Goal: Information Seeking & Learning: Learn about a topic

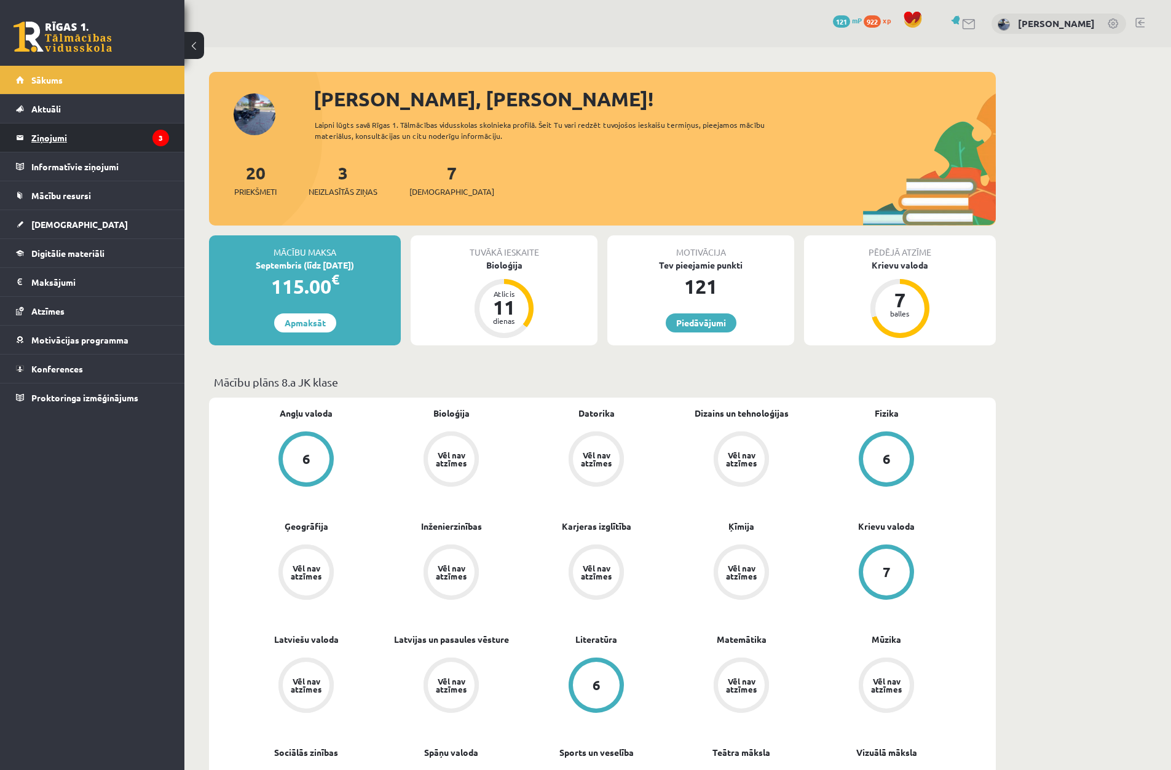
click at [125, 130] on legend "Ziņojumi 3" at bounding box center [100, 138] width 138 height 28
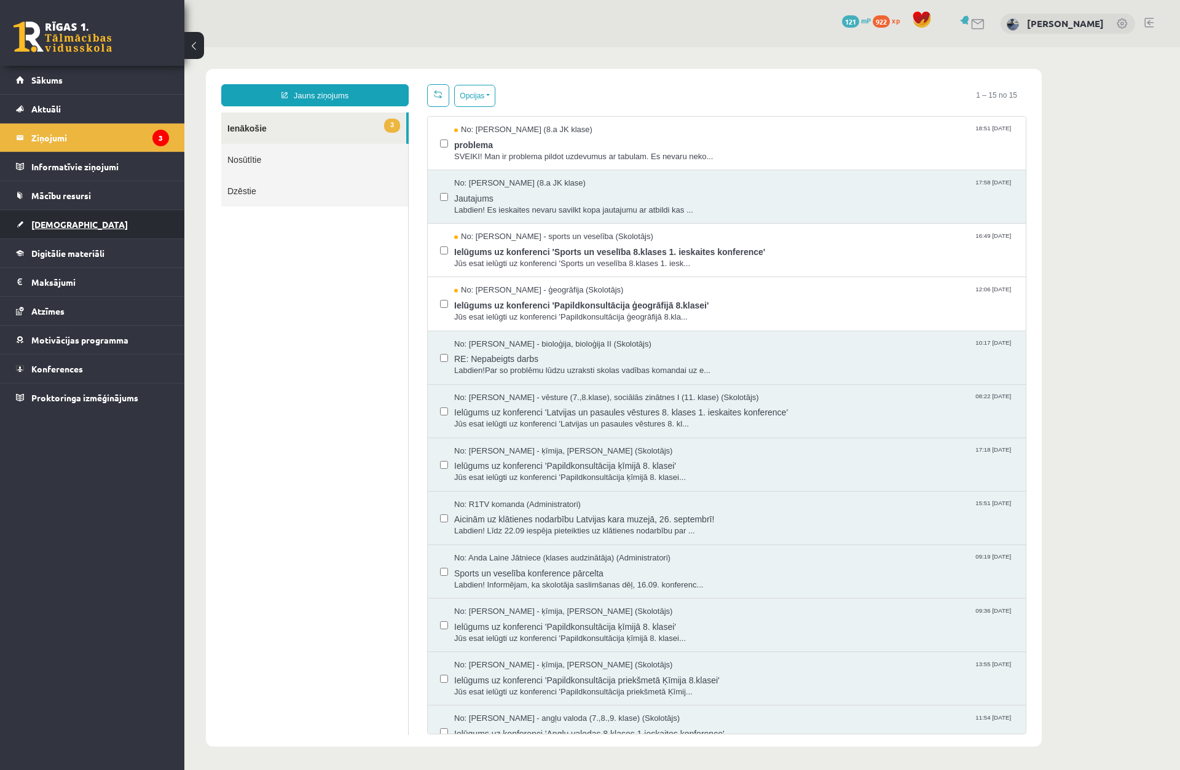
click at [111, 226] on link "[DEMOGRAPHIC_DATA]" at bounding box center [92, 224] width 153 height 28
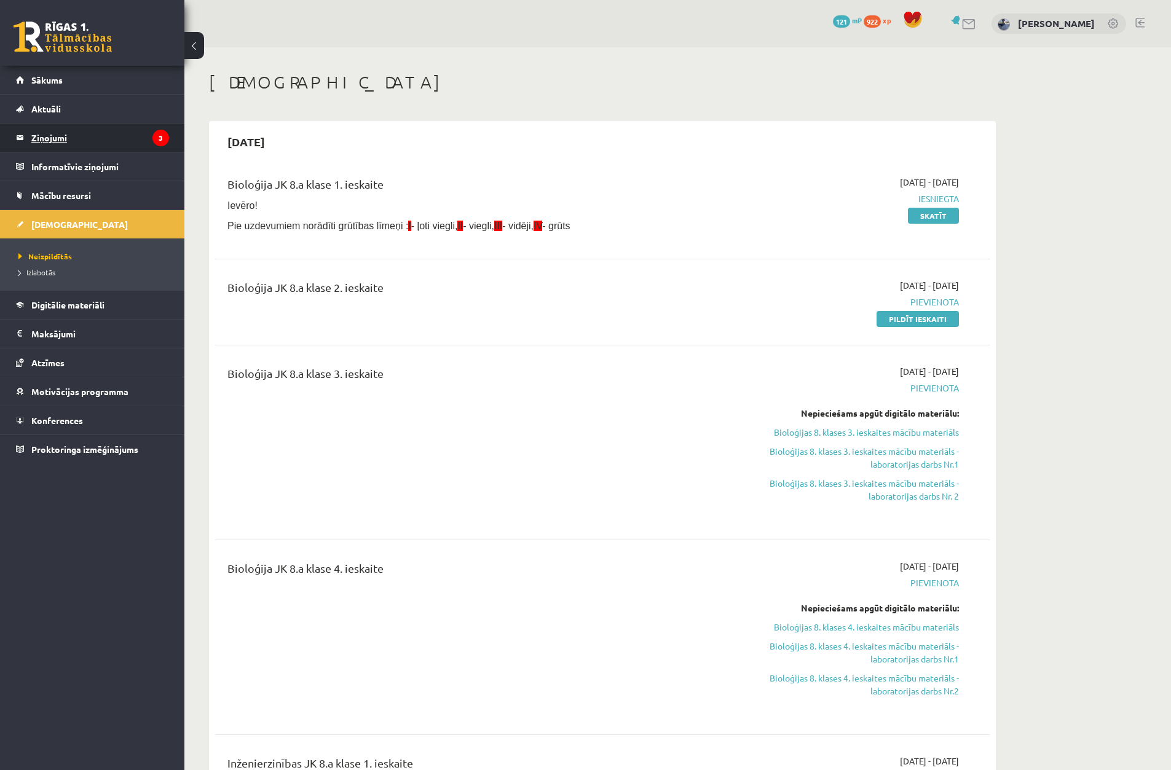
click at [100, 131] on legend "Ziņojumi 3" at bounding box center [100, 138] width 138 height 28
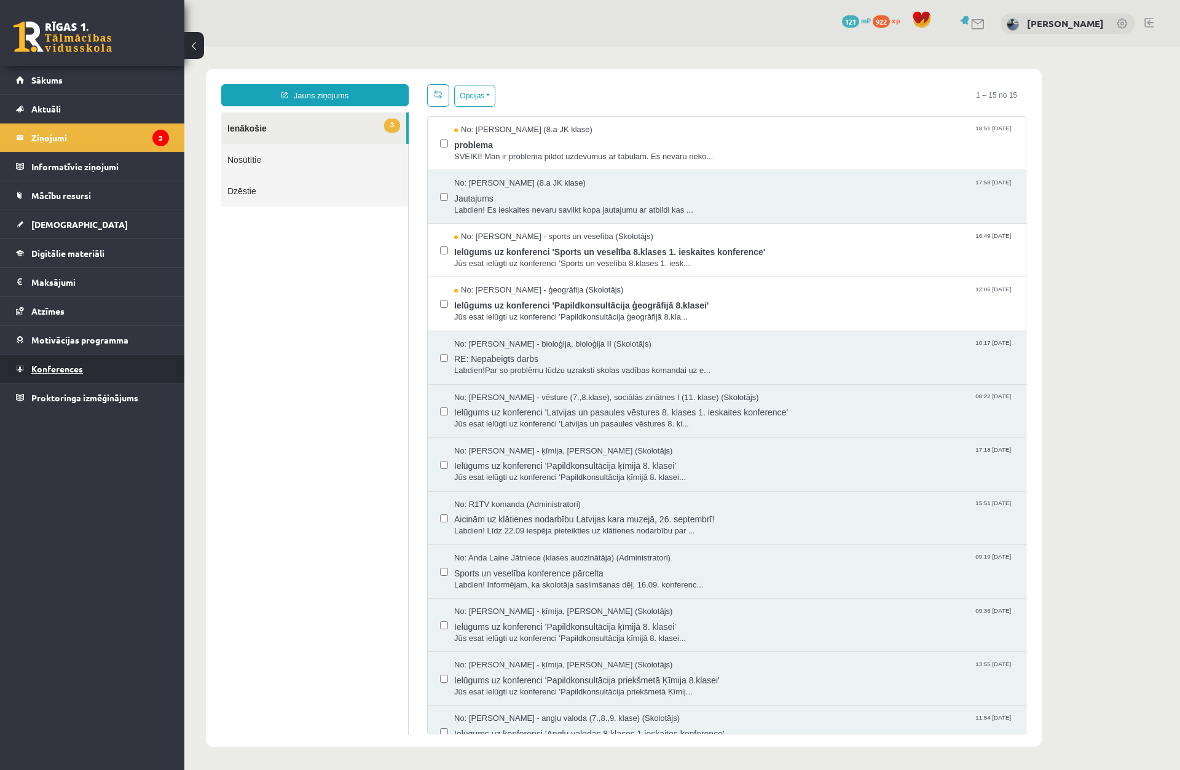
click at [72, 366] on span "Konferences" at bounding box center [57, 368] width 52 height 11
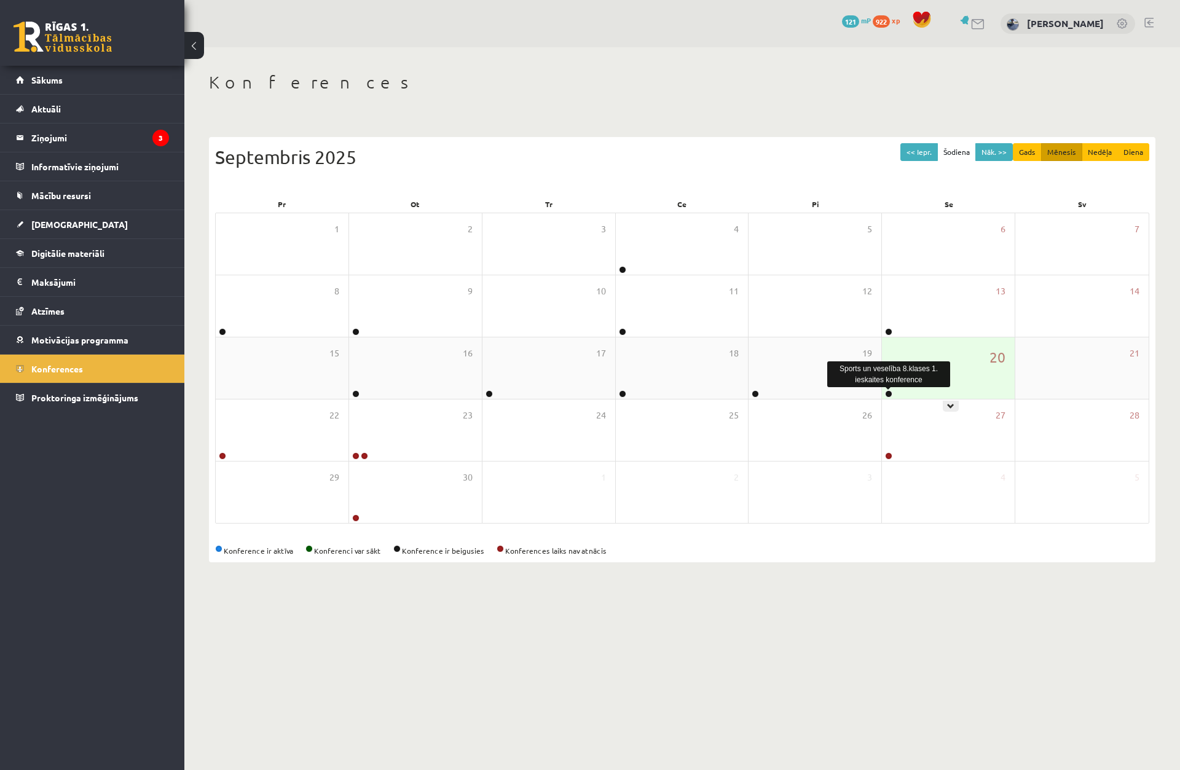
click at [888, 395] on link at bounding box center [888, 393] width 7 height 7
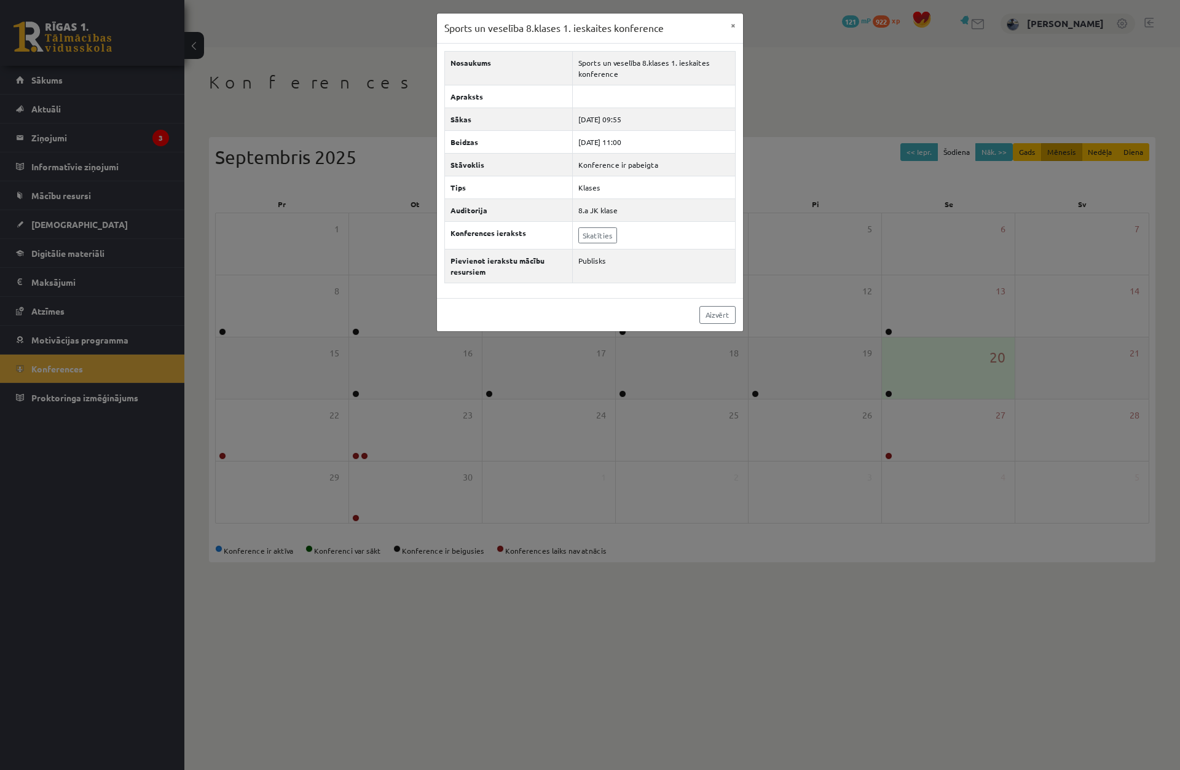
click at [887, 395] on div "Sports un veselība 8.klases 1. ieskaites konference × Nosaukums Sports un vesel…" at bounding box center [590, 385] width 1180 height 770
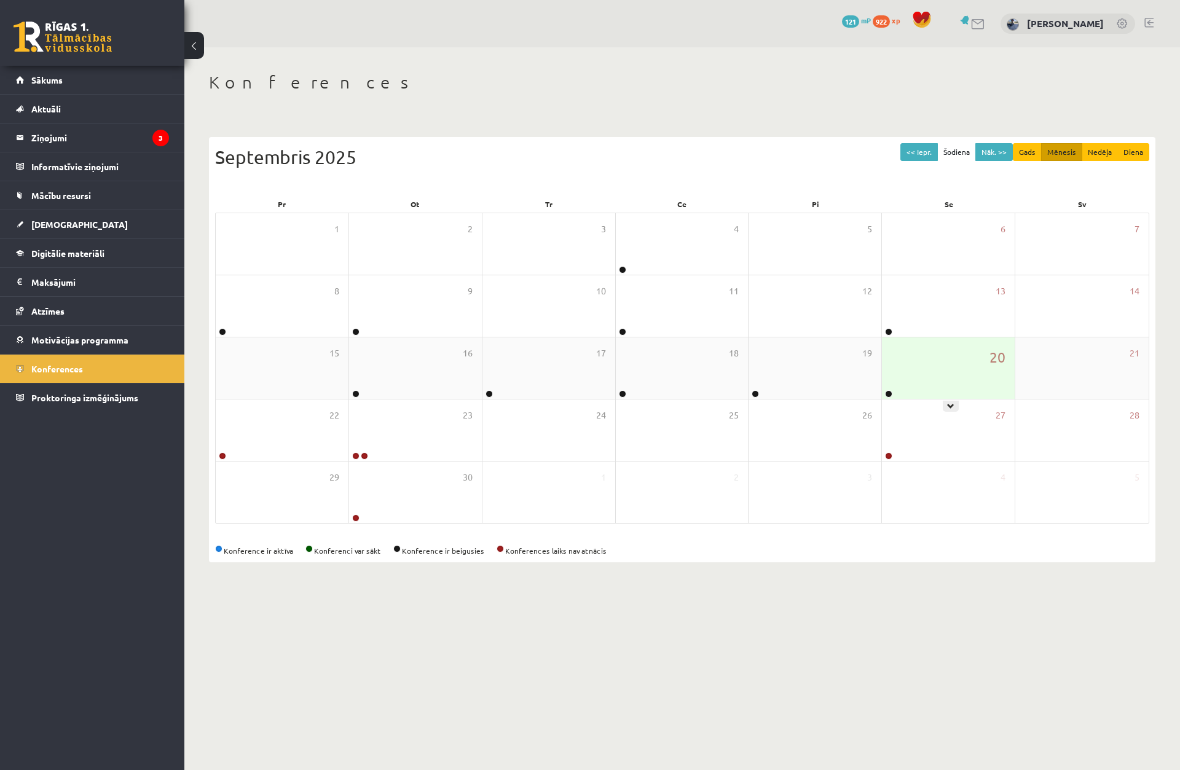
click at [892, 396] on div at bounding box center [888, 394] width 12 height 9
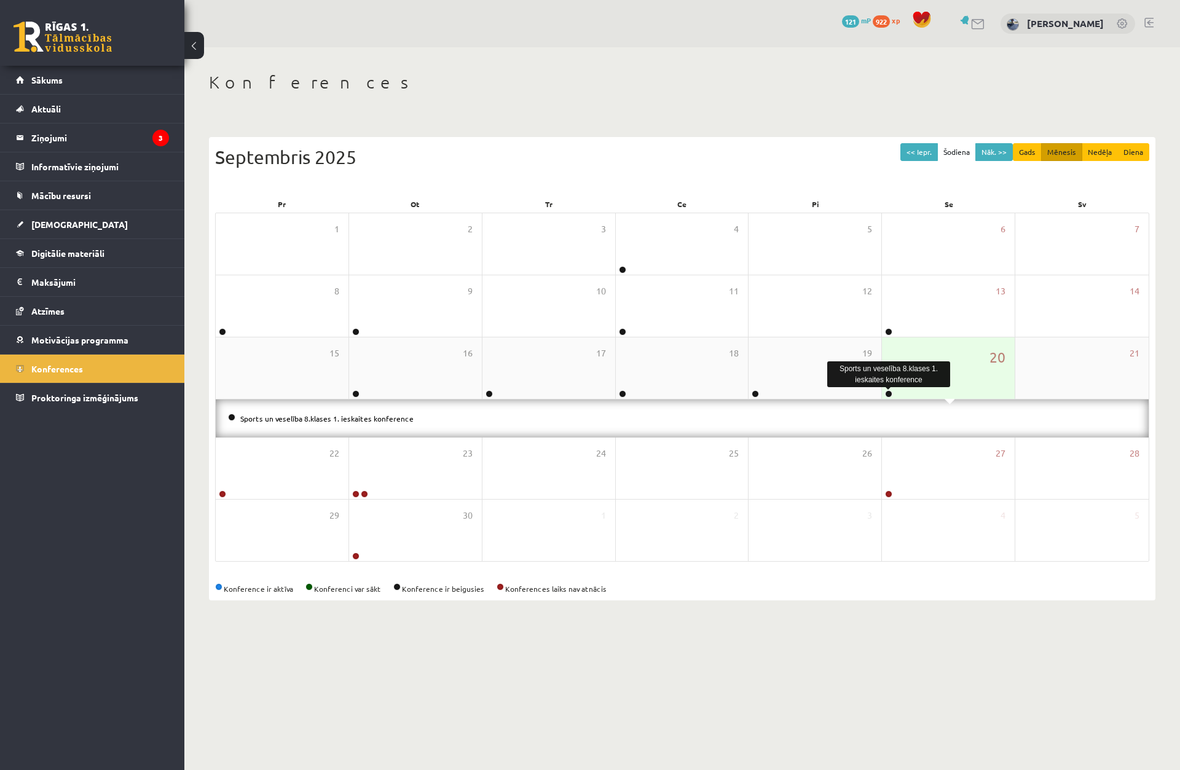
click at [888, 394] on link at bounding box center [888, 393] width 7 height 7
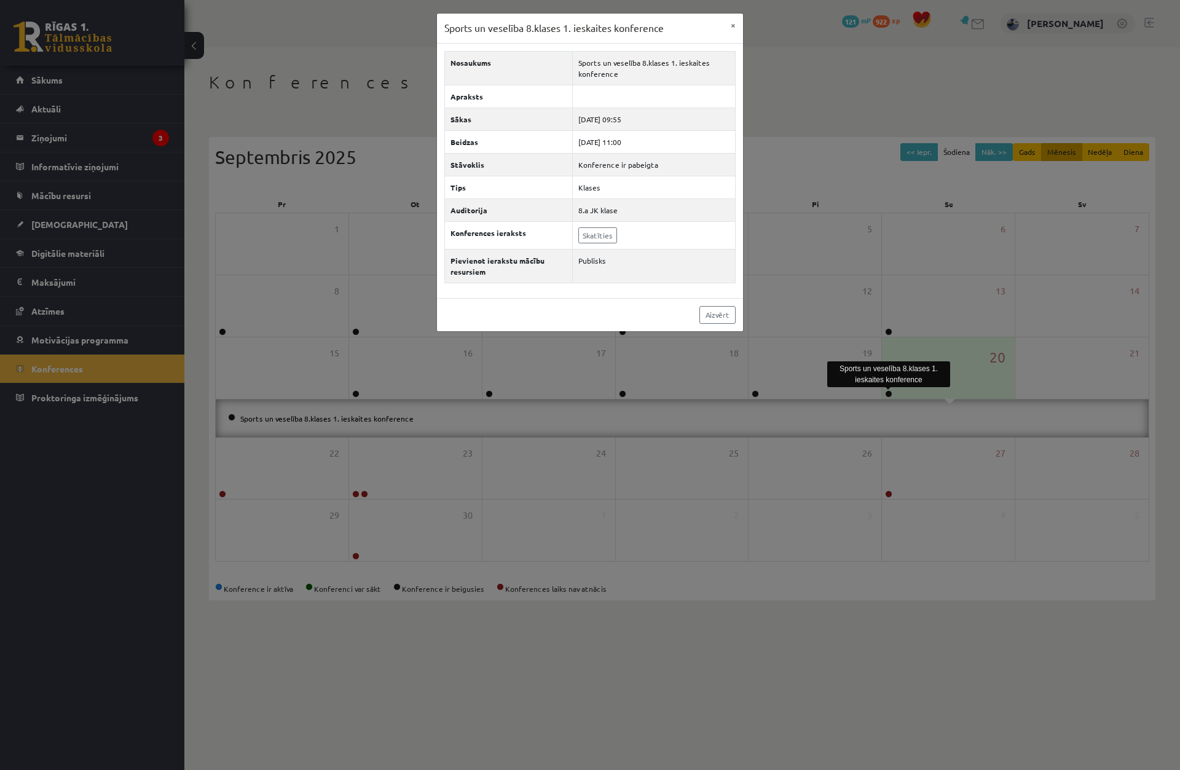
click at [799, 253] on div "Sports un veselība 8.klases 1. ieskaites konference × Nosaukums Sports un vesel…" at bounding box center [590, 385] width 1180 height 770
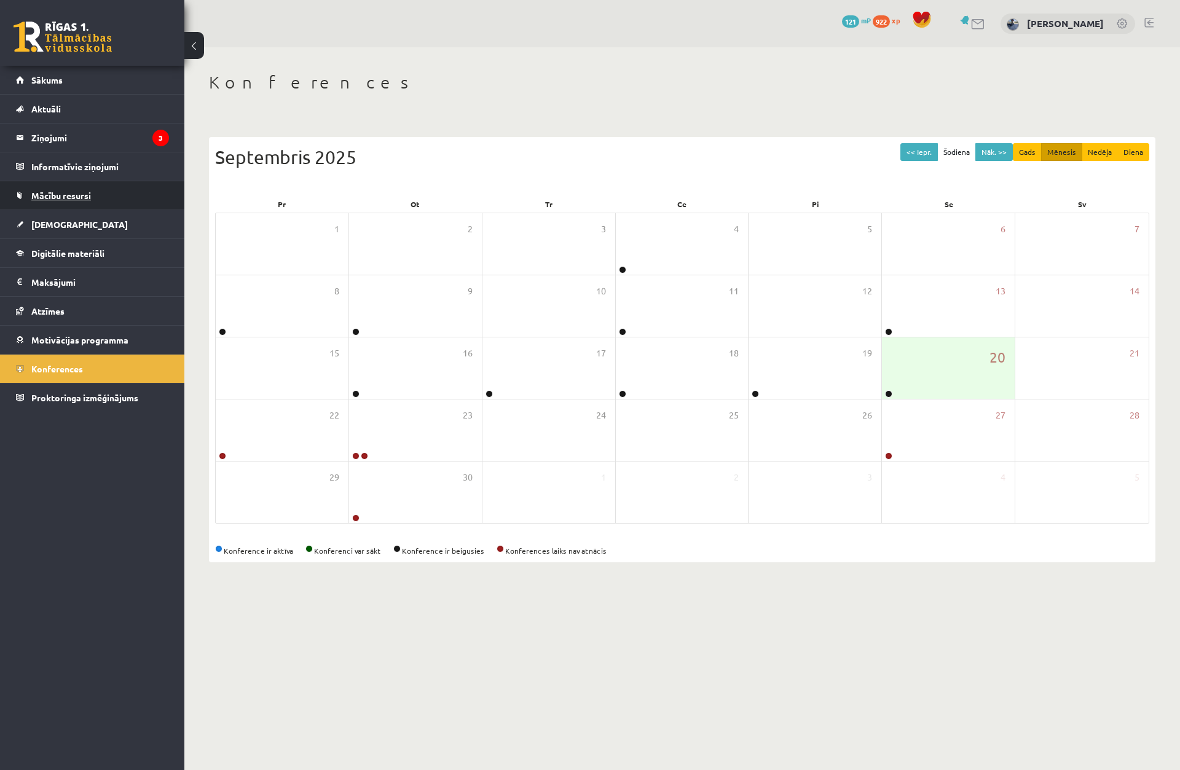
drag, startPoint x: 90, startPoint y: 225, endPoint x: 100, endPoint y: 208, distance: 20.1
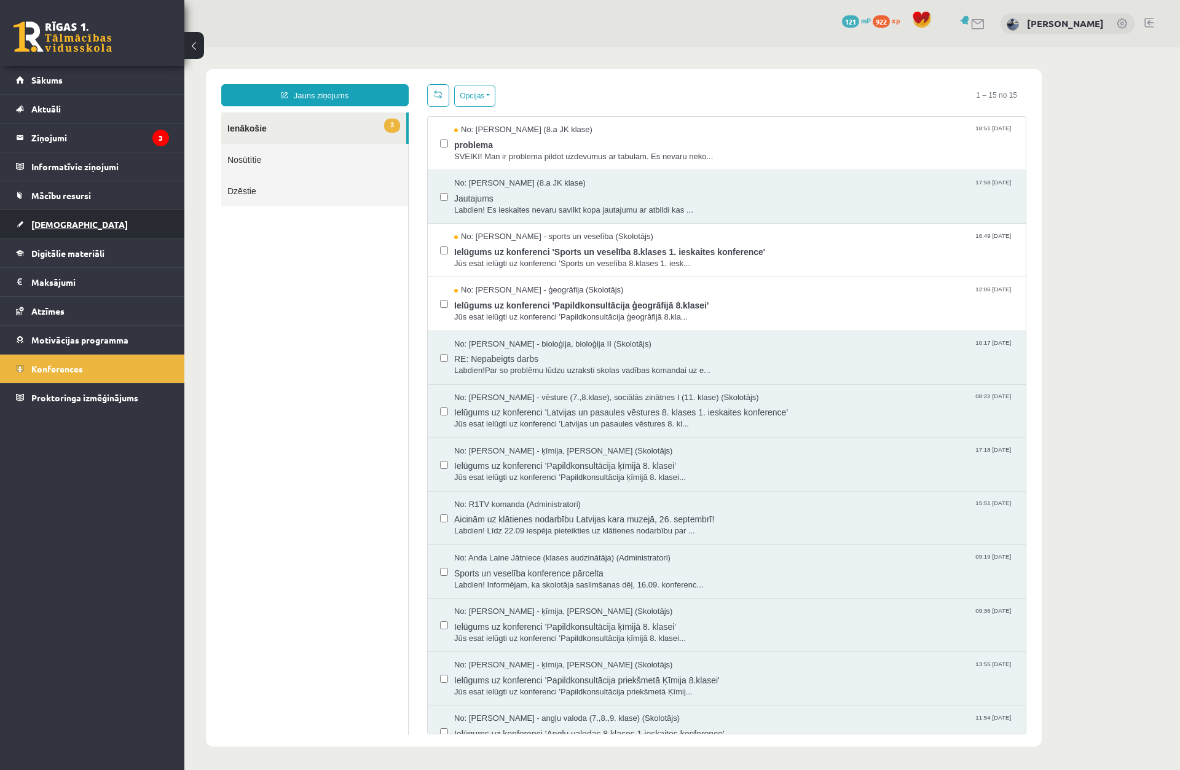
click at [98, 233] on link "[DEMOGRAPHIC_DATA]" at bounding box center [92, 224] width 153 height 28
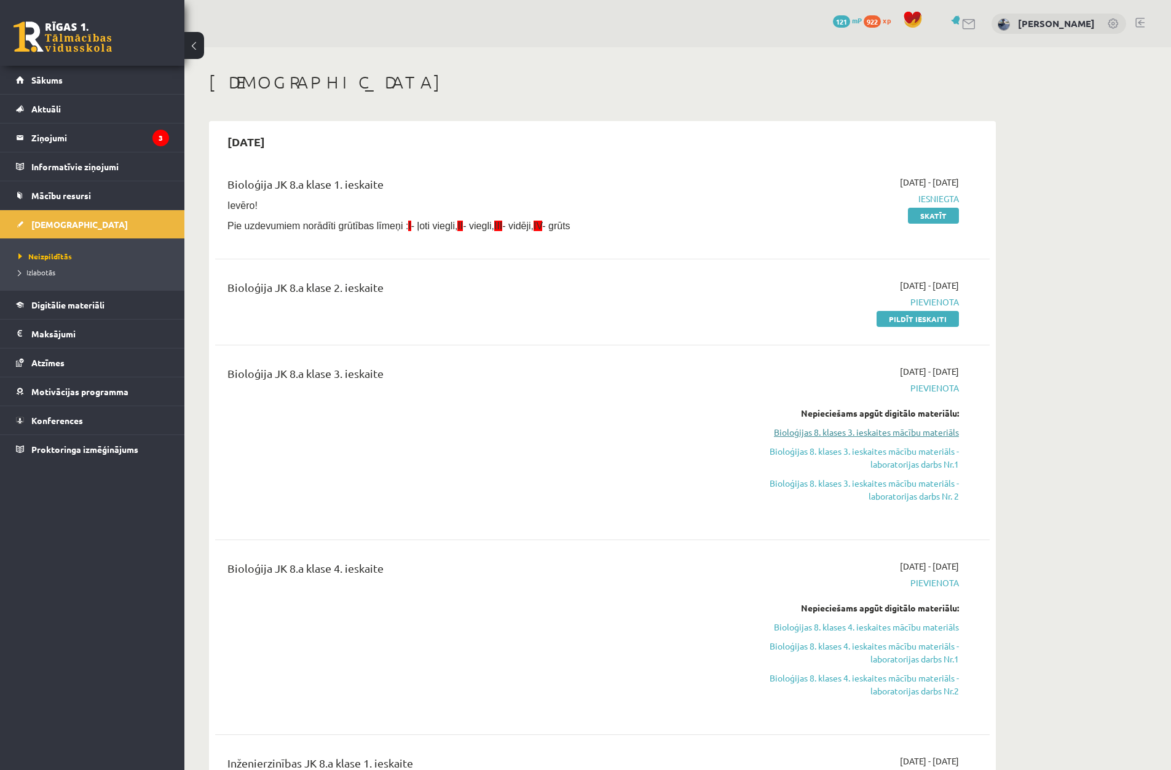
click at [903, 435] on link "Bioloģijas 8. klases 3. ieskaites mācību materiāls" at bounding box center [843, 432] width 232 height 13
click at [833, 432] on link "Bioloģijas 8. klases 3. ieskaites mācību materiāls" at bounding box center [843, 432] width 232 height 13
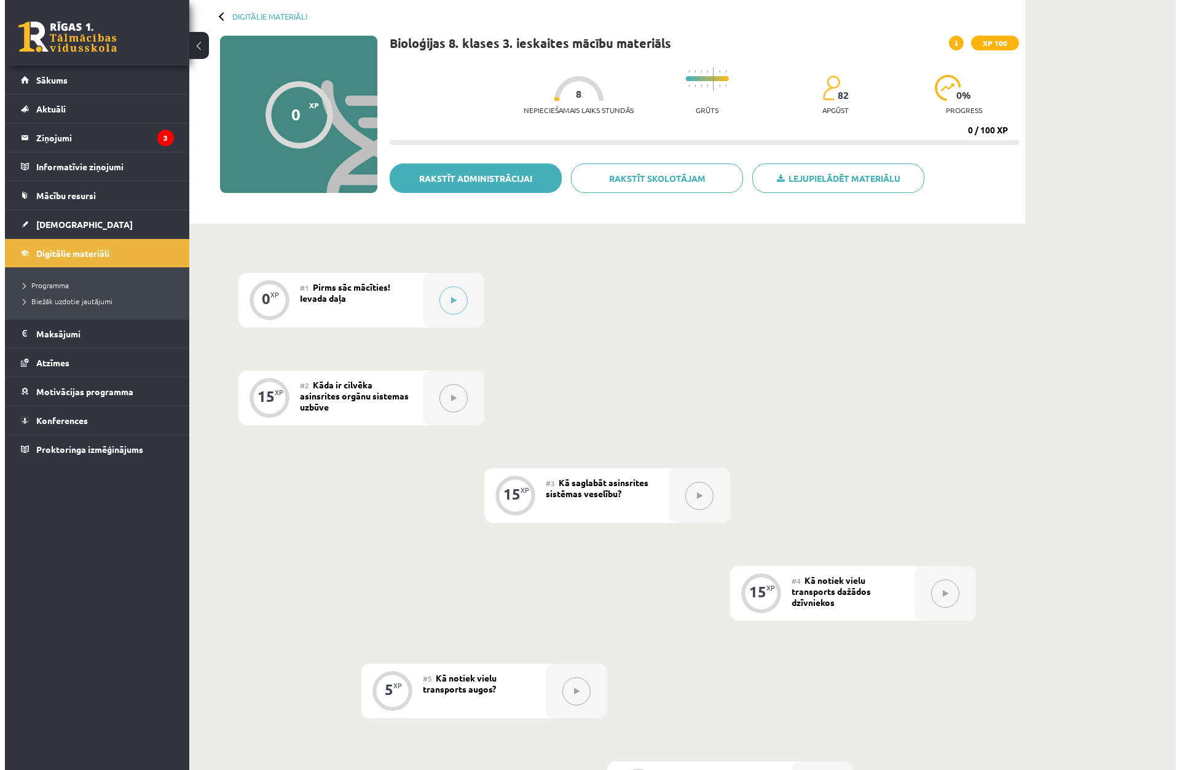
scroll to position [61, 0]
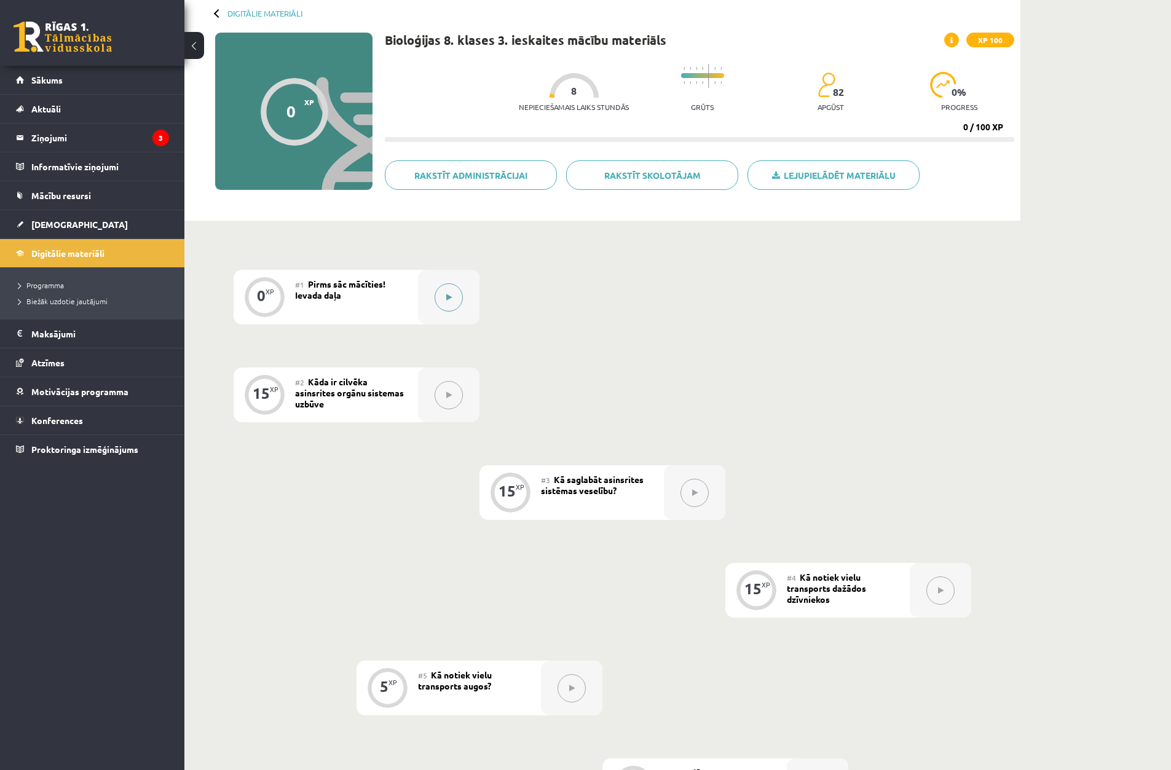
click at [454, 293] on button at bounding box center [449, 297] width 28 height 28
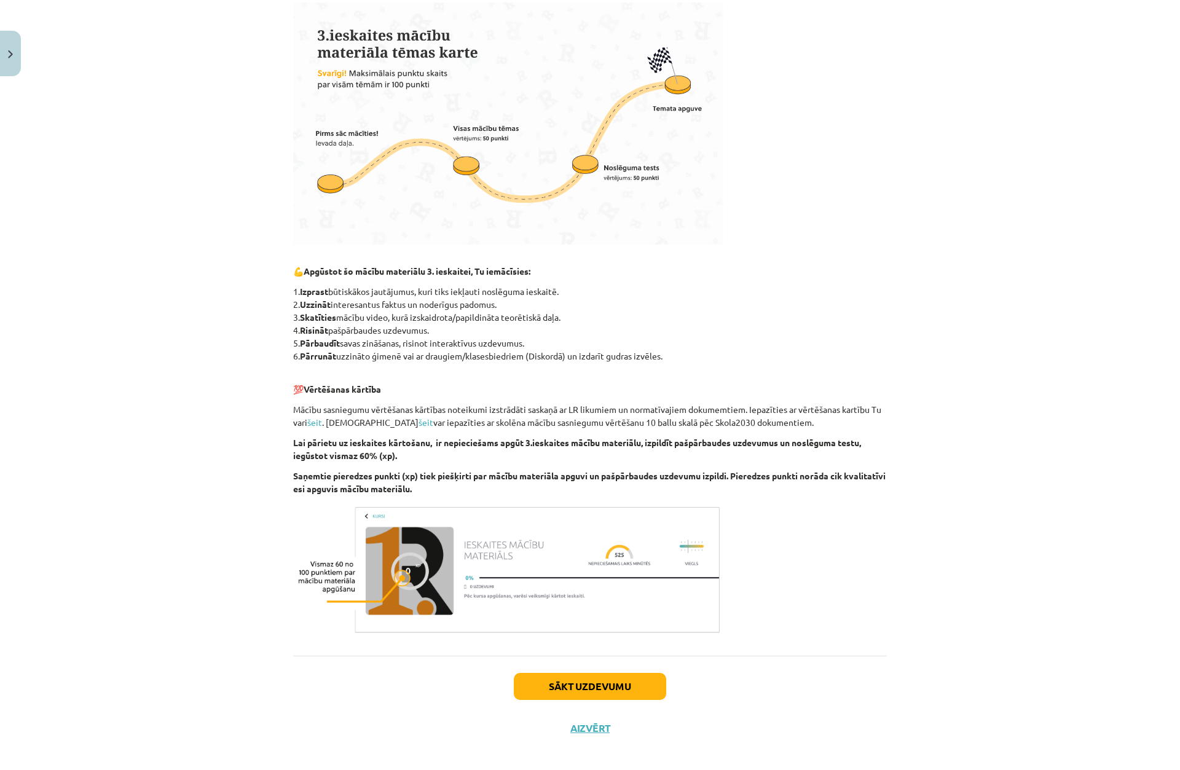
scroll to position [357, 0]
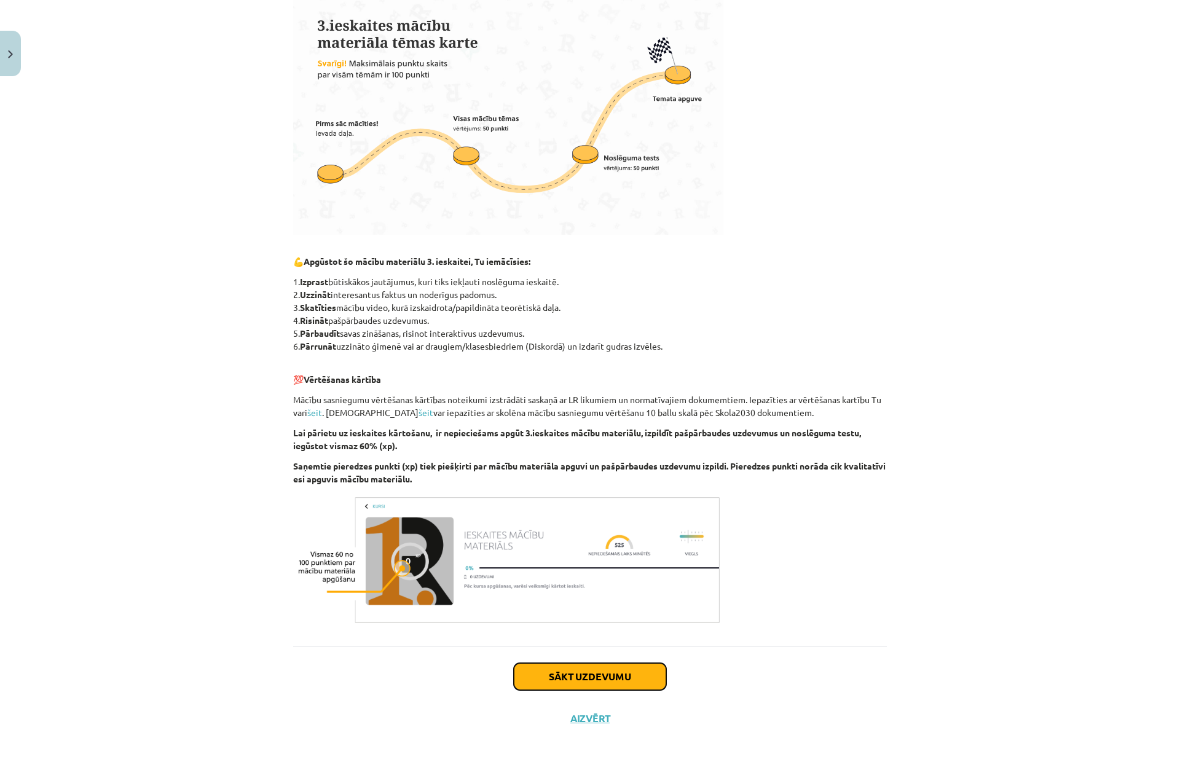
click at [594, 679] on button "Sākt uzdevumu" at bounding box center [590, 676] width 152 height 27
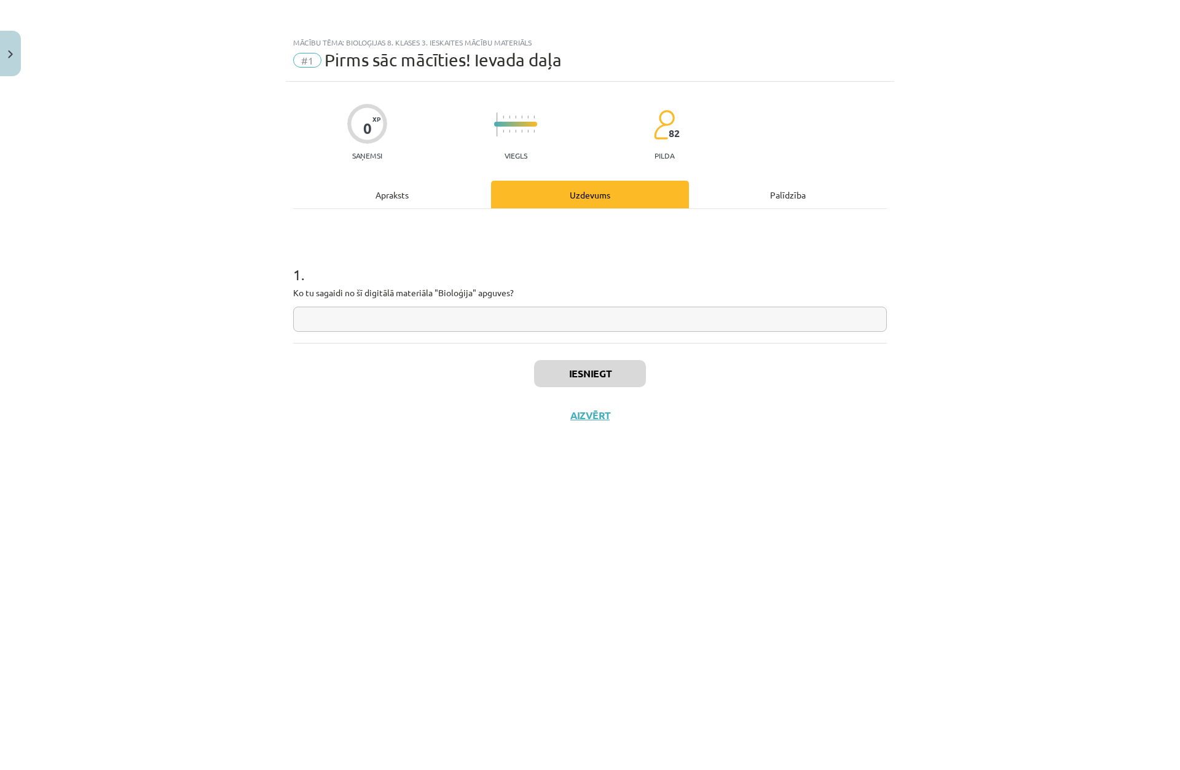
click at [480, 328] on input "text" at bounding box center [590, 319] width 594 height 25
type input "****"
drag, startPoint x: 950, startPoint y: 584, endPoint x: 961, endPoint y: 591, distance: 13.0
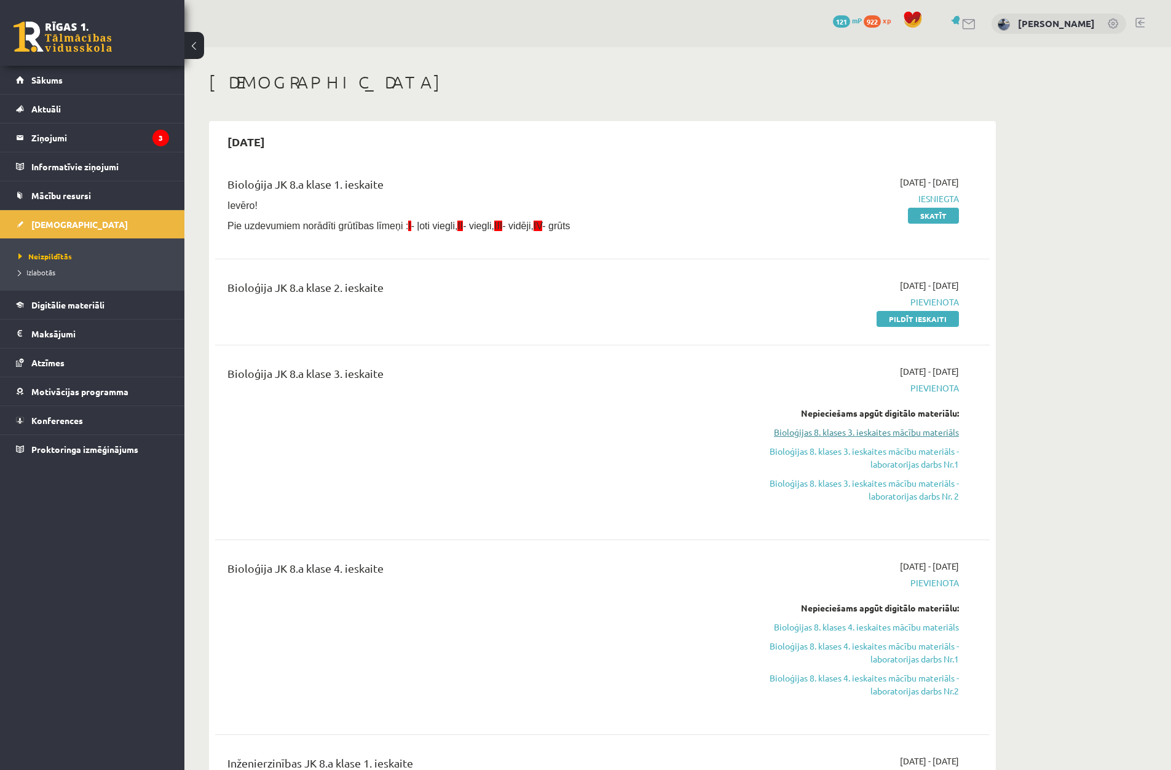
click at [843, 428] on link "Bioloģijas 8. klases 3. ieskaites mācību materiāls" at bounding box center [843, 432] width 232 height 13
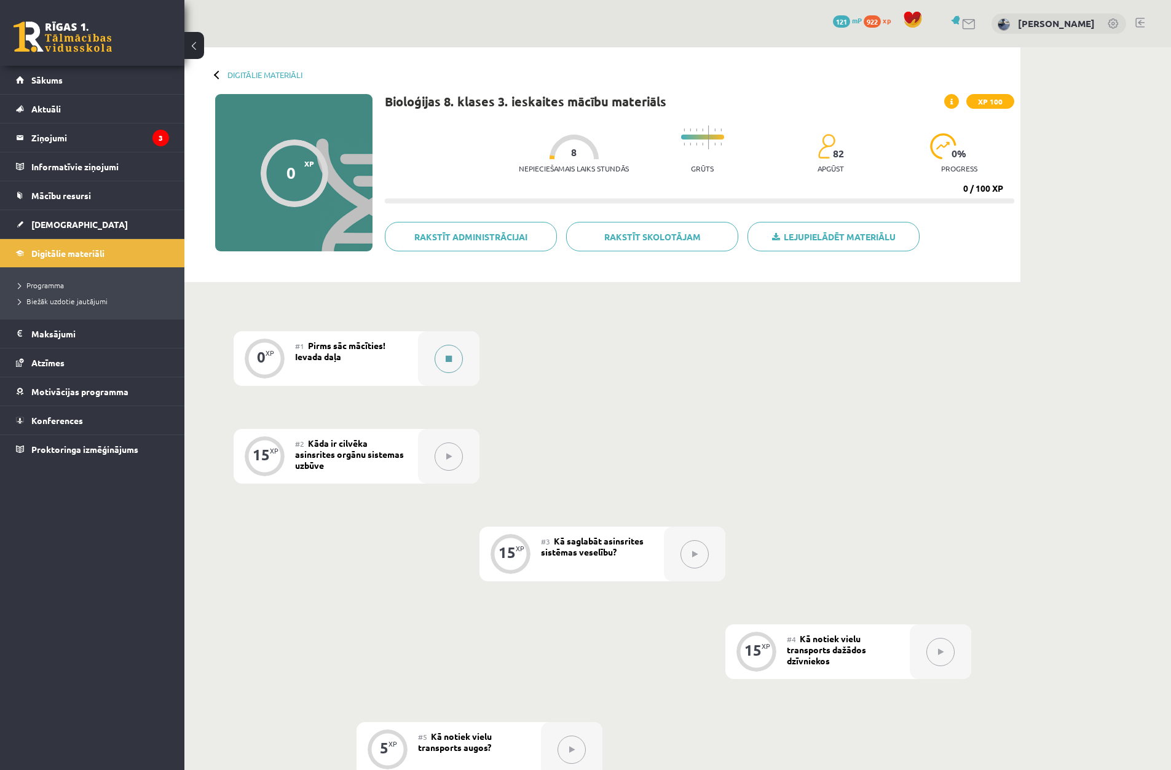
click at [448, 352] on button at bounding box center [449, 359] width 28 height 28
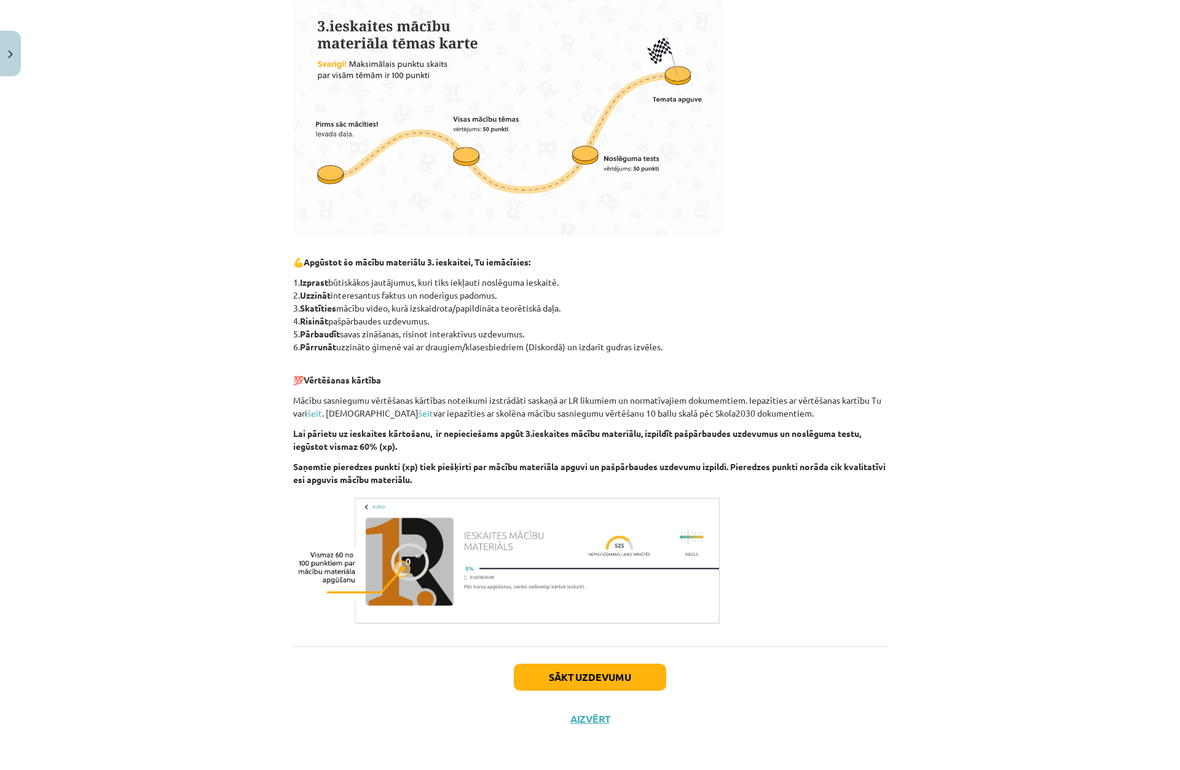
scroll to position [357, 0]
click at [619, 670] on button "Sākt uzdevumu" at bounding box center [590, 676] width 152 height 27
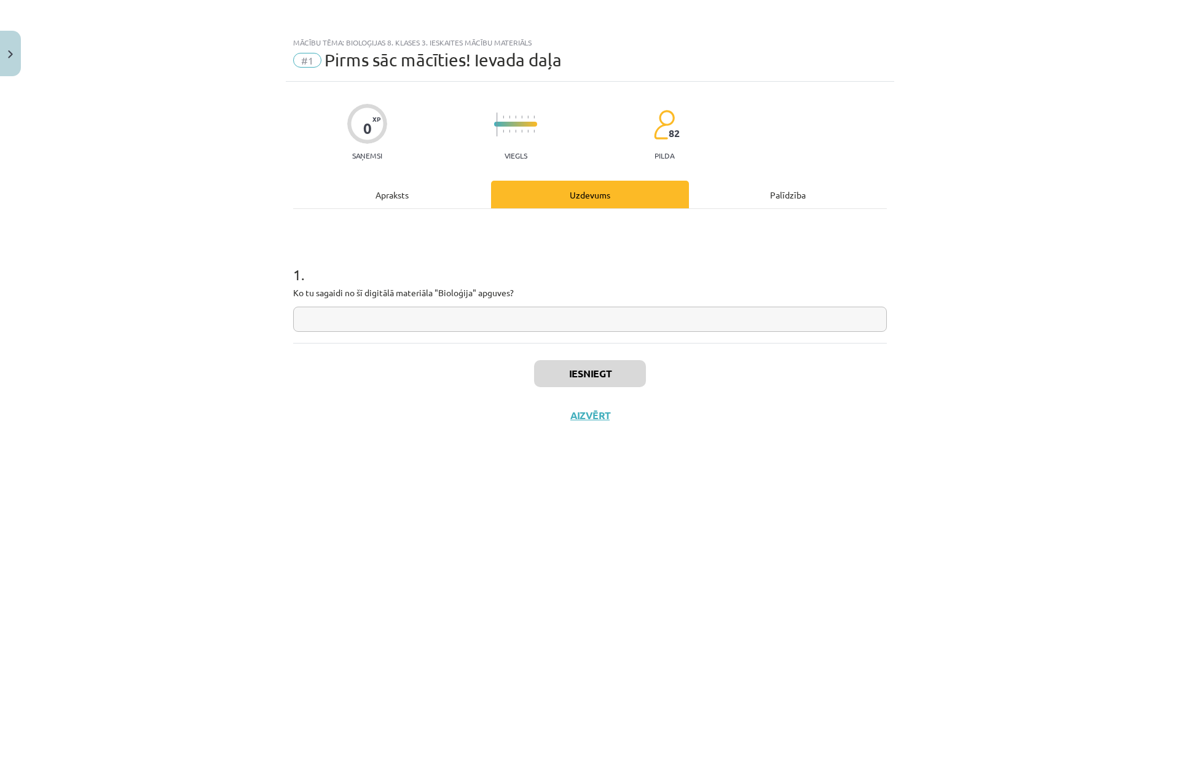
click at [374, 313] on input "text" at bounding box center [590, 319] width 594 height 25
type input "**********"
click at [620, 369] on button "Iesniegt" at bounding box center [590, 373] width 112 height 27
click at [602, 428] on button "Nākamā nodarbība" at bounding box center [590, 423] width 120 height 28
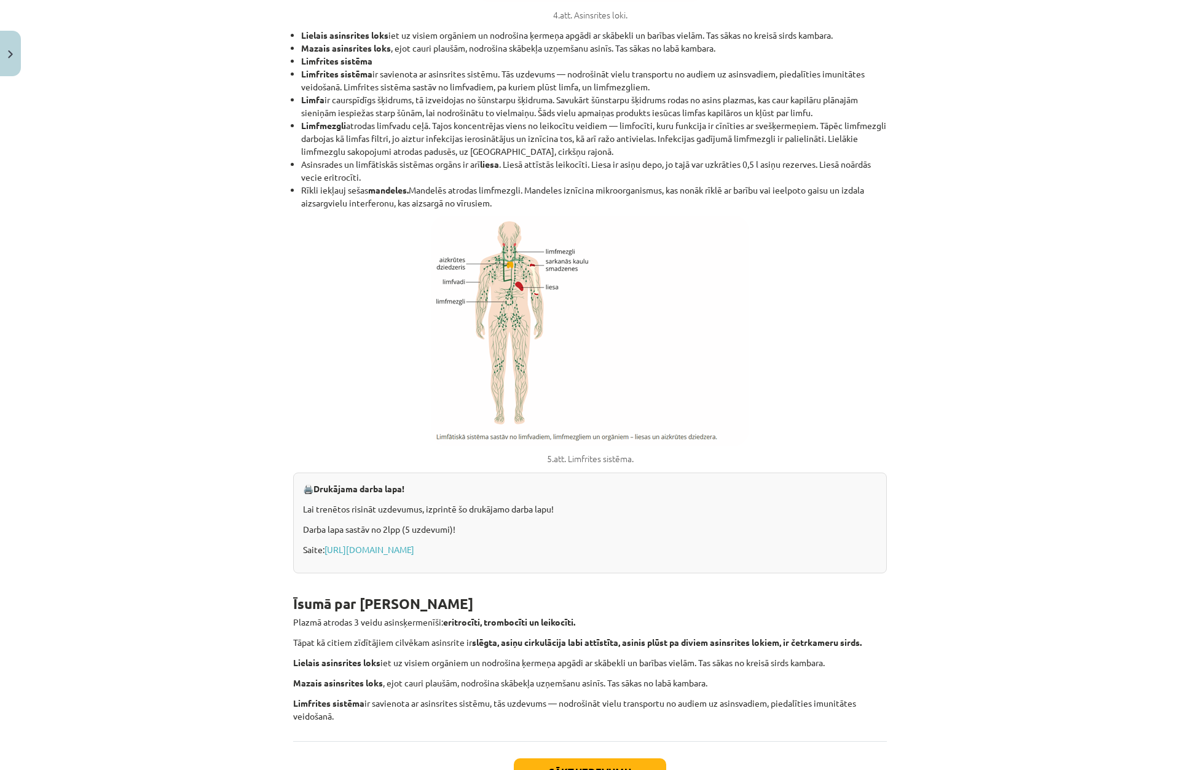
scroll to position [4776, 0]
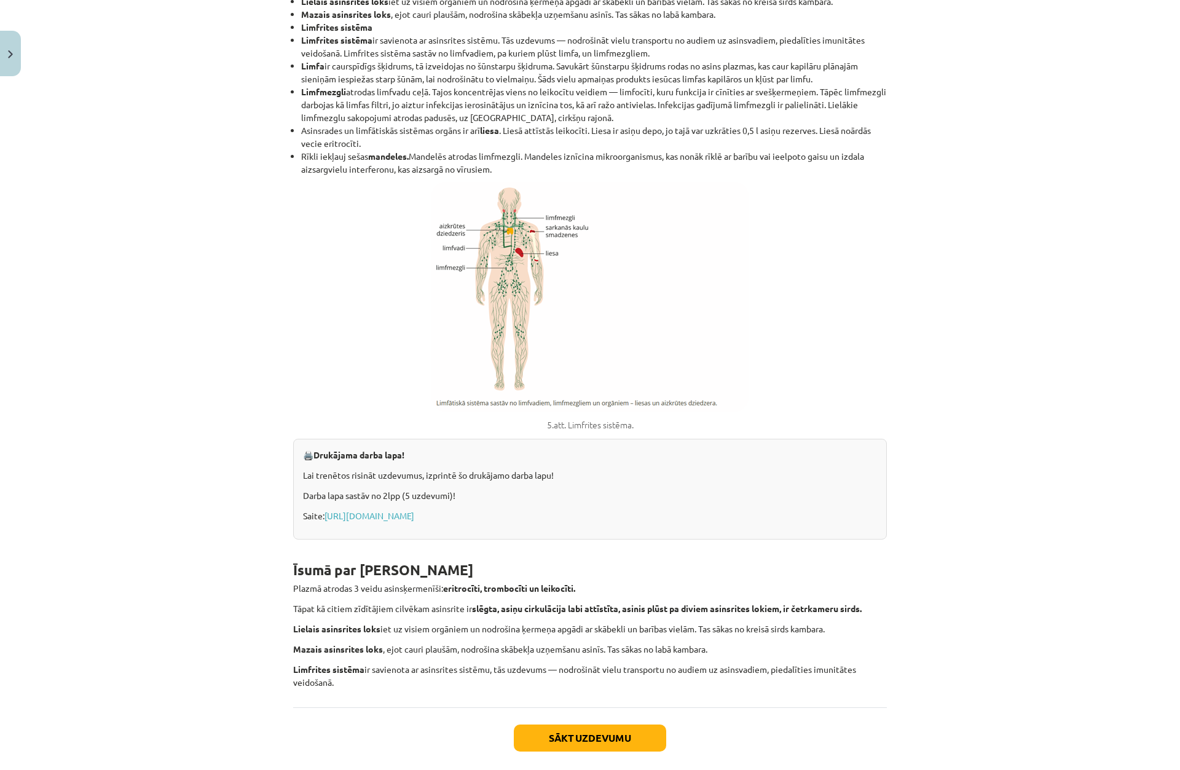
click at [870, 444] on div "🖨️ Drukājama darba lapa! Lai trenētos risināt uzdevumus, izprintē šo drukājamo …" at bounding box center [590, 489] width 594 height 101
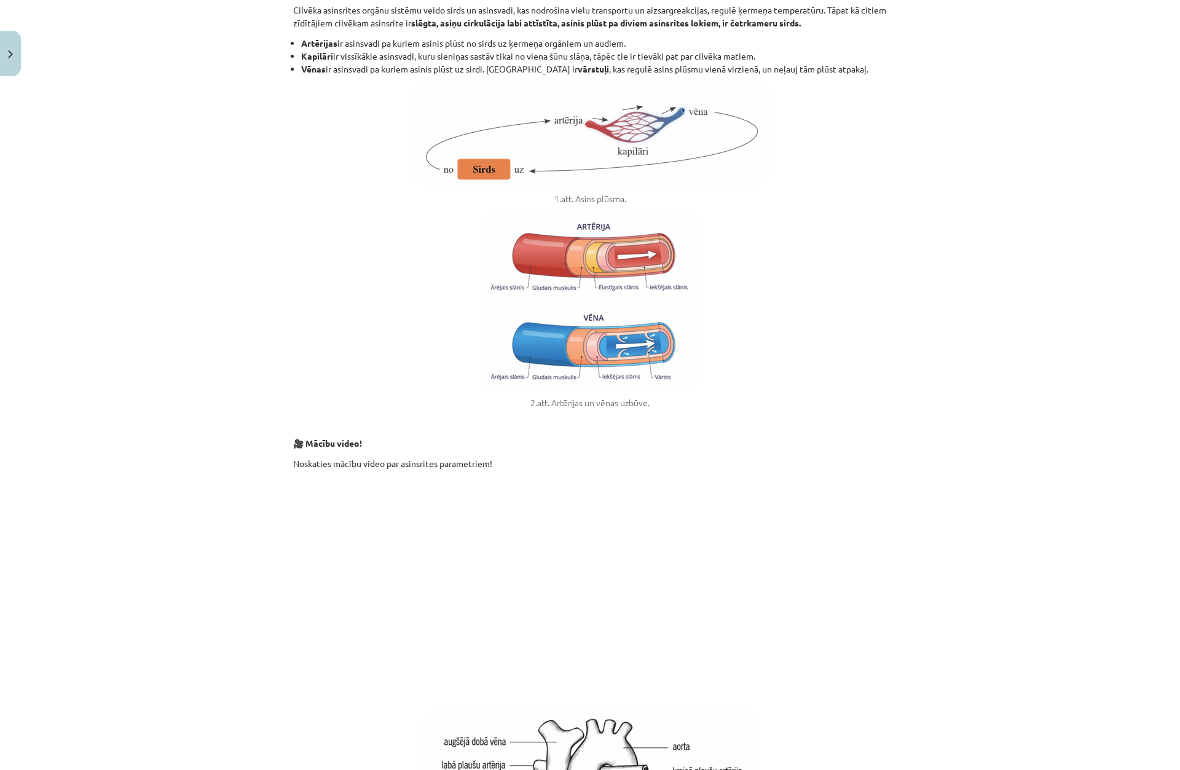
scroll to position [3177, 0]
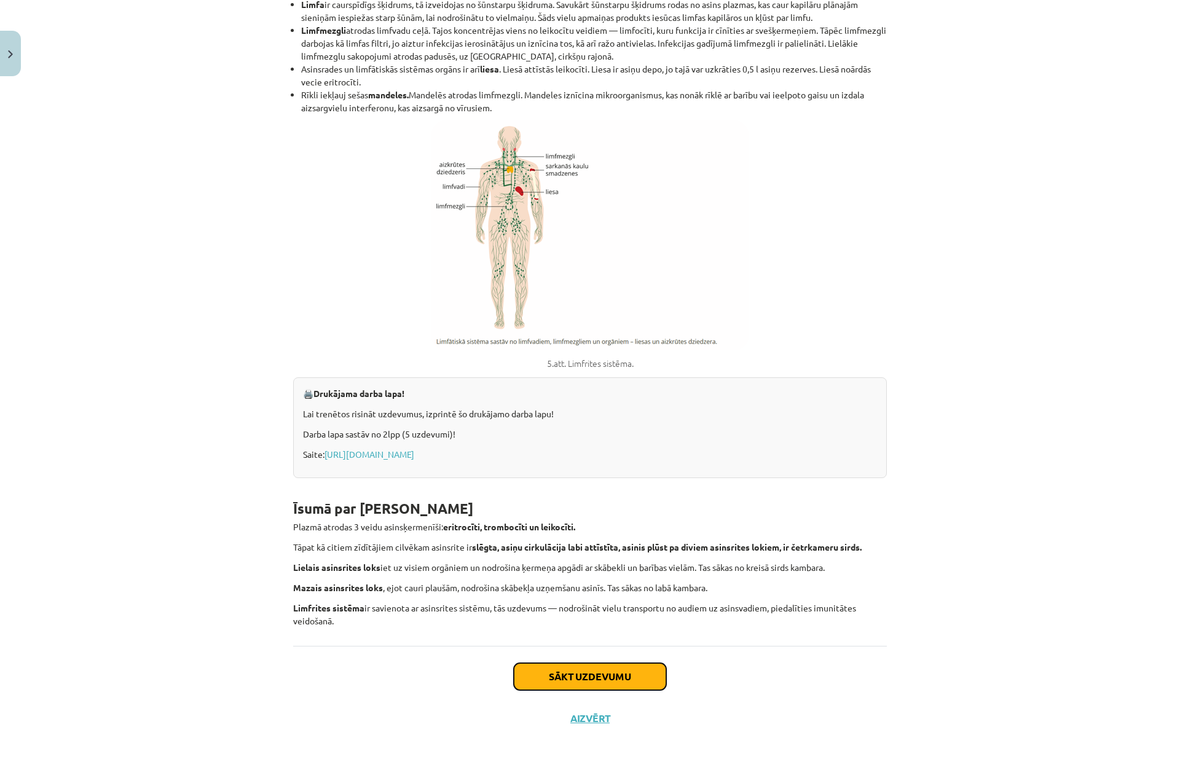
click at [643, 674] on button "Sākt uzdevumu" at bounding box center [590, 676] width 152 height 27
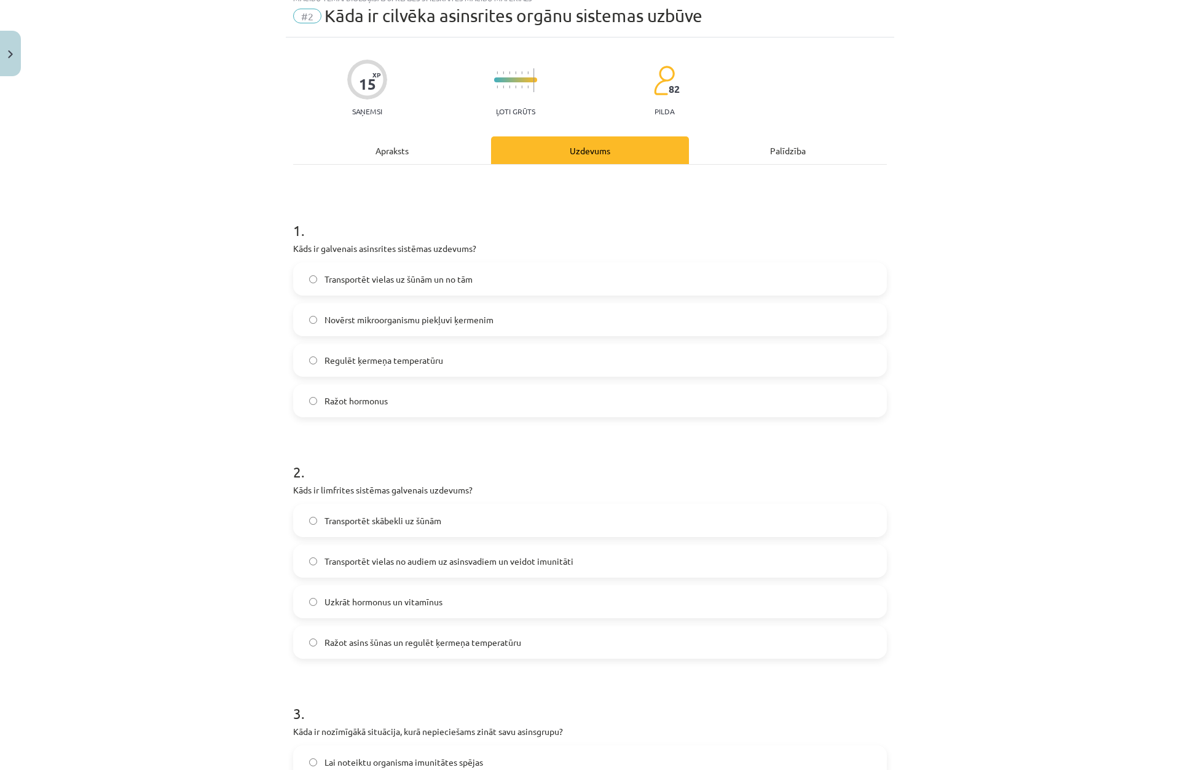
scroll to position [31, 0]
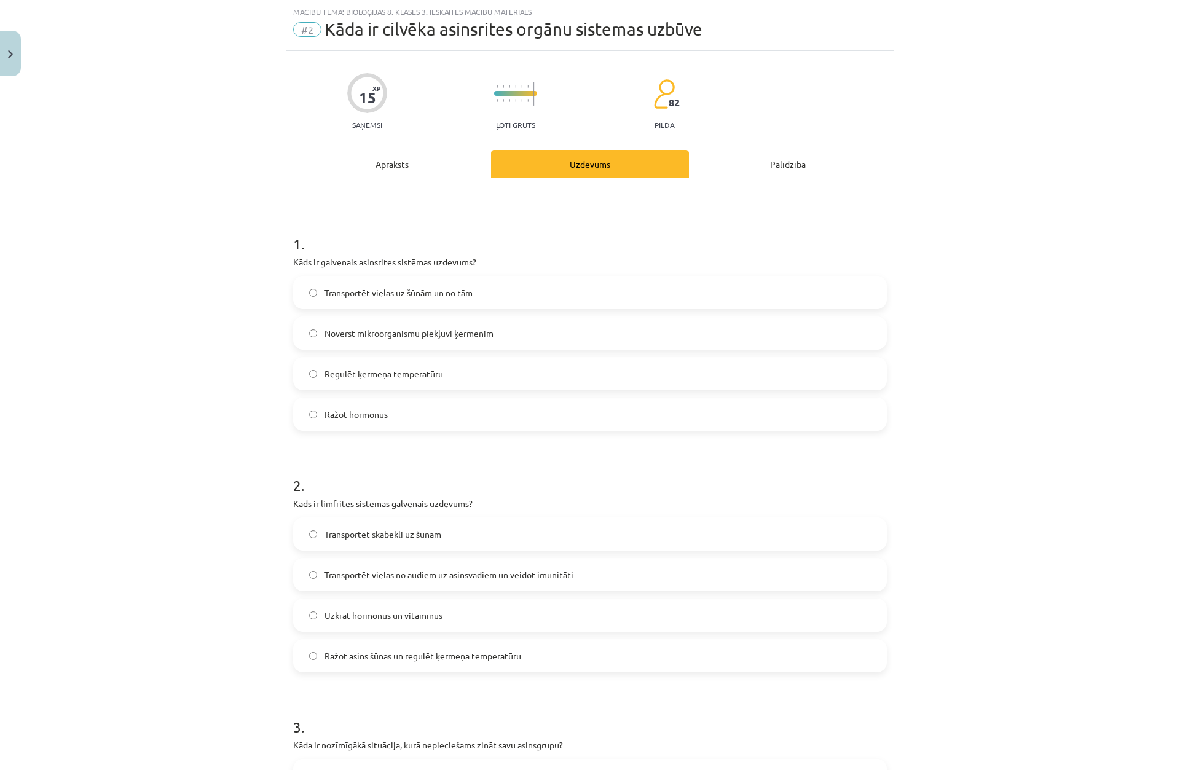
click at [366, 293] on span "Transportēt vielas uz šūnām un no tām" at bounding box center [399, 292] width 148 height 13
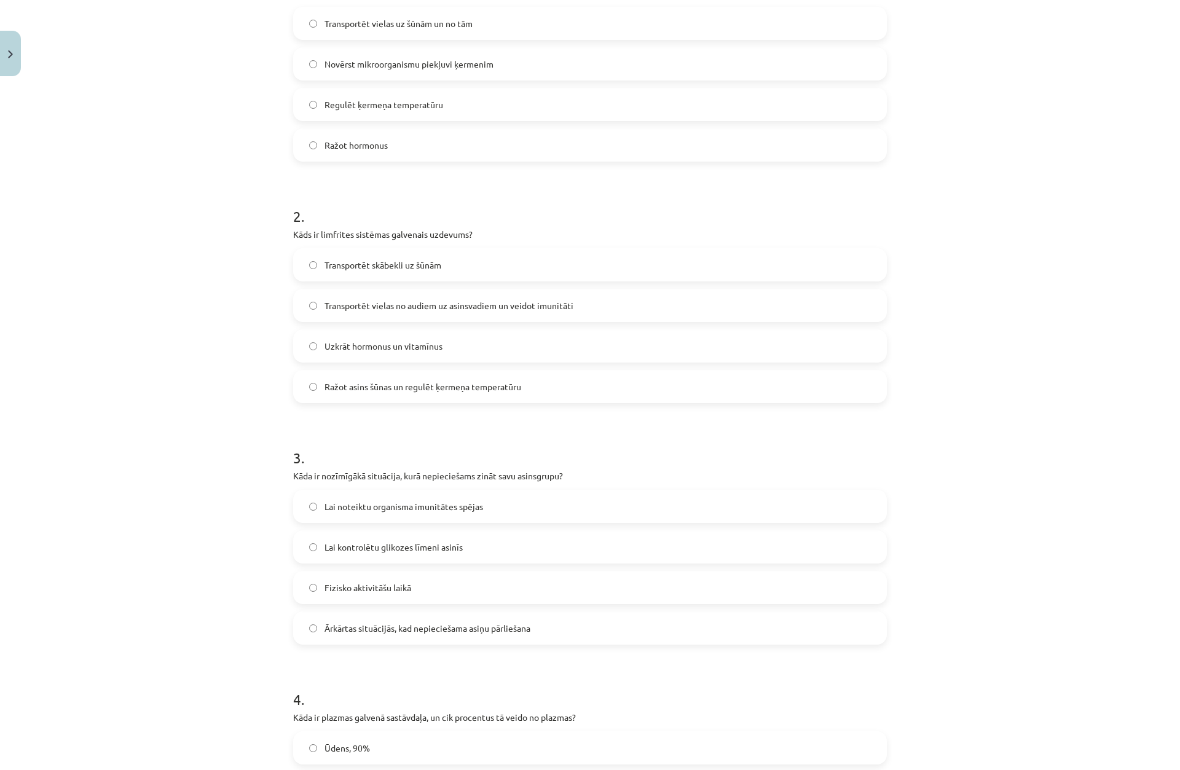
scroll to position [338, 0]
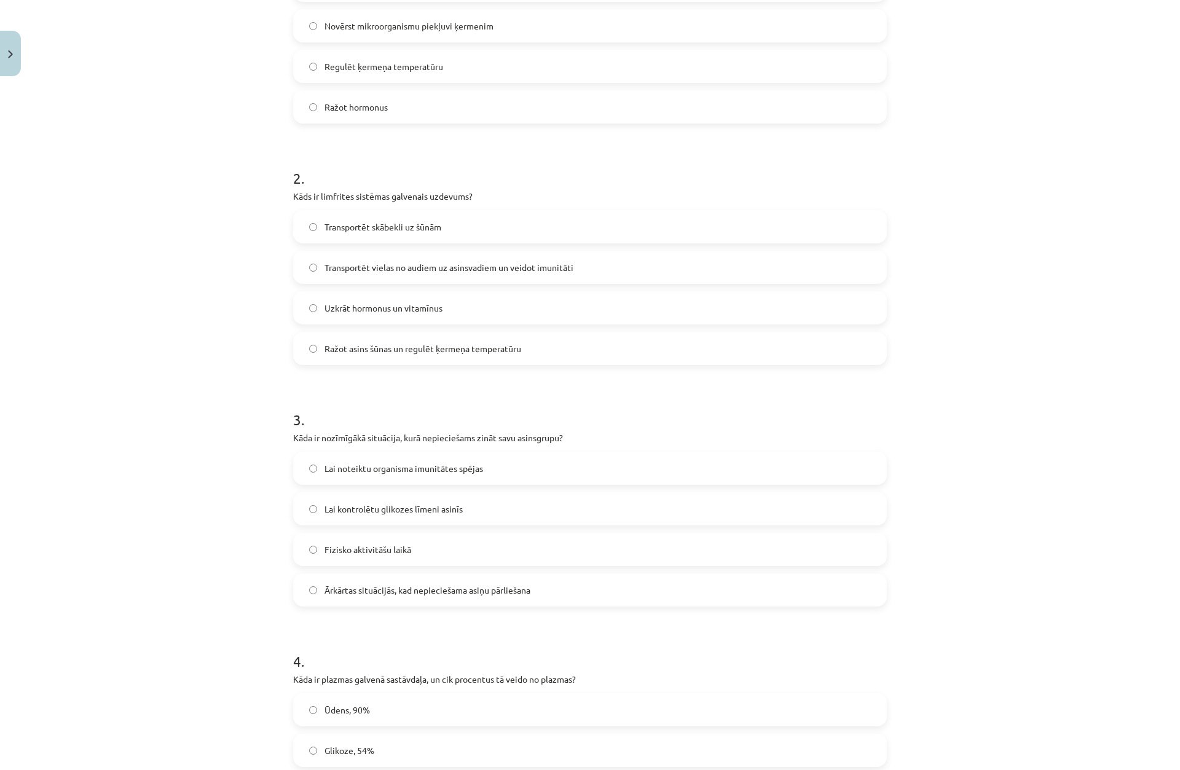
click at [387, 261] on label "Transportēt vielas no audiem uz asinsvadiem un veidot imunitāti" at bounding box center [589, 267] width 591 height 31
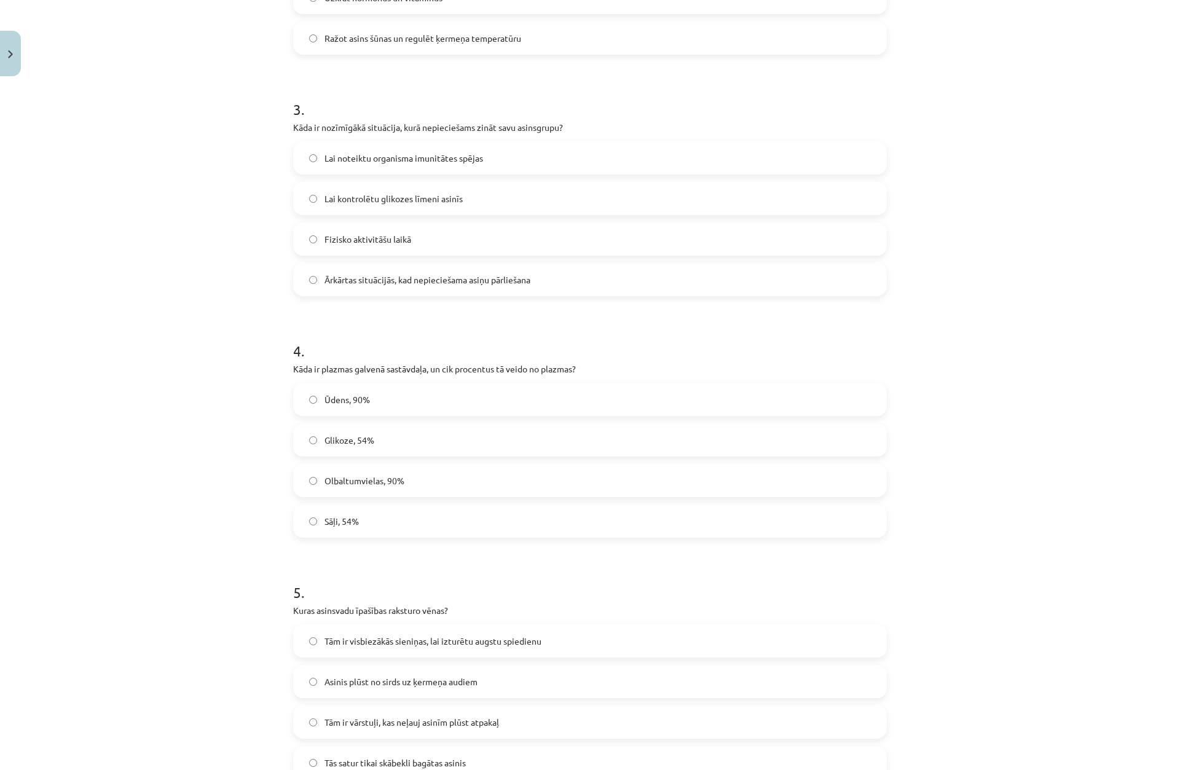
scroll to position [645, 0]
click at [360, 289] on span "Ārkārtas situācijās, kad nepieciešama asiņu pārliešana" at bounding box center [428, 283] width 206 height 13
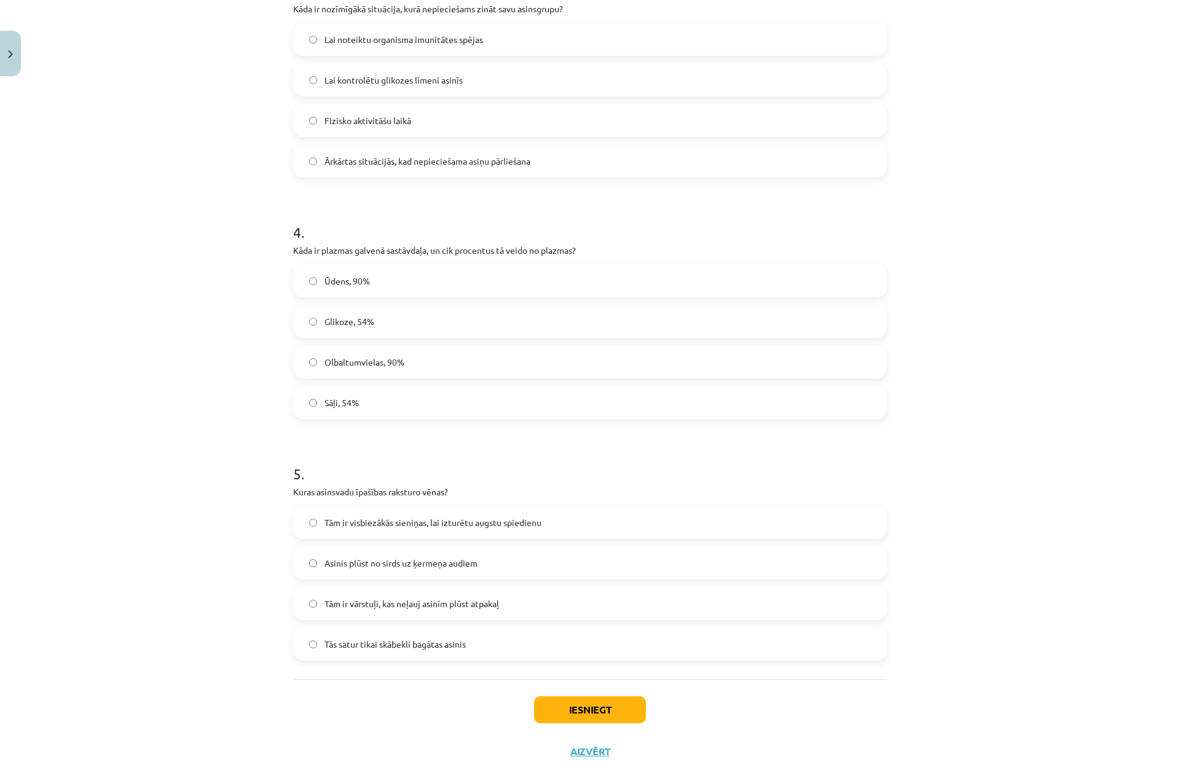
scroll to position [800, 0]
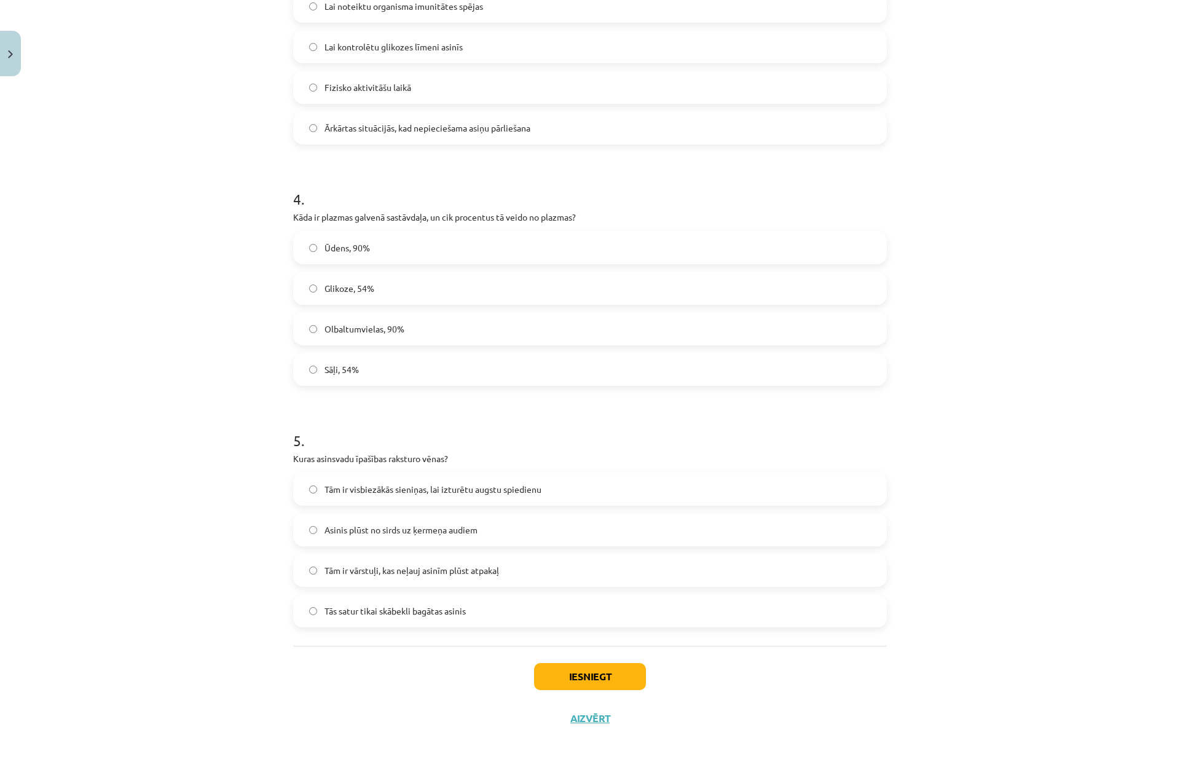
click at [242, 316] on div "Mācību tēma: Bioloģijas 8. klases 3. ieskaites mācību materiāls #2 Kāda ir cilv…" at bounding box center [590, 385] width 1180 height 770
click at [332, 245] on span "Ūdens, 90%" at bounding box center [347, 248] width 45 height 13
click at [286, 524] on div "15 XP Saņemsi Ļoti grūts 82 pilda Apraksts Uzdevums Palīdzība 1 . Kāds ir galve…" at bounding box center [590, 10] width 609 height 1458
click at [318, 417] on h1 "5 ." at bounding box center [590, 430] width 594 height 38
click at [358, 566] on span "Tām ir vārstuļi, kas neļauj asinīm plūst atpakaļ" at bounding box center [412, 570] width 175 height 13
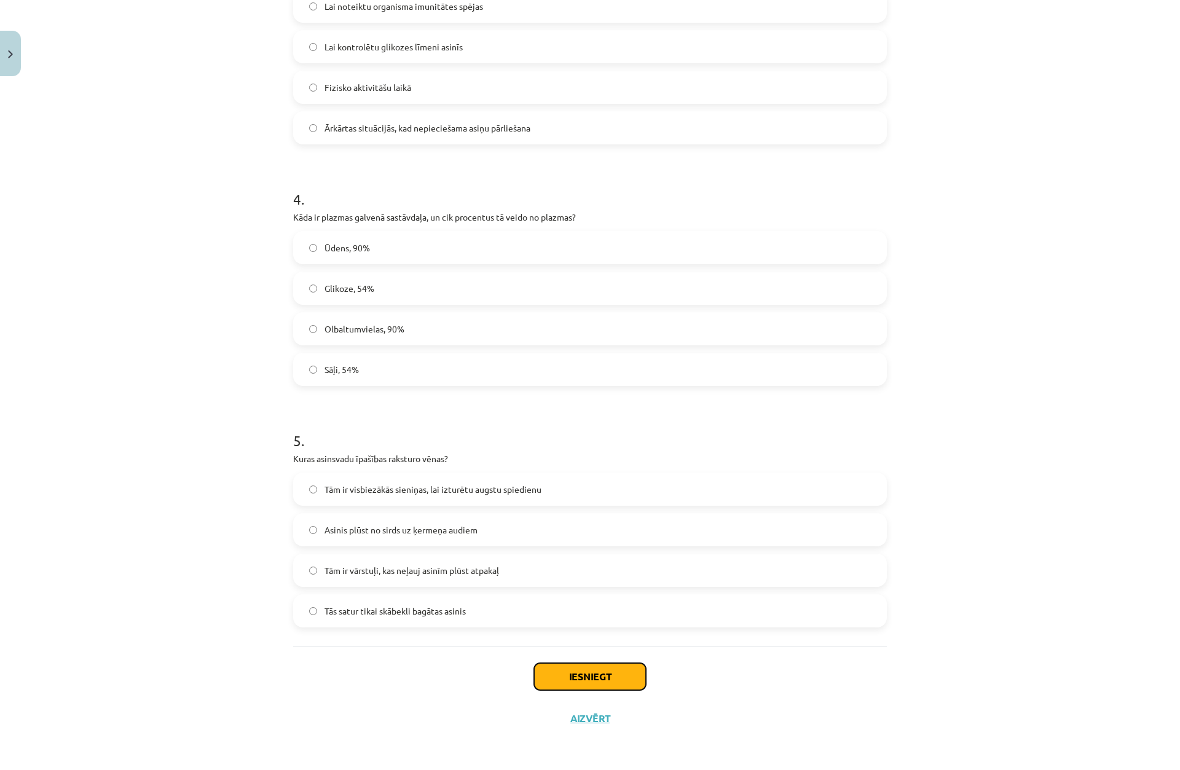
click at [631, 675] on button "Iesniegt" at bounding box center [590, 676] width 112 height 27
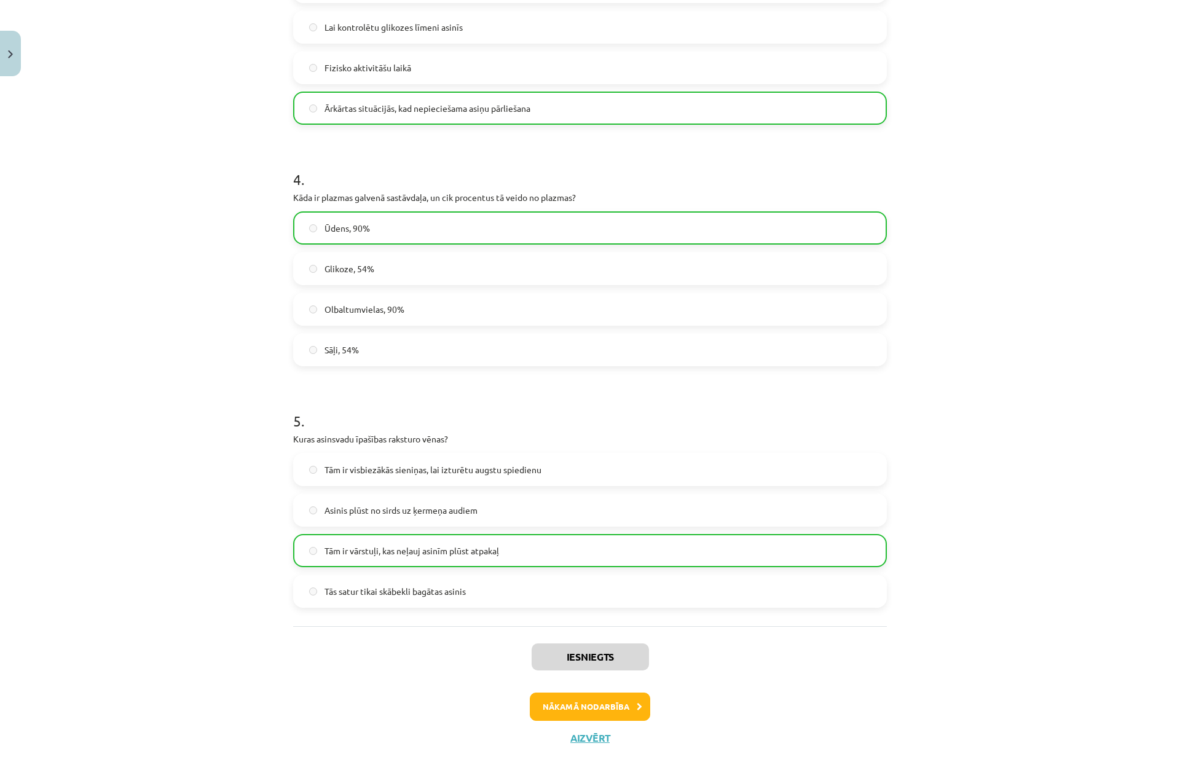
scroll to position [840, 0]
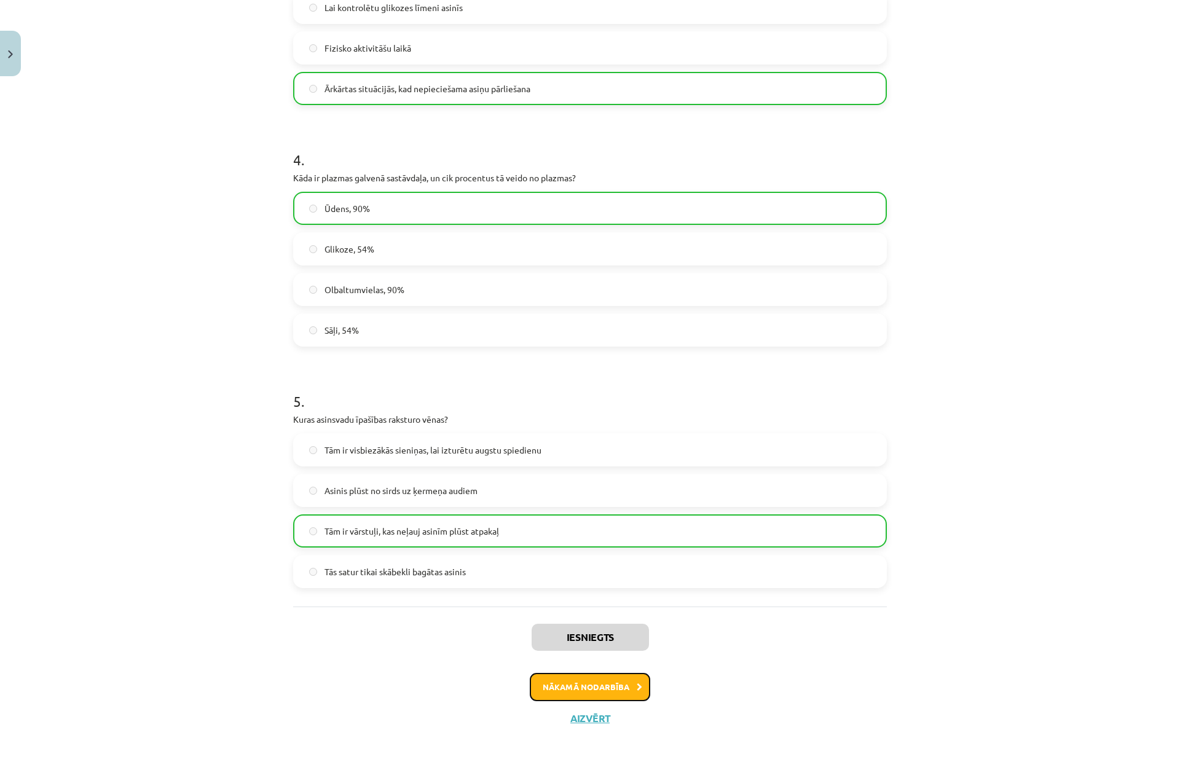
click at [590, 692] on button "Nākamā nodarbība" at bounding box center [590, 687] width 120 height 28
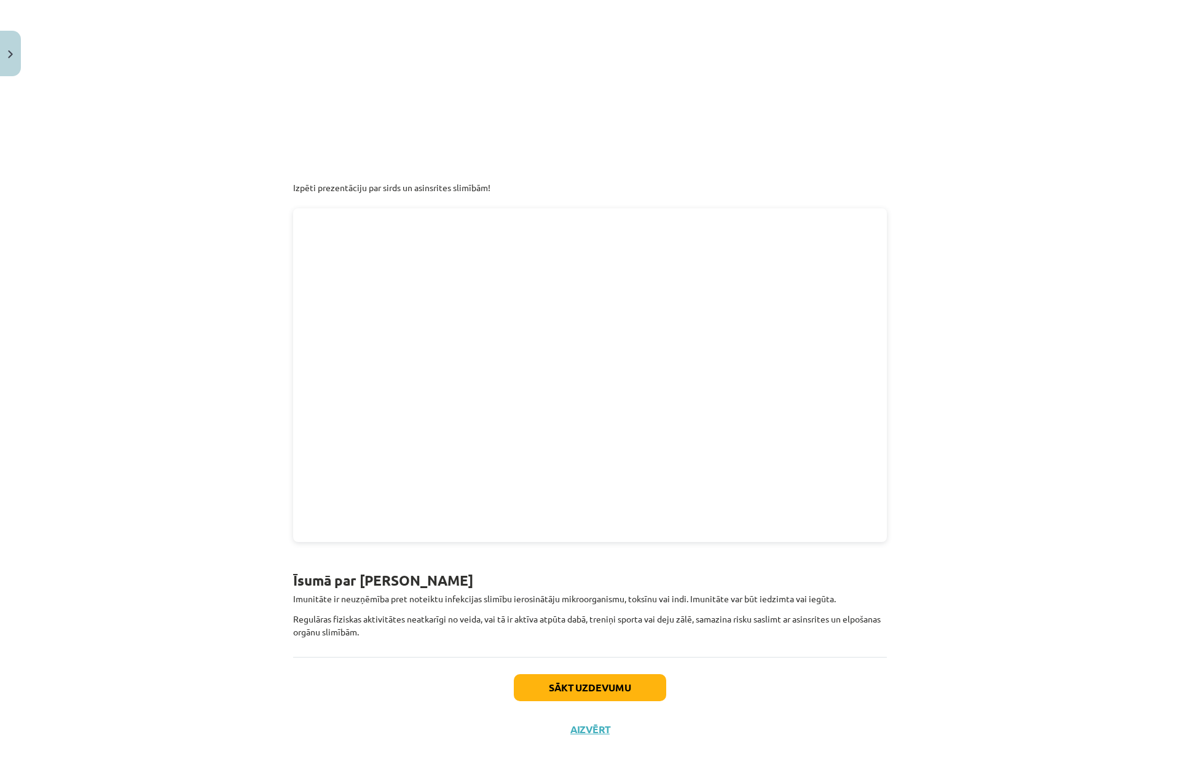
scroll to position [2806, 0]
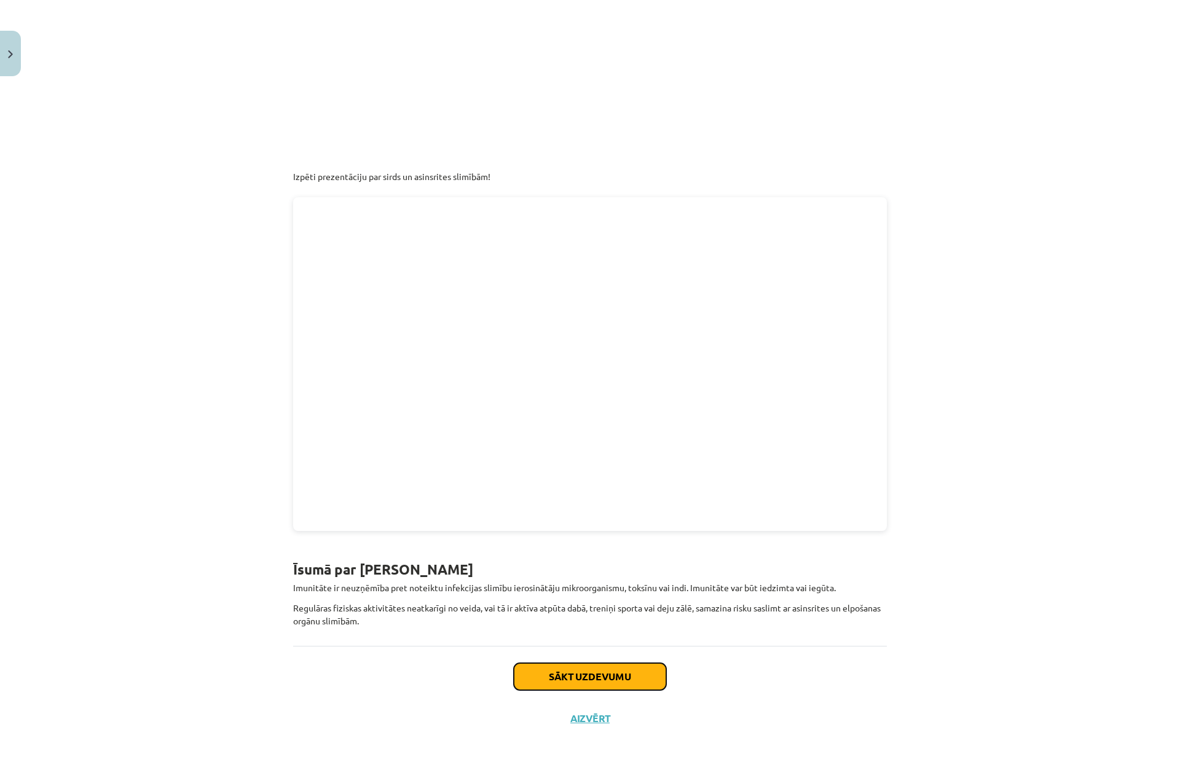
click at [585, 671] on button "Sākt uzdevumu" at bounding box center [590, 676] width 152 height 27
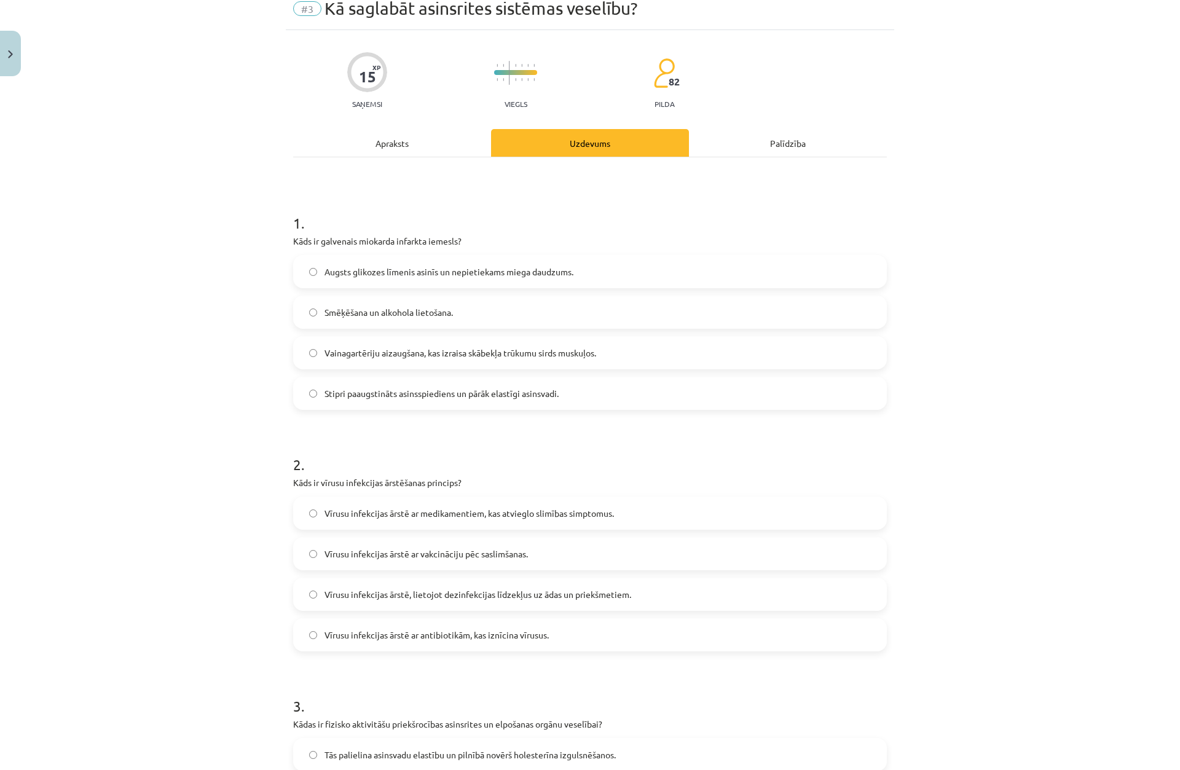
scroll to position [31, 0]
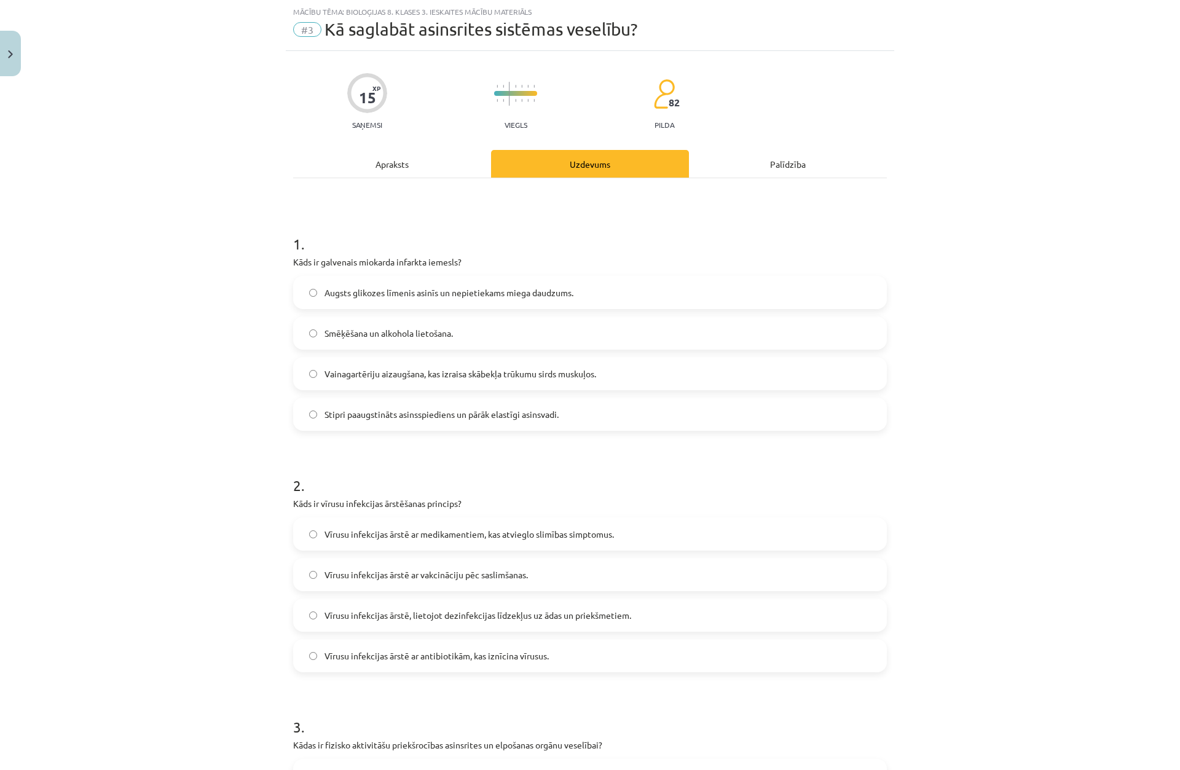
click at [237, 312] on div "Mācību tēma: Bioloģijas 8. klases 3. ieskaites mācību materiāls #3 Kā saglabāt …" at bounding box center [590, 385] width 1180 height 770
click at [383, 381] on label "Vainagartēriju aizaugšana, kas izraisa skābekļa trūkumu sirds muskuļos." at bounding box center [589, 373] width 591 height 31
drag, startPoint x: 159, startPoint y: 362, endPoint x: 171, endPoint y: 372, distance: 15.3
click at [159, 363] on div "Mācību tēma: Bioloģijas 8. klases 3. ieskaites mācību materiāls #3 Kā saglabāt …" at bounding box center [590, 385] width 1180 height 770
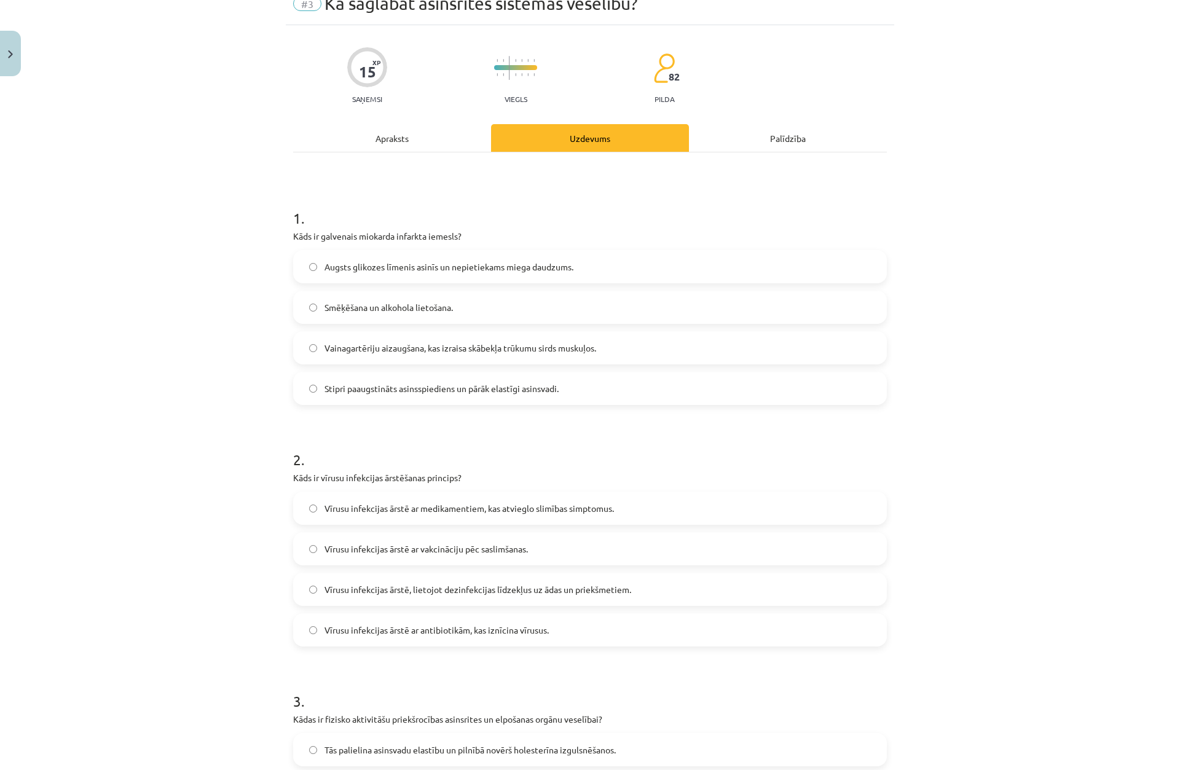
scroll to position [92, 0]
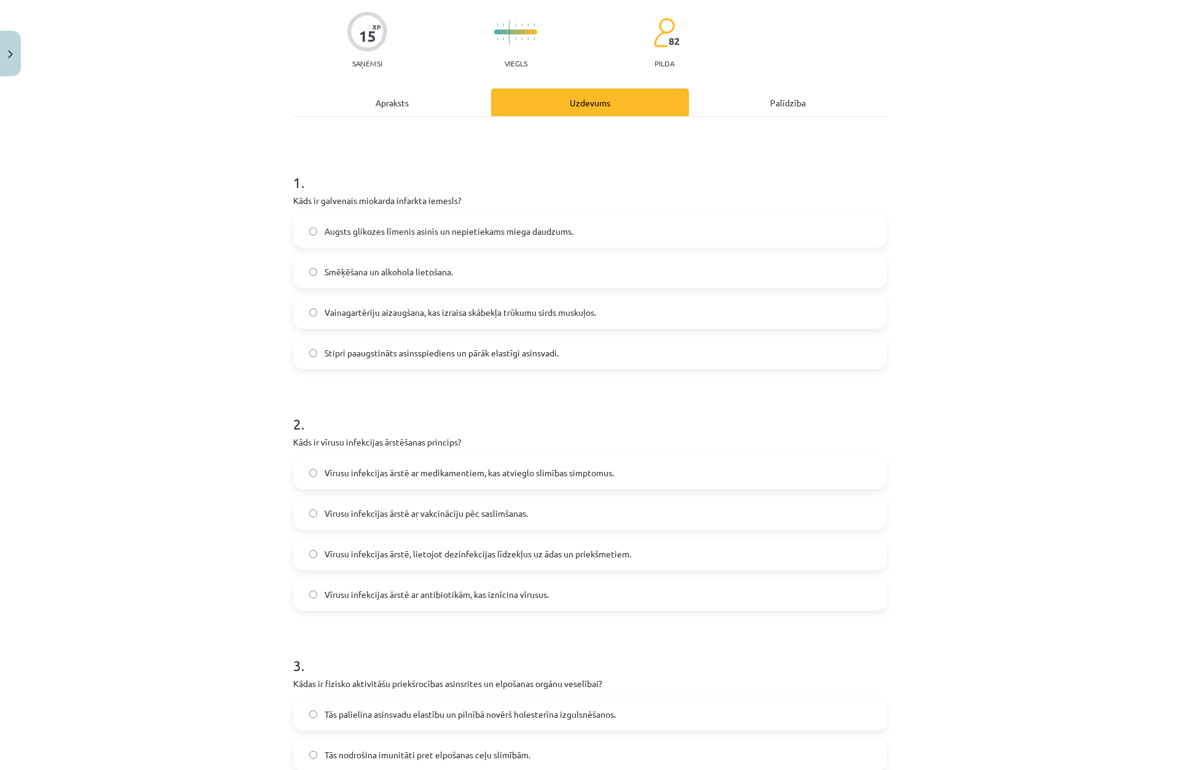
click at [486, 470] on span "Vīrusu infekcijas ārstē ar medikamentiem, kas atvieglo slimības simptomus." at bounding box center [470, 473] width 290 height 13
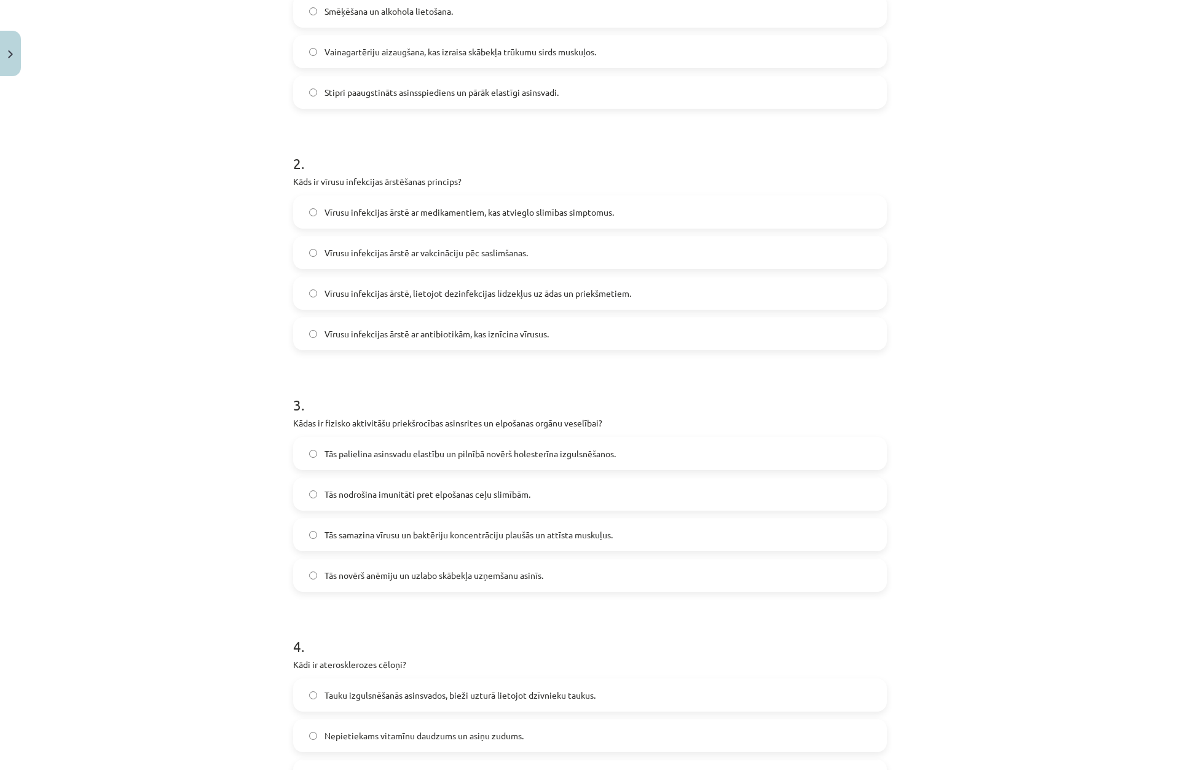
scroll to position [400, 0]
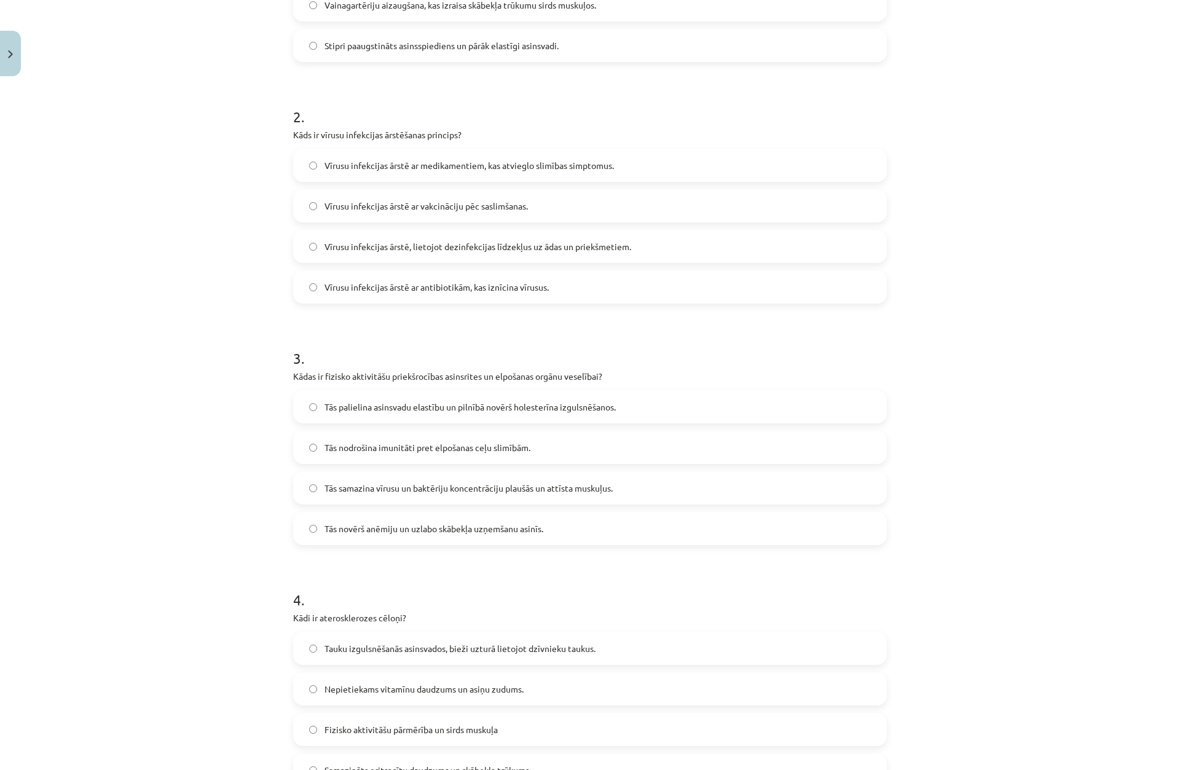
click at [401, 402] on span "Tās palielina asinsvadu elastību un pilnībā novērš holesterīna izgulsnēšanos." at bounding box center [470, 407] width 291 height 13
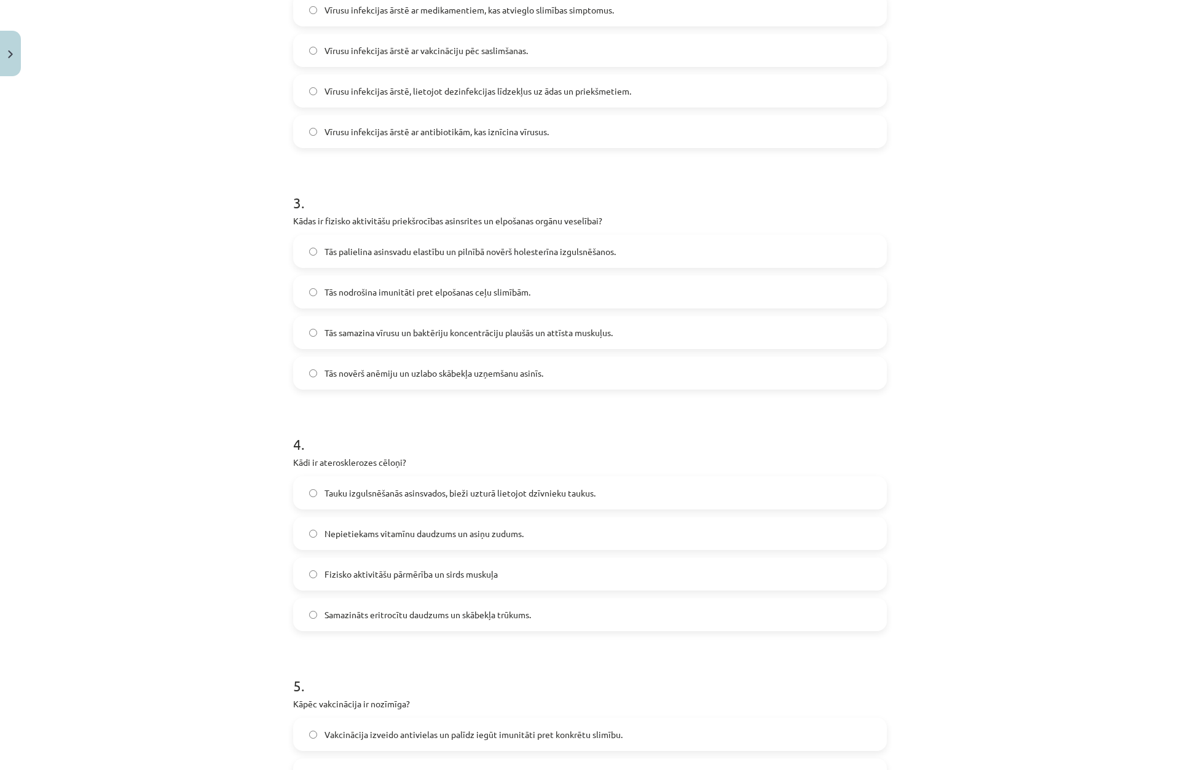
scroll to position [553, 0]
click at [414, 489] on span "Tauku izgulsnēšanās asinsvados, bieži uzturā lietojot dzīvnieku taukus." at bounding box center [460, 495] width 271 height 13
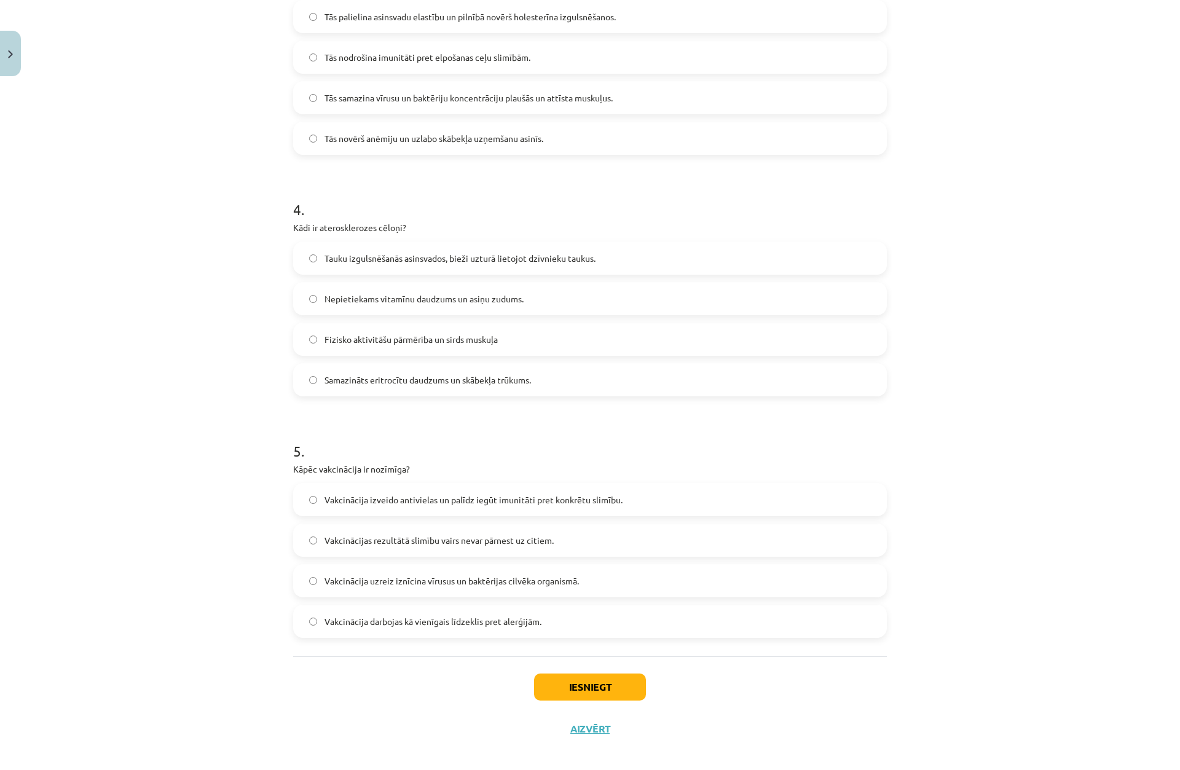
scroll to position [800, 0]
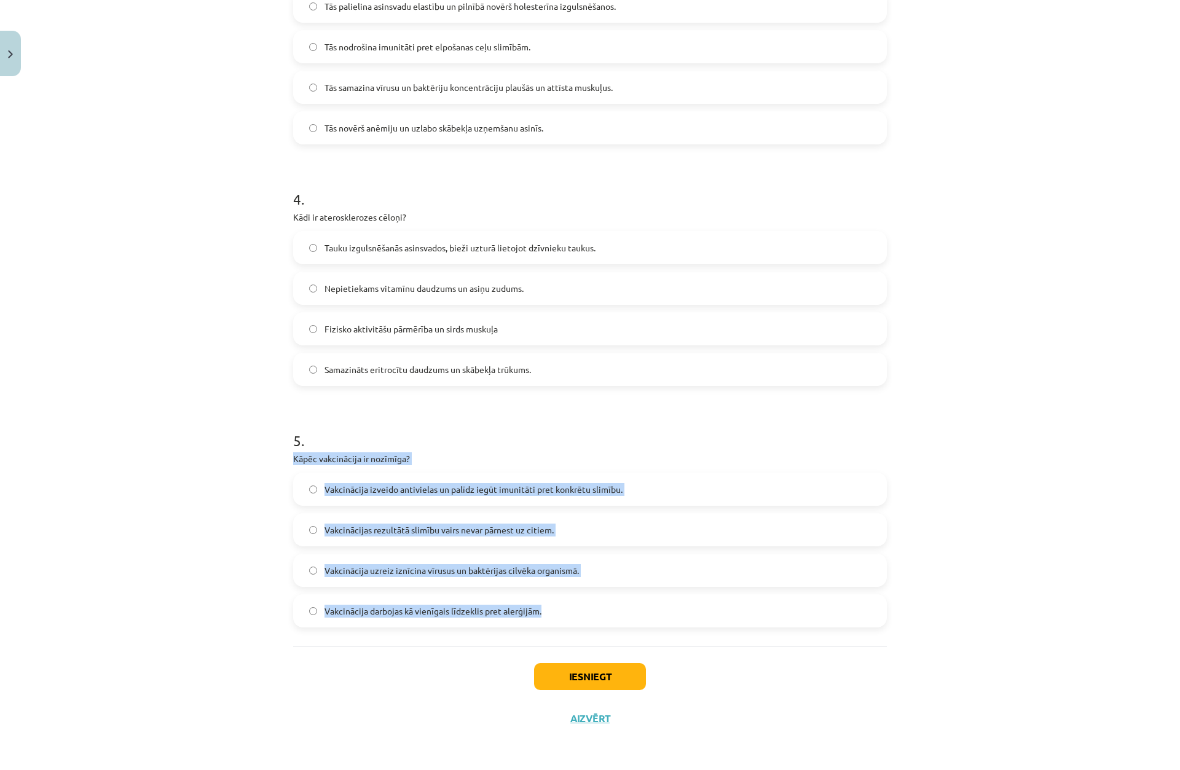
drag, startPoint x: 379, startPoint y: 482, endPoint x: 623, endPoint y: 613, distance: 277.0
click at [621, 613] on div "15 XP Saņemsi Viegls 82 pilda Apraksts Uzdevums Palīdzība 1 . Kāds ir galvenais…" at bounding box center [590, 10] width 609 height 1458
copy div "Kāpēc vakcinācija ir nozīmīga? Vakcinācija izveido antivielas un palīdz iegūt i…"
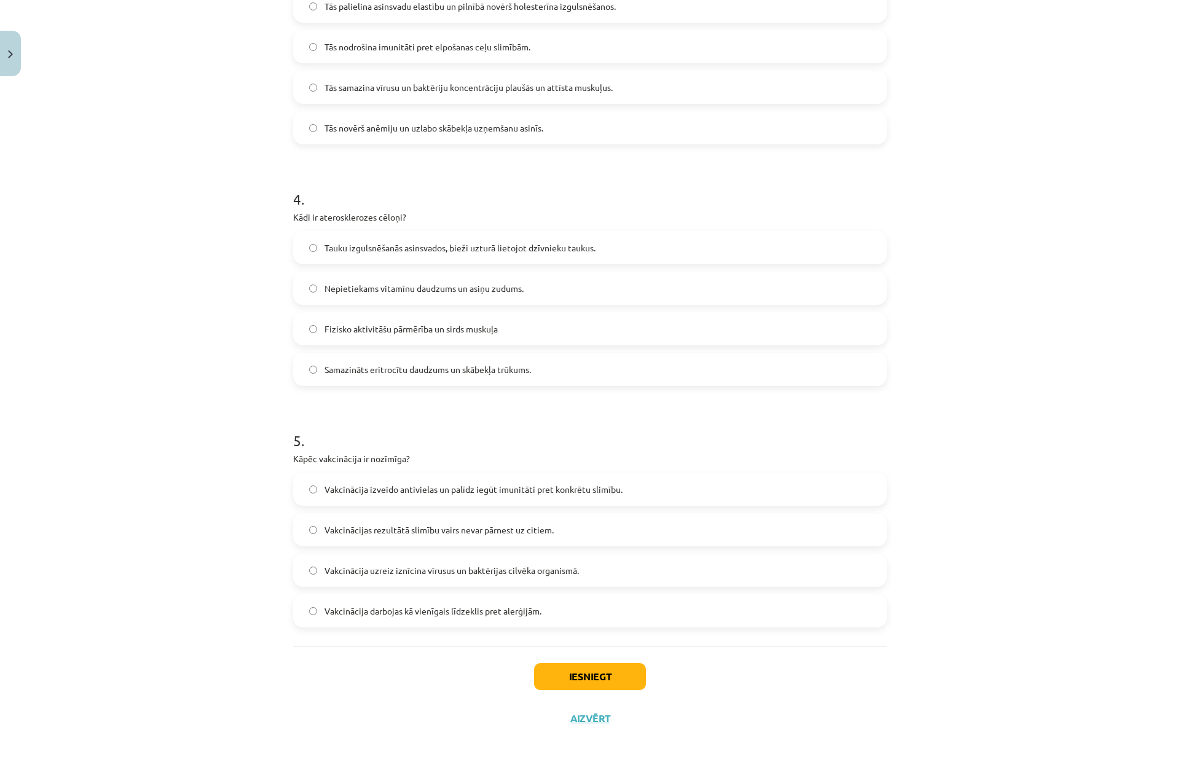
click at [135, 242] on div "Mācību tēma: Bioloģijas 8. klases 3. ieskaites mācību materiāls #3 Kā saglabāt …" at bounding box center [590, 385] width 1180 height 770
click at [305, 494] on label "Vakcinācija izveido antivielas un palīdz iegūt imunitāti pret konkrētu slimību." at bounding box center [589, 489] width 591 height 31
click at [577, 683] on button "Iesniegt" at bounding box center [590, 676] width 112 height 27
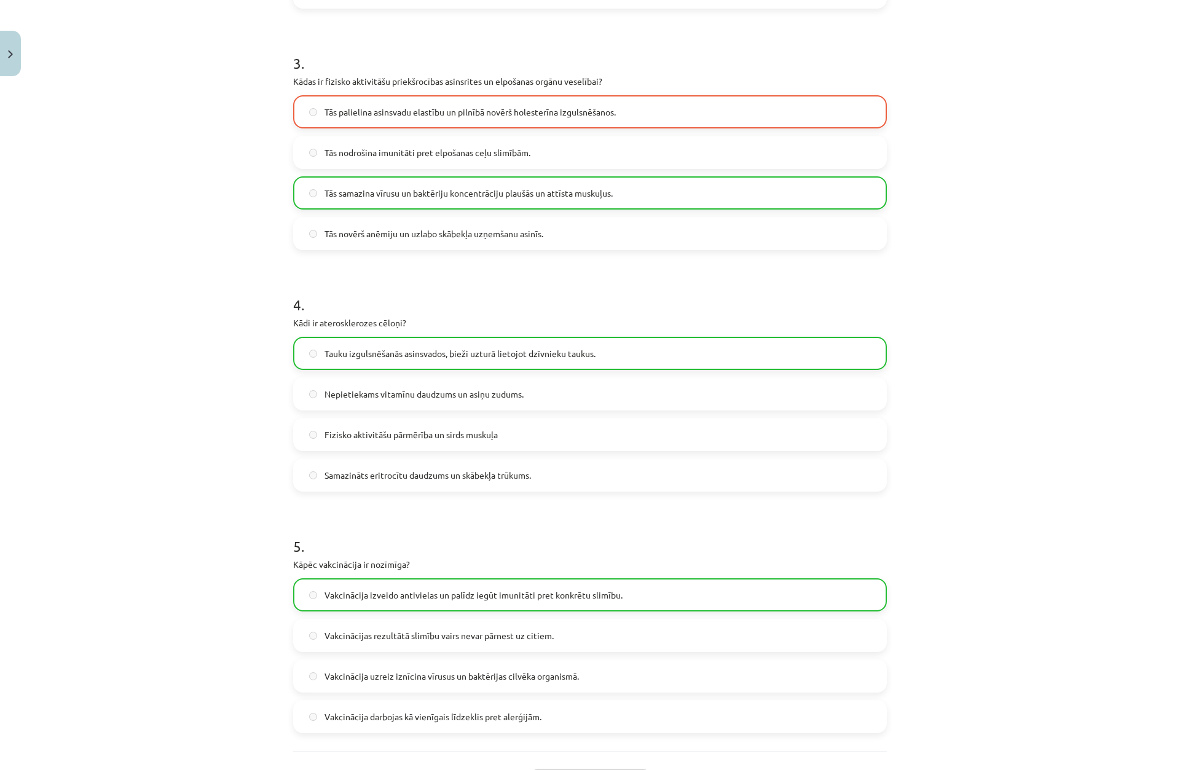
scroll to position [840, 0]
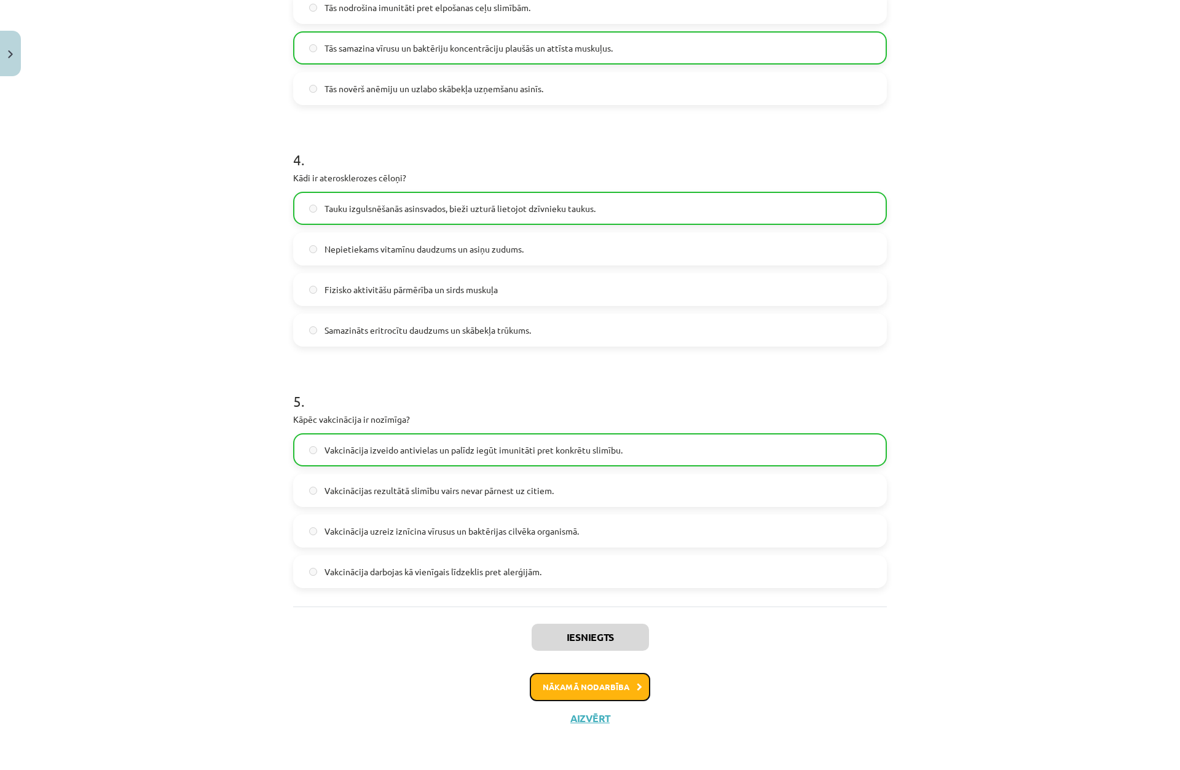
click at [623, 693] on button "Nākamā nodarbība" at bounding box center [590, 687] width 120 height 28
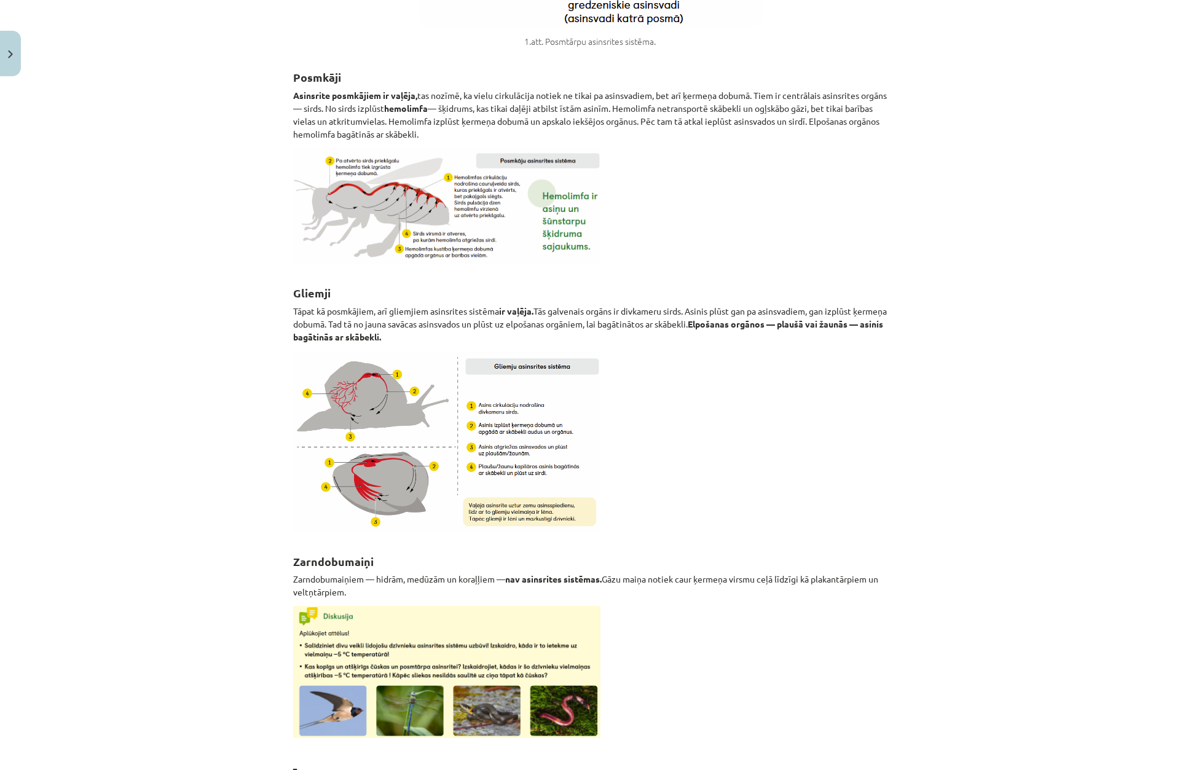
scroll to position [3115, 0]
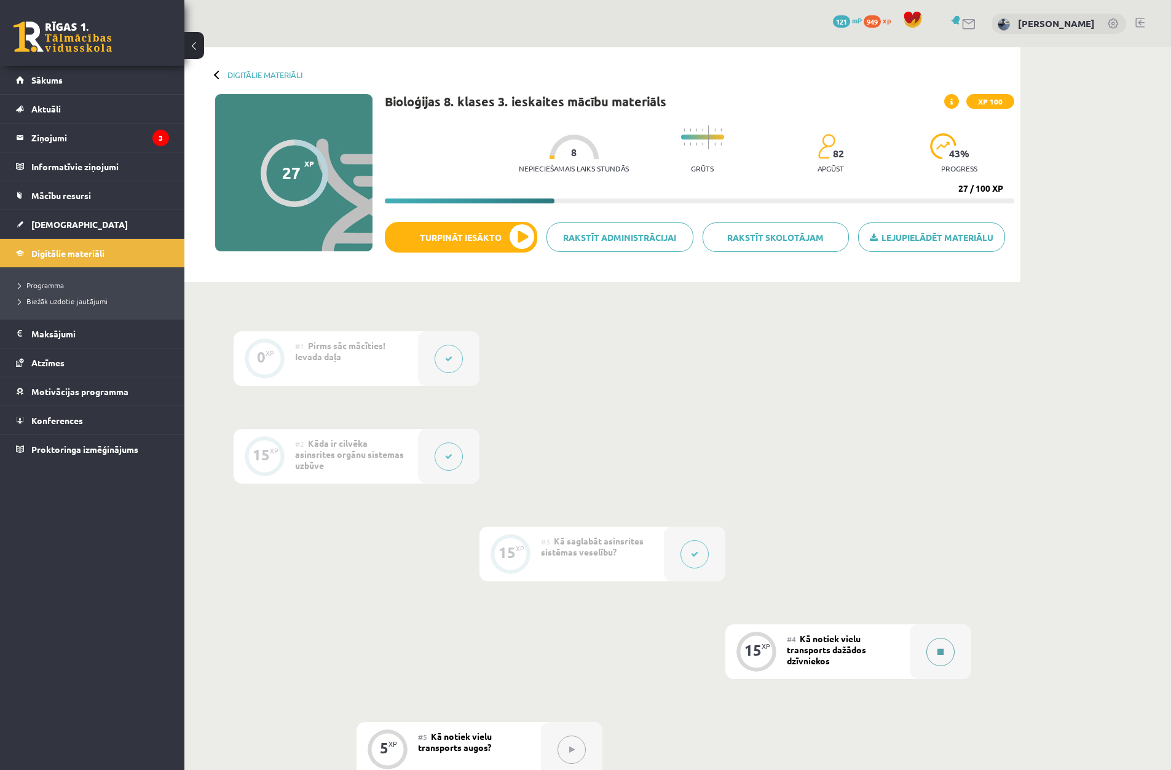
click at [918, 655] on div at bounding box center [940, 652] width 61 height 55
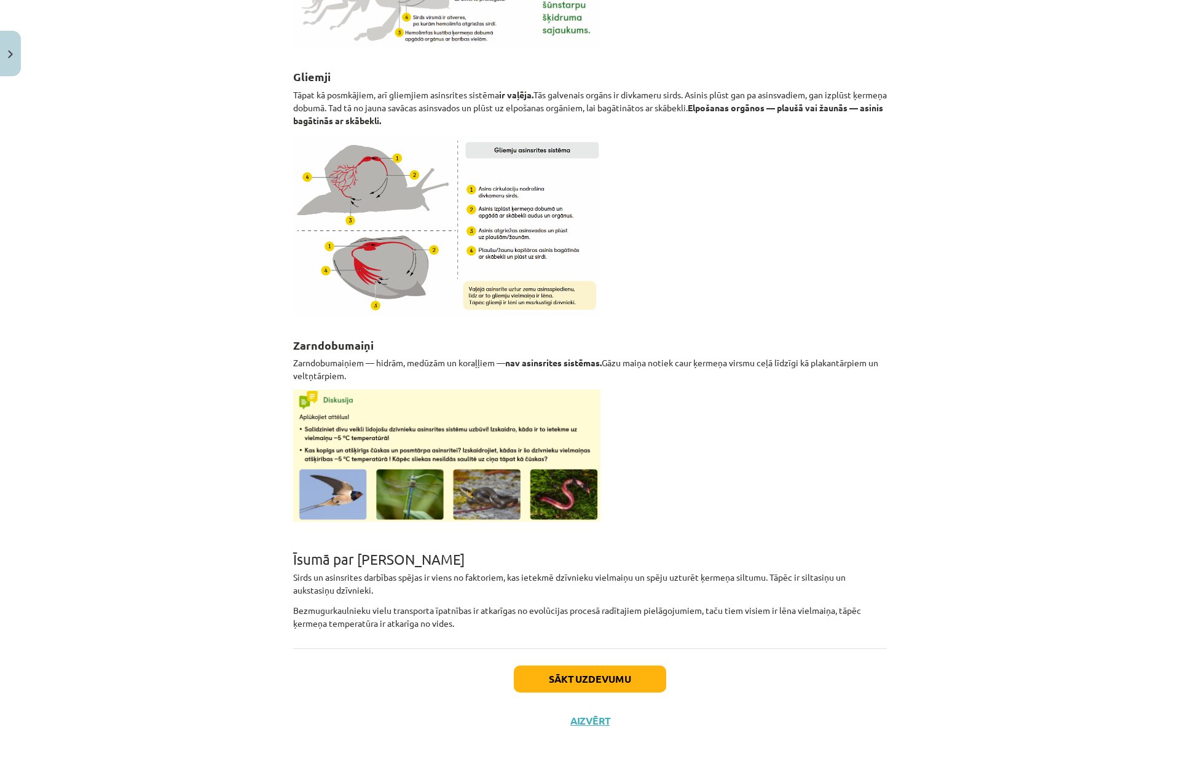
scroll to position [3335, 0]
click at [650, 677] on button "Sākt uzdevumu" at bounding box center [590, 678] width 152 height 27
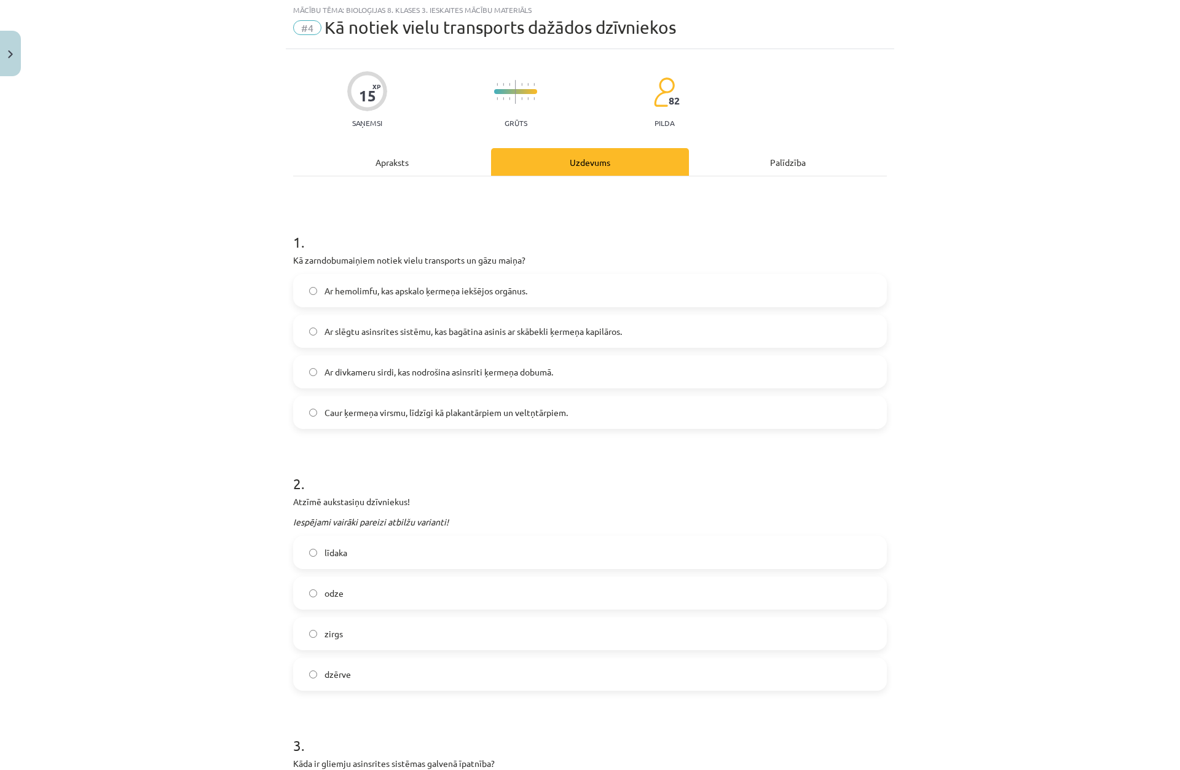
scroll to position [31, 0]
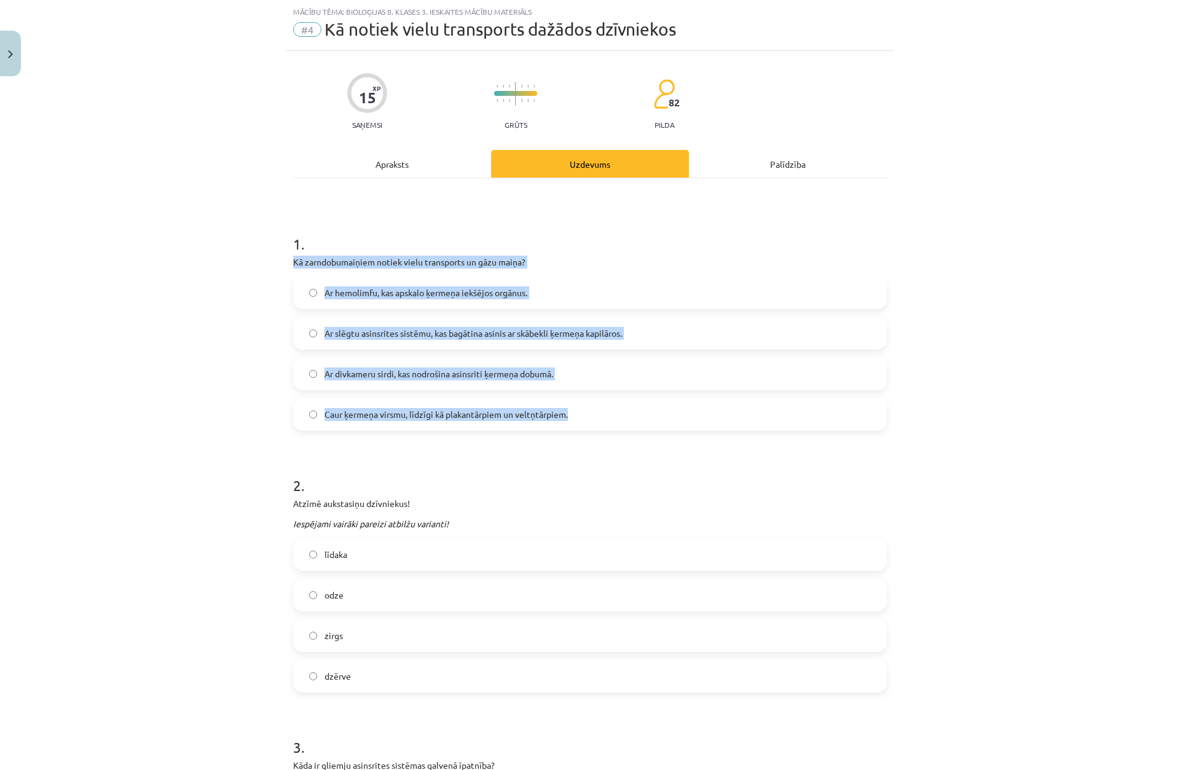
drag, startPoint x: 344, startPoint y: 273, endPoint x: 610, endPoint y: 397, distance: 293.2
click at [609, 397] on div "Mācību tēma: Bioloģijas 8. klases 3. ieskaites mācību materiāls #4 Kā notiek vi…" at bounding box center [590, 385] width 1180 height 770
copy div "Kā zarndobumaiņiem notiek vielu transports un gāzu maiņa? Ar hemolimfu, kas aps…"
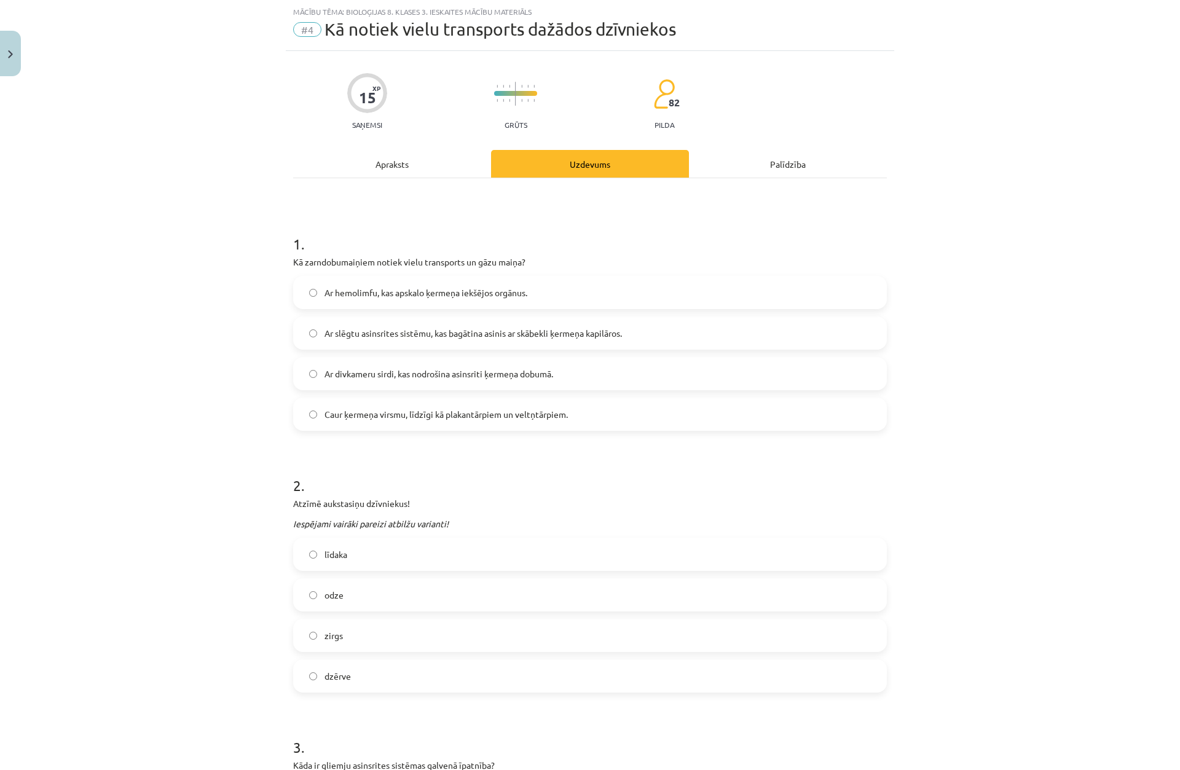
drag, startPoint x: 179, startPoint y: 191, endPoint x: 186, endPoint y: 195, distance: 8.0
click at [180, 192] on div "Mācību tēma: Bioloģijas 8. klases 3. ieskaites mācību materiāls #4 Kā notiek vi…" at bounding box center [590, 385] width 1180 height 770
click at [398, 420] on span "Caur ķermeņa virsmu, līdzīgi kā plakantārpiem un veltņtārpiem." at bounding box center [446, 414] width 243 height 13
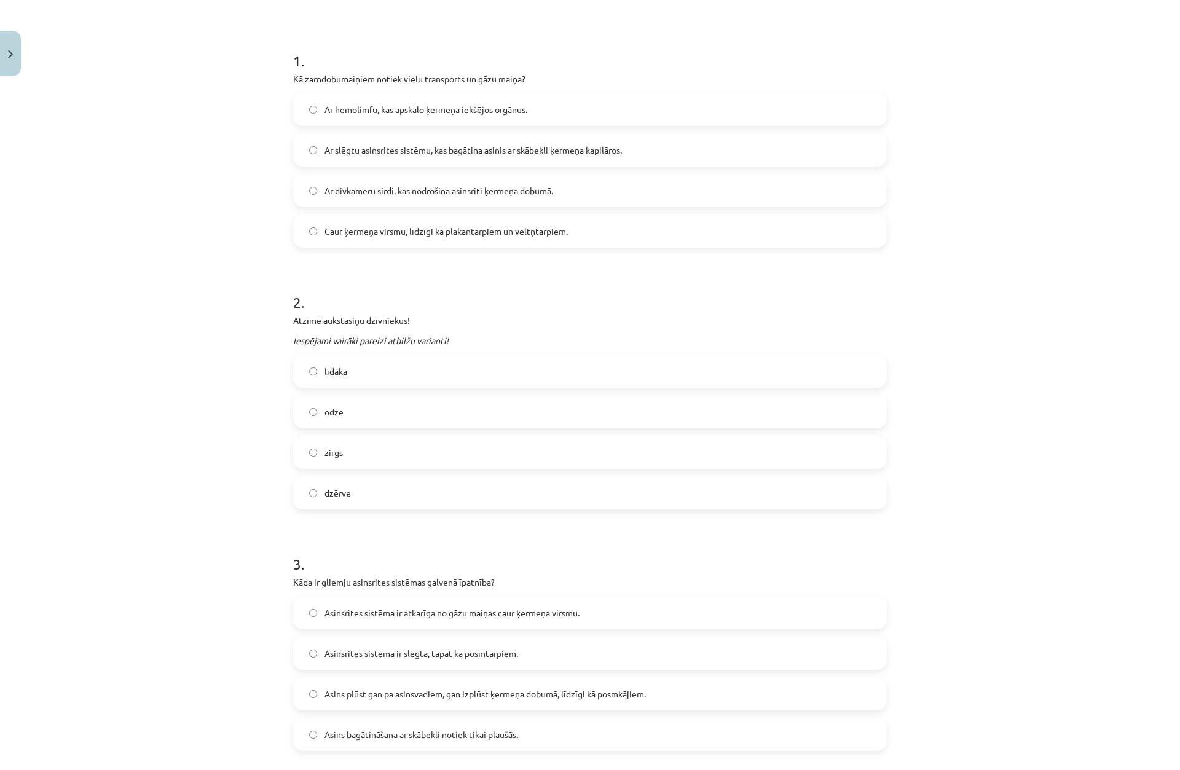
scroll to position [215, 0]
drag, startPoint x: 291, startPoint y: 318, endPoint x: 454, endPoint y: 460, distance: 215.2
click at [472, 491] on div "15 XP Saņemsi Grūts 82 pilda Apraksts Uzdevums Palīdzība 1 . Kā zarndobumaiņiem…" at bounding box center [590, 606] width 609 height 1478
copy div "Atzīmē aukstasiņu dzīvniekus! Iespējami vairāki pareizi atbilžu varianti! līdak…"
click at [314, 366] on label "līdaka" at bounding box center [589, 370] width 591 height 31
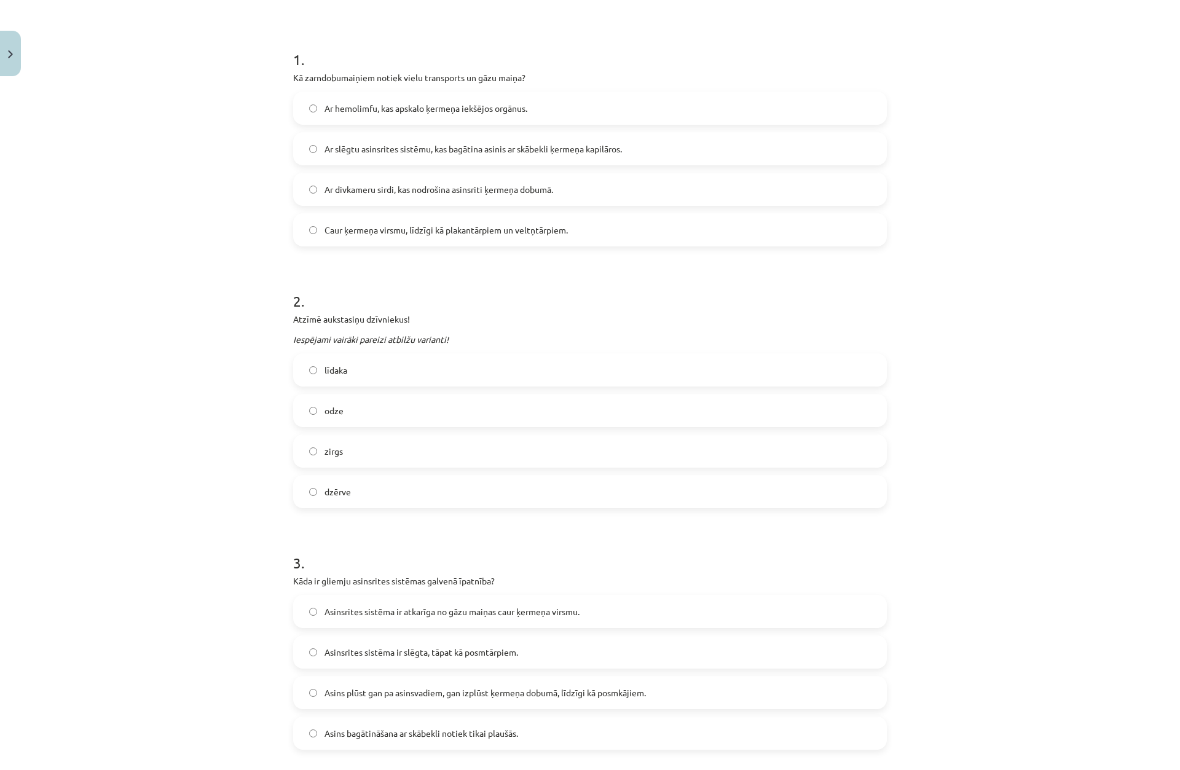
click at [329, 418] on label "odze" at bounding box center [589, 410] width 591 height 31
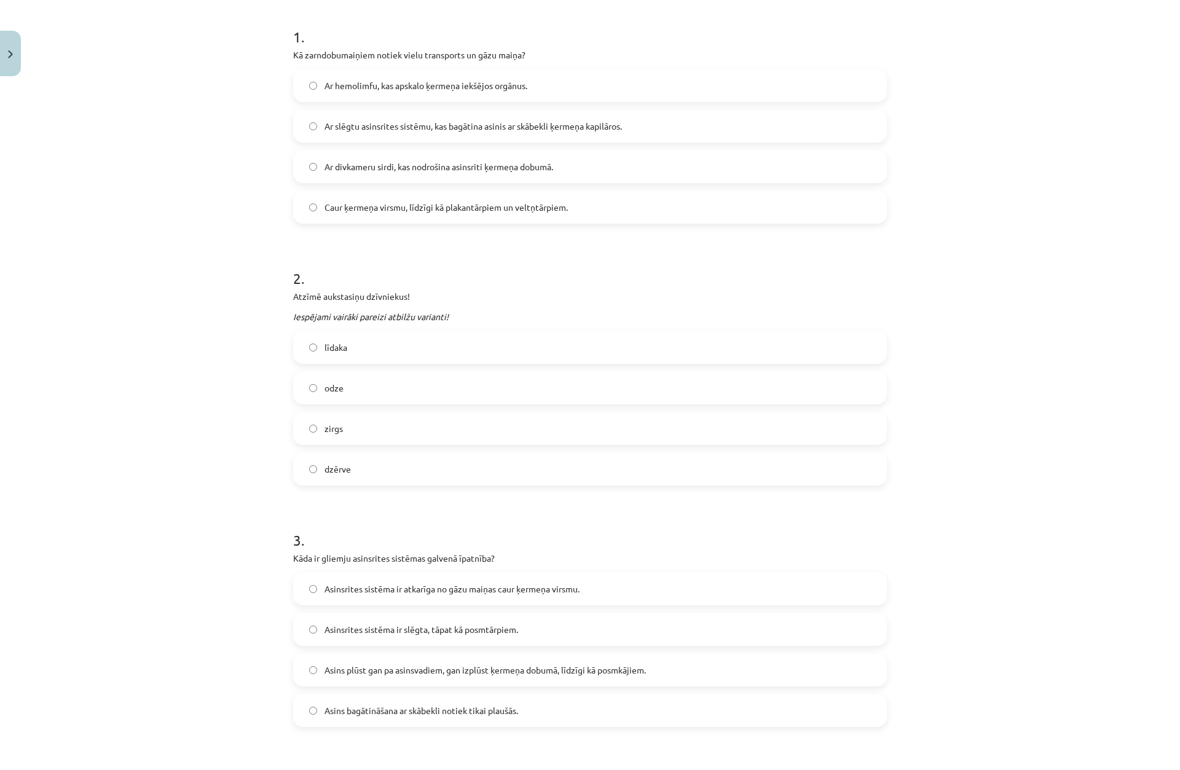
scroll to position [277, 0]
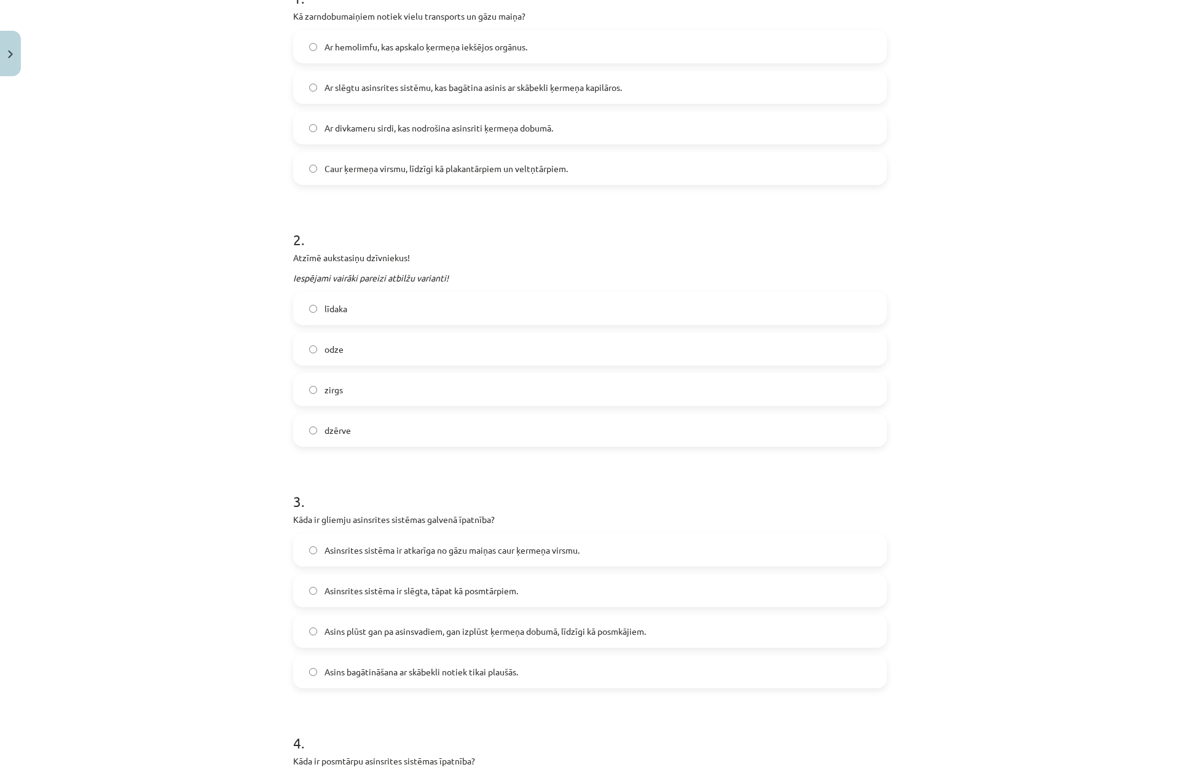
click at [315, 342] on label "odze" at bounding box center [589, 349] width 591 height 31
click at [342, 310] on span "līdaka" at bounding box center [336, 308] width 23 height 13
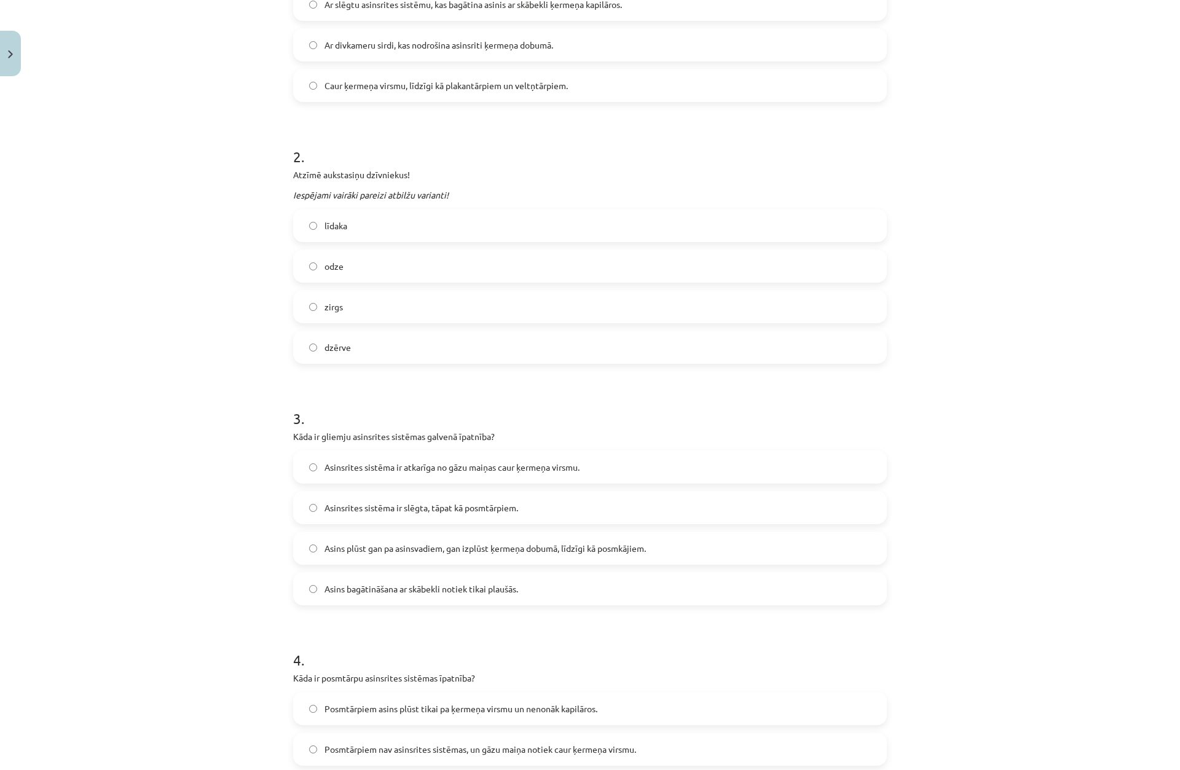
scroll to position [523, 0]
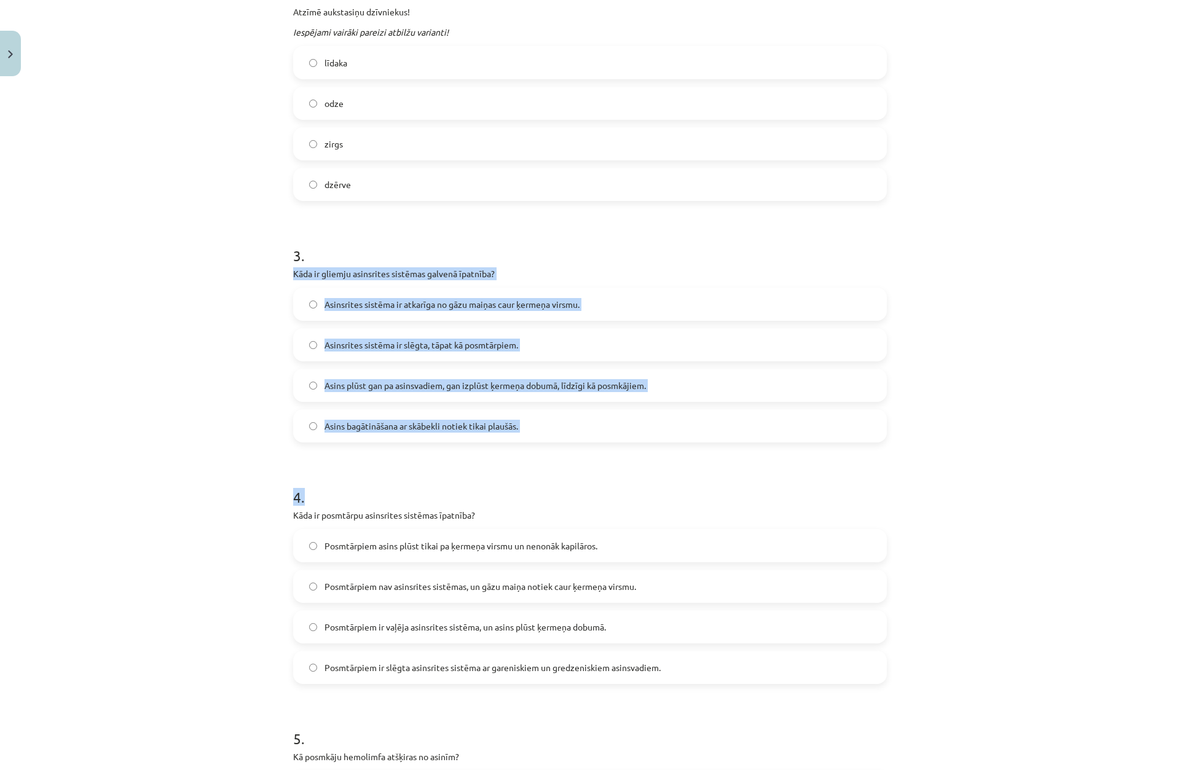
drag, startPoint x: 283, startPoint y: 269, endPoint x: 649, endPoint y: 462, distance: 413.0
click at [649, 462] on div "15 XP Saņemsi Grūts 82 pilda Apraksts Uzdevums Palīdzība 1 . Kā zarndobumaiņiem…" at bounding box center [590, 298] width 609 height 1478
click at [628, 444] on form "1 . Kā zarndobumaiņiem notiek vielu transports un gāzu maiņa? Ar hemolimfu, kas…" at bounding box center [590, 324] width 594 height 1204
drag, startPoint x: 564, startPoint y: 436, endPoint x: 532, endPoint y: 429, distance: 32.7
click at [564, 436] on label "Asins bagātināšana ar skābekli notiek tikai plaušās." at bounding box center [589, 426] width 591 height 31
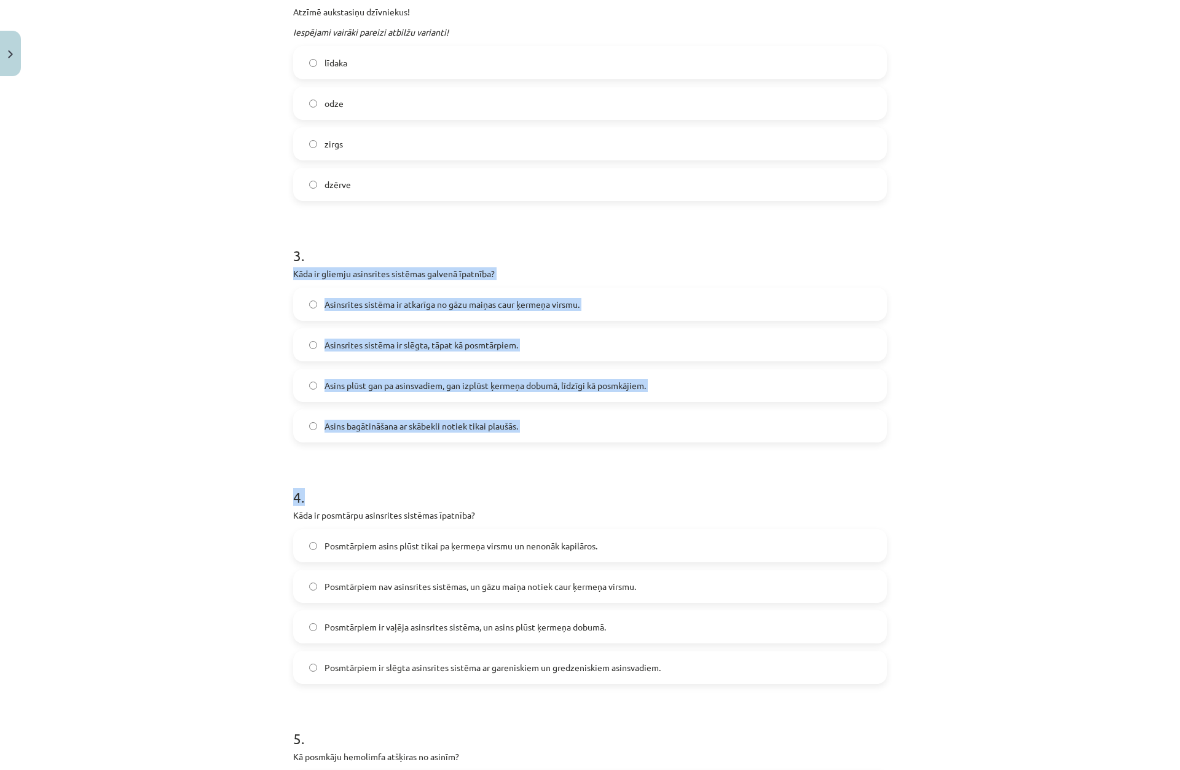
click at [238, 280] on div "Mācību tēma: Bioloģijas 8. klases 3. ieskaites mācību materiāls #4 Kā notiek vi…" at bounding box center [590, 385] width 1180 height 770
drag, startPoint x: 285, startPoint y: 277, endPoint x: 569, endPoint y: 422, distance: 318.1
click at [569, 424] on div "15 XP Saņemsi Grūts 82 pilda Apraksts Uzdevums Palīdzība 1 . Kā zarndobumaiņiem…" at bounding box center [590, 298] width 609 height 1478
copy div "Kāda ir gliemju asinsrites sistēmas galvenā īpatnība? Asinsrites sistēma ir atk…"
click at [368, 379] on span "Asins plūst gan pa asinsvadiem, gan izplūst ķermeņa dobumā, līdzīgi kā posmkāji…" at bounding box center [485, 385] width 321 height 13
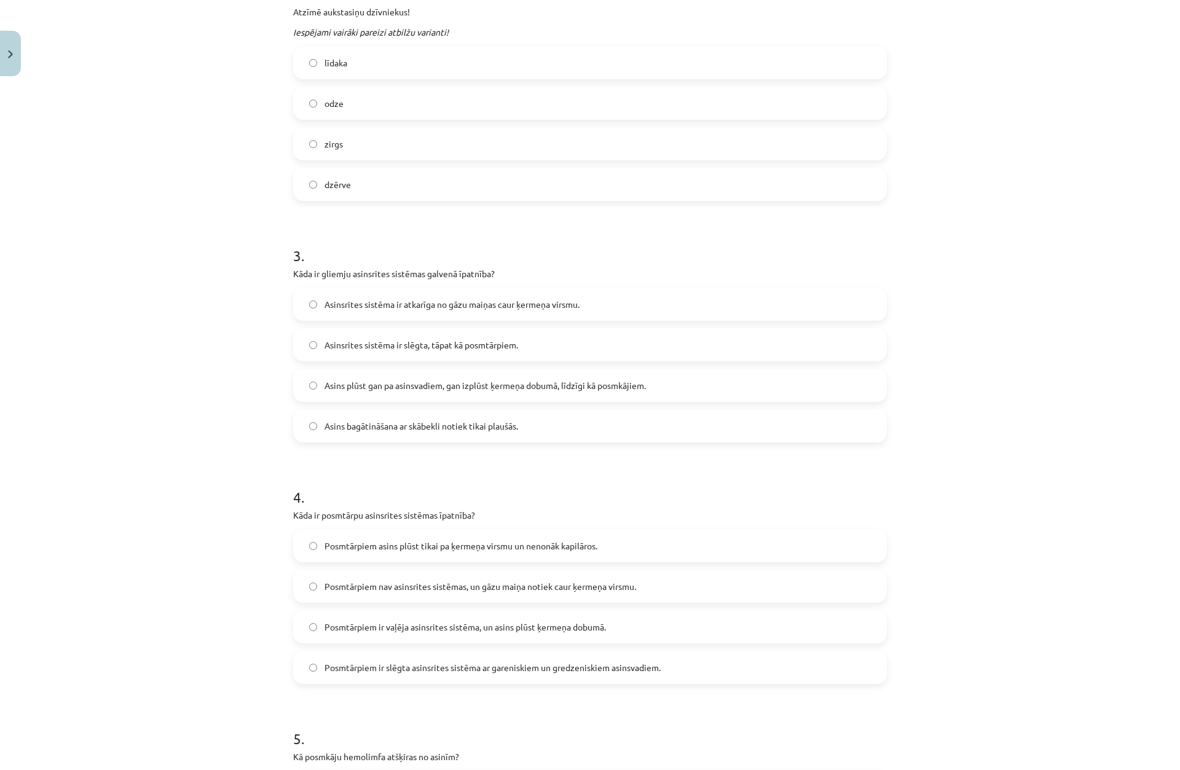
click at [213, 127] on div "Mācību tēma: Bioloģijas 8. klases 3. ieskaites mācību materiāls #4 Kā notiek vi…" at bounding box center [590, 385] width 1180 height 770
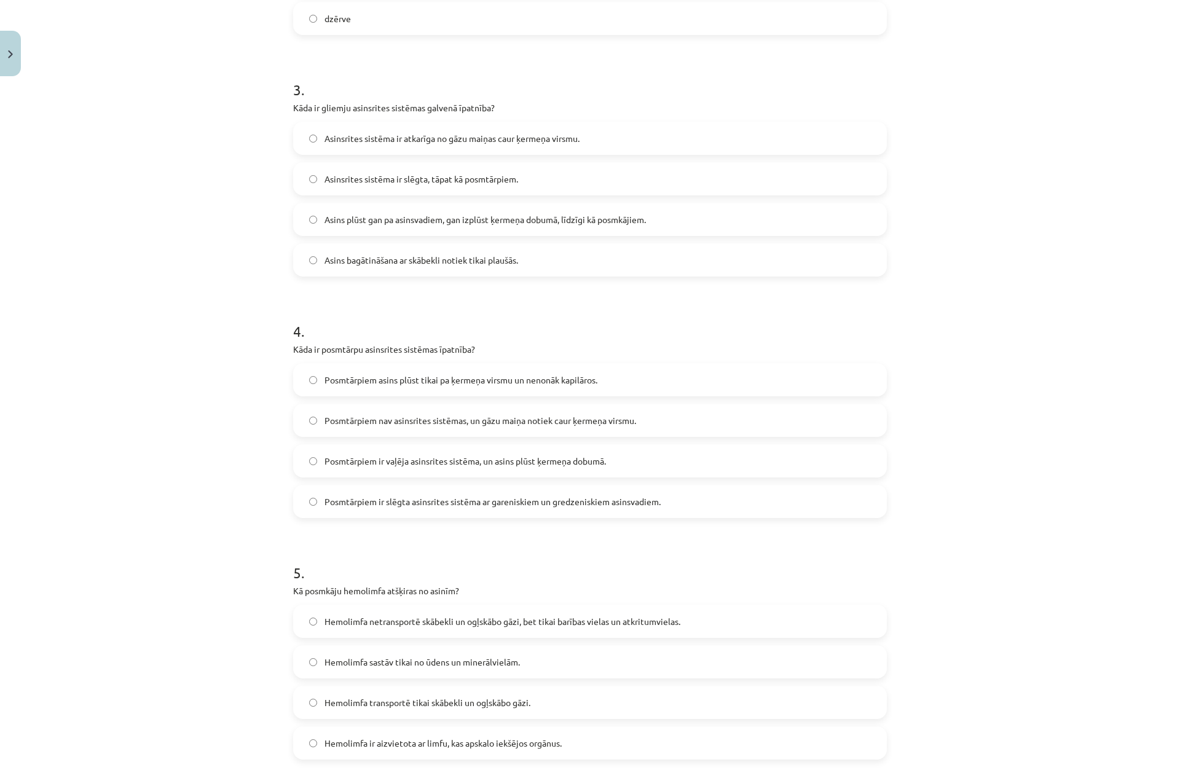
scroll to position [707, 0]
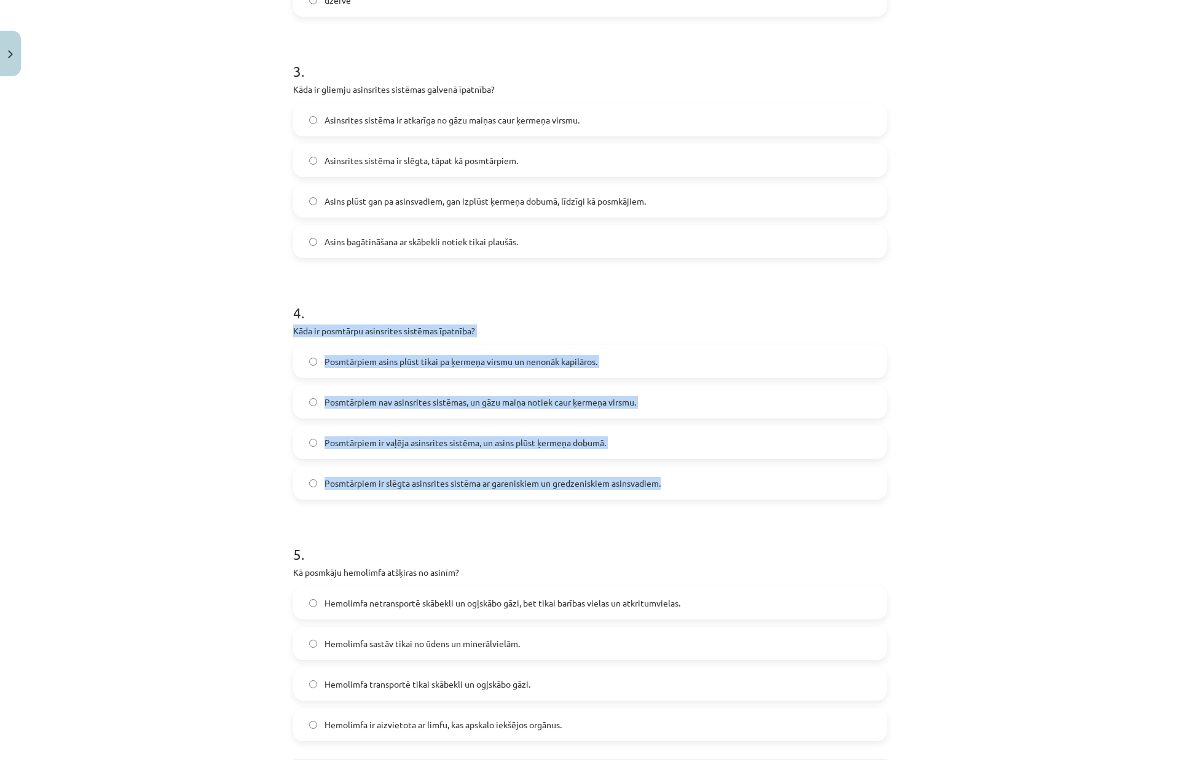
drag, startPoint x: 285, startPoint y: 326, endPoint x: 678, endPoint y: 483, distance: 422.7
click at [678, 483] on div "15 XP Saņemsi Grūts 82 pilda Apraksts Uzdevums Palīdzība 1 . Kā zarndobumaiņiem…" at bounding box center [590, 114] width 609 height 1478
copy div "Kāda ir posmtārpu asinsrites sistēmas īpatnība? Posmtārpiem asins plūst tikai p…"
click at [361, 433] on label "Posmtārpiem ir vaļēja asinsrites sistēma, un asins plūst ķermeņa dobumā." at bounding box center [589, 442] width 591 height 31
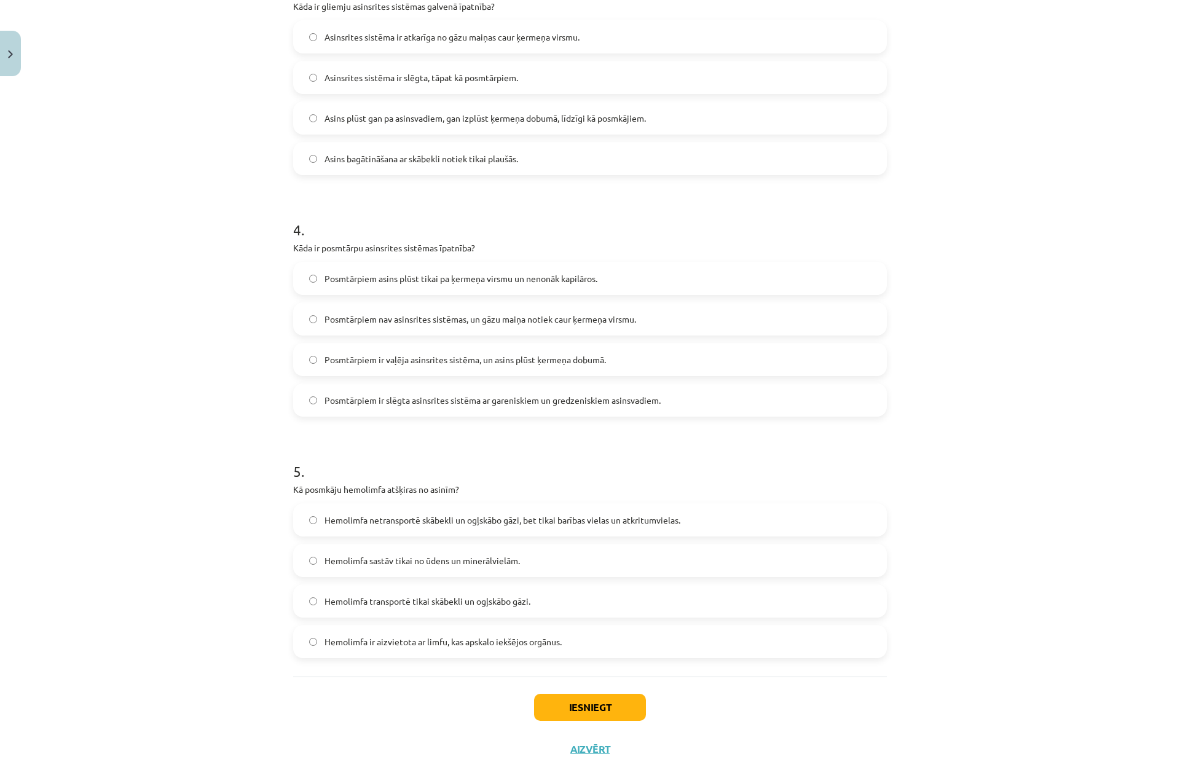
scroll to position [821, 0]
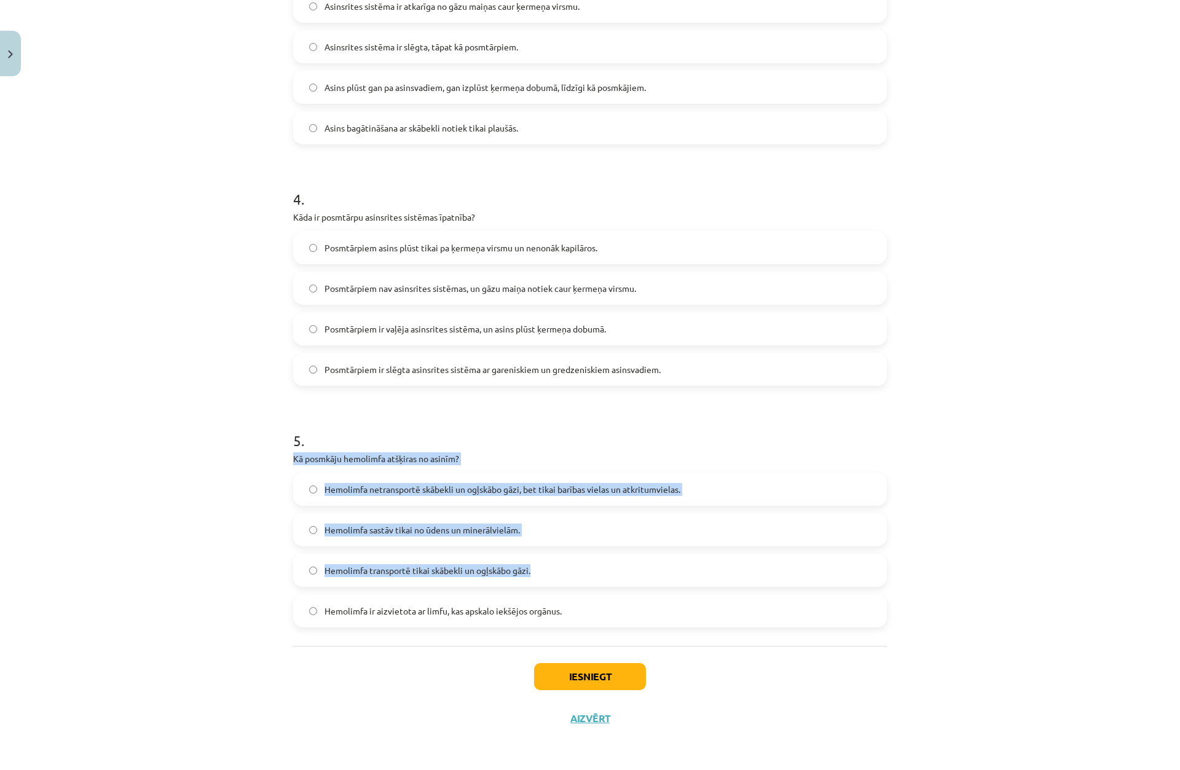
drag, startPoint x: 288, startPoint y: 459, endPoint x: 585, endPoint y: 556, distance: 311.8
click at [582, 557] on div "5 . Kā posmkāju hemolimfa atšķiras no asinīm? Hemolimfa netransportē skābekli u…" at bounding box center [590, 519] width 594 height 217
click at [587, 554] on div "Hemolimfa transportē tikai skābekli un ogļskābo gāzi." at bounding box center [590, 570] width 594 height 33
drag, startPoint x: 283, startPoint y: 455, endPoint x: 449, endPoint y: 511, distance: 175.1
click at [491, 524] on div "15 XP Saņemsi Grūts 82 pilda Apraksts Uzdevums Palīdzība 1 . Kā zarndobumaiņiem…" at bounding box center [590, 0] width 609 height 1478
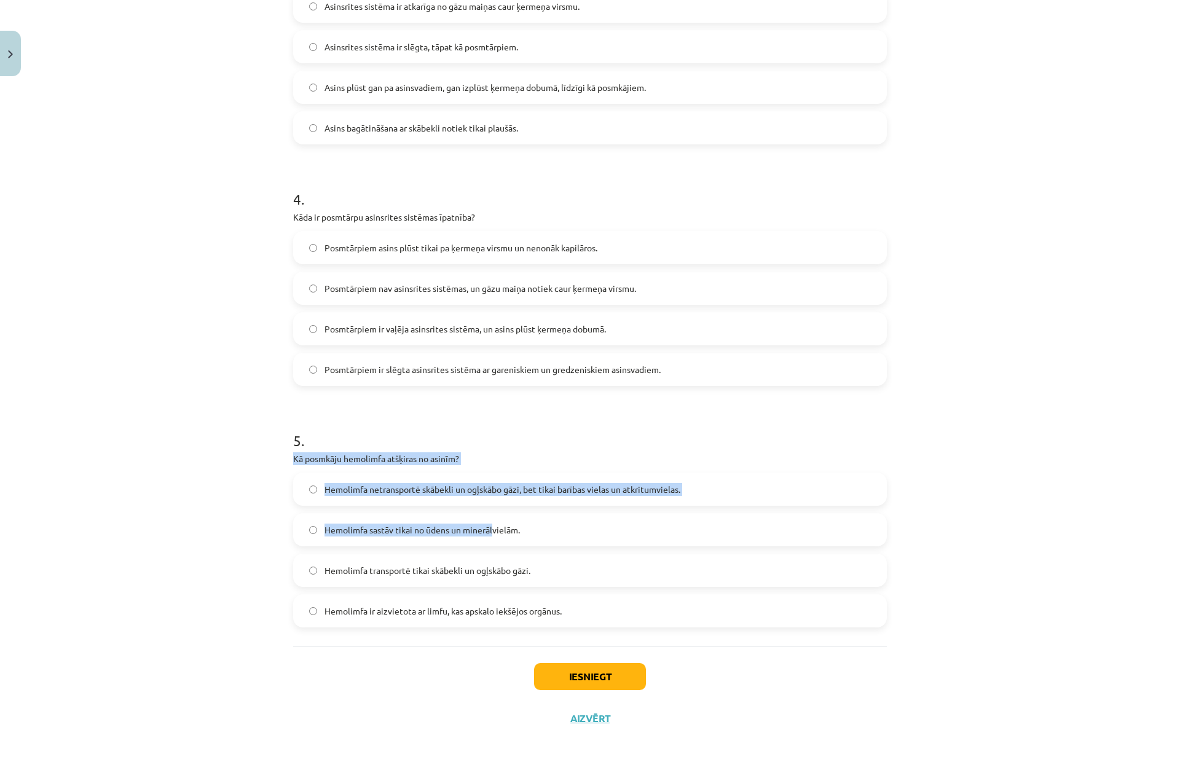
click at [286, 512] on div "15 XP Saņemsi Grūts 82 pilda Apraksts Uzdevums Palīdzība 1 . Kā zarndobumaiņiem…" at bounding box center [590, 0] width 609 height 1478
click at [299, 527] on label "Hemolimfa sastāv tikai no ūdens un minerālvielām." at bounding box center [589, 530] width 591 height 31
click at [266, 487] on div "Mācību tēma: Bioloģijas 8. klases 3. ieskaites mācību materiāls #4 Kā notiek vi…" at bounding box center [590, 385] width 1180 height 770
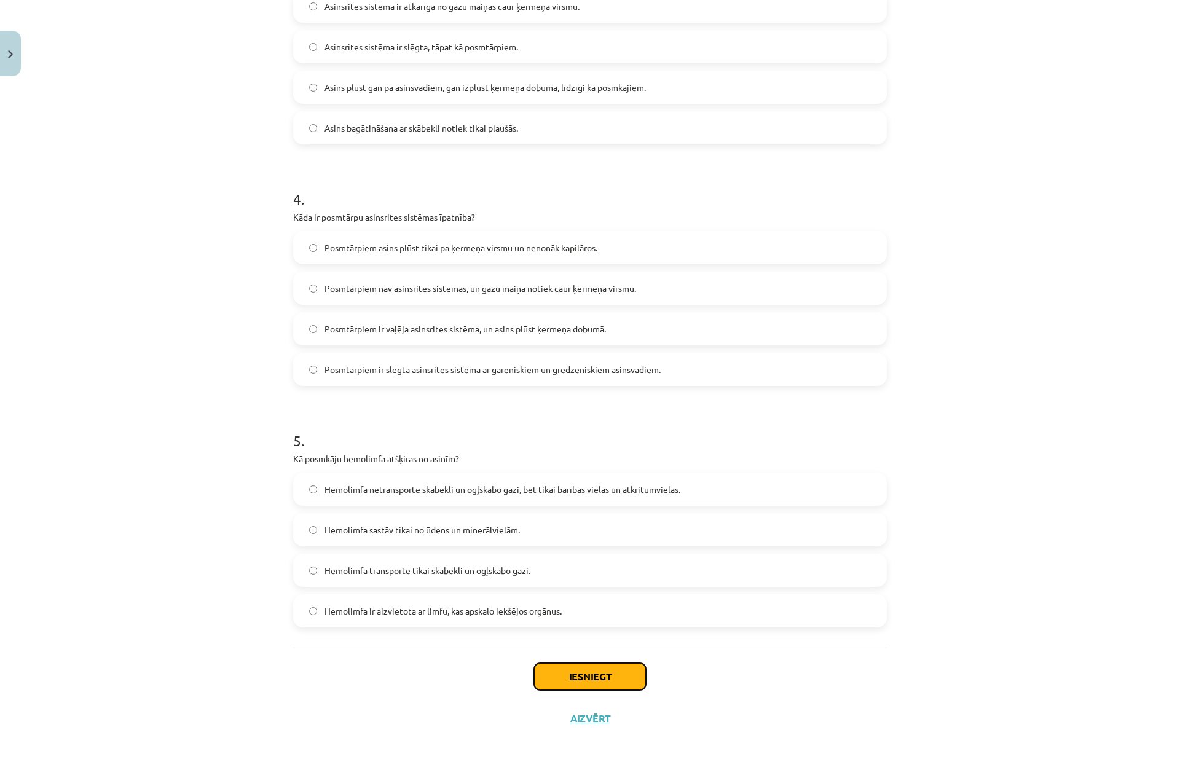
click at [626, 671] on button "Iesniegt" at bounding box center [590, 676] width 112 height 27
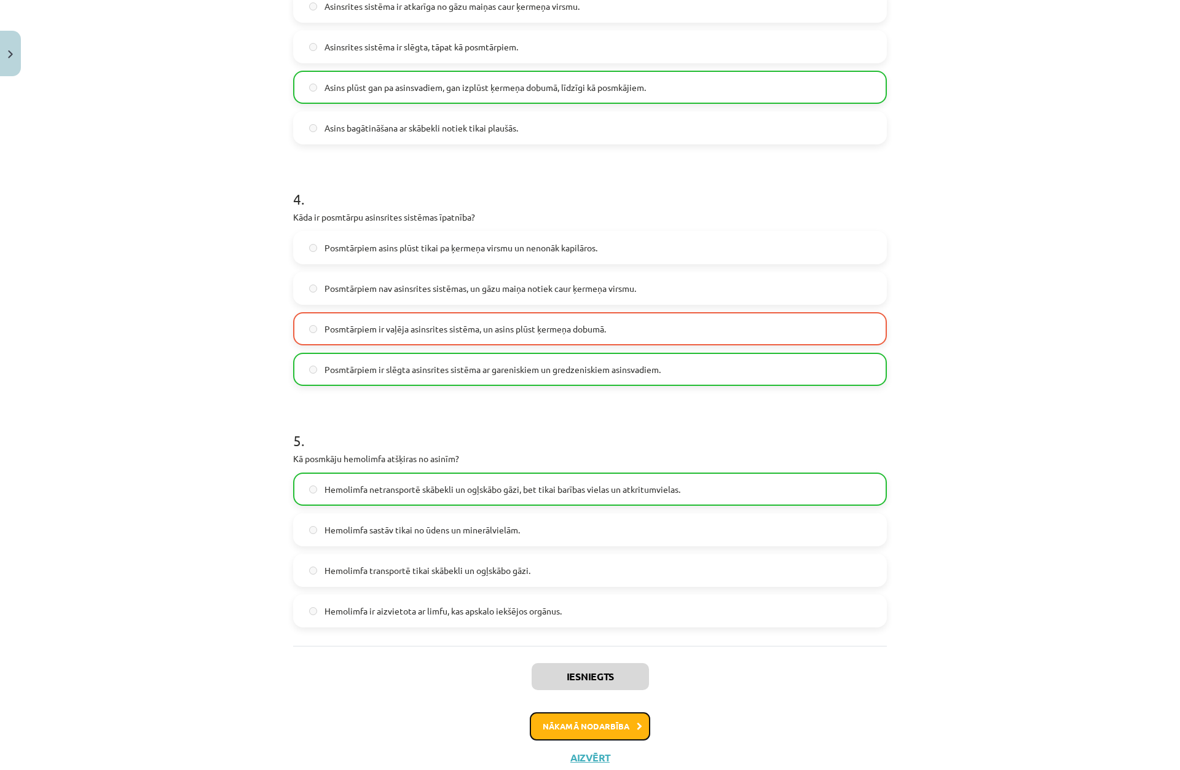
click at [627, 716] on button "Nākamā nodarbība" at bounding box center [590, 726] width 120 height 28
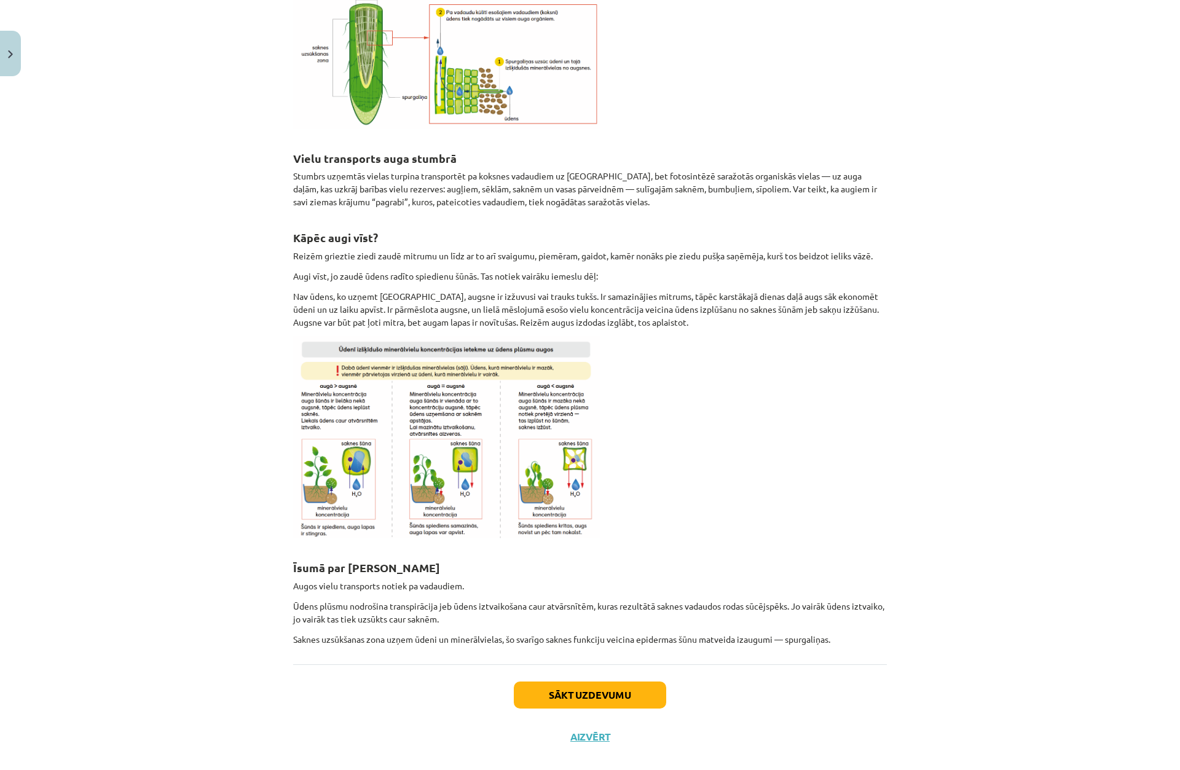
scroll to position [1537, 0]
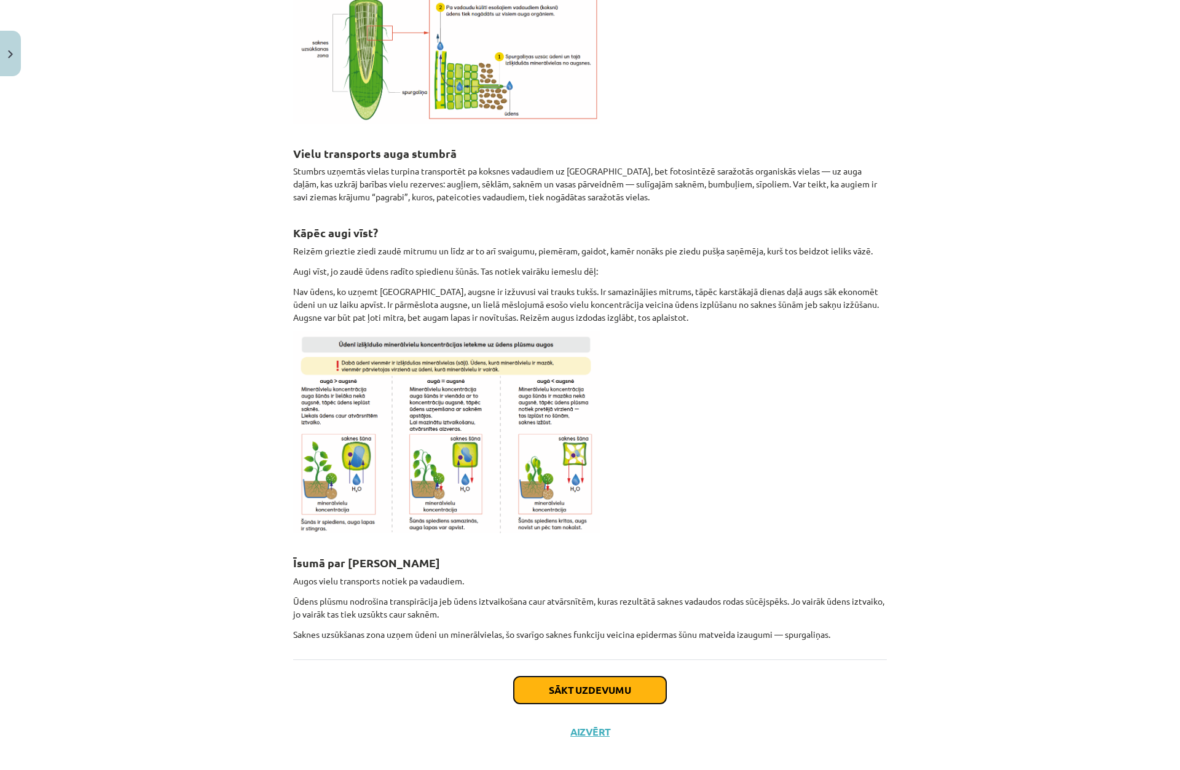
click at [568, 695] on button "Sākt uzdevumu" at bounding box center [590, 690] width 152 height 27
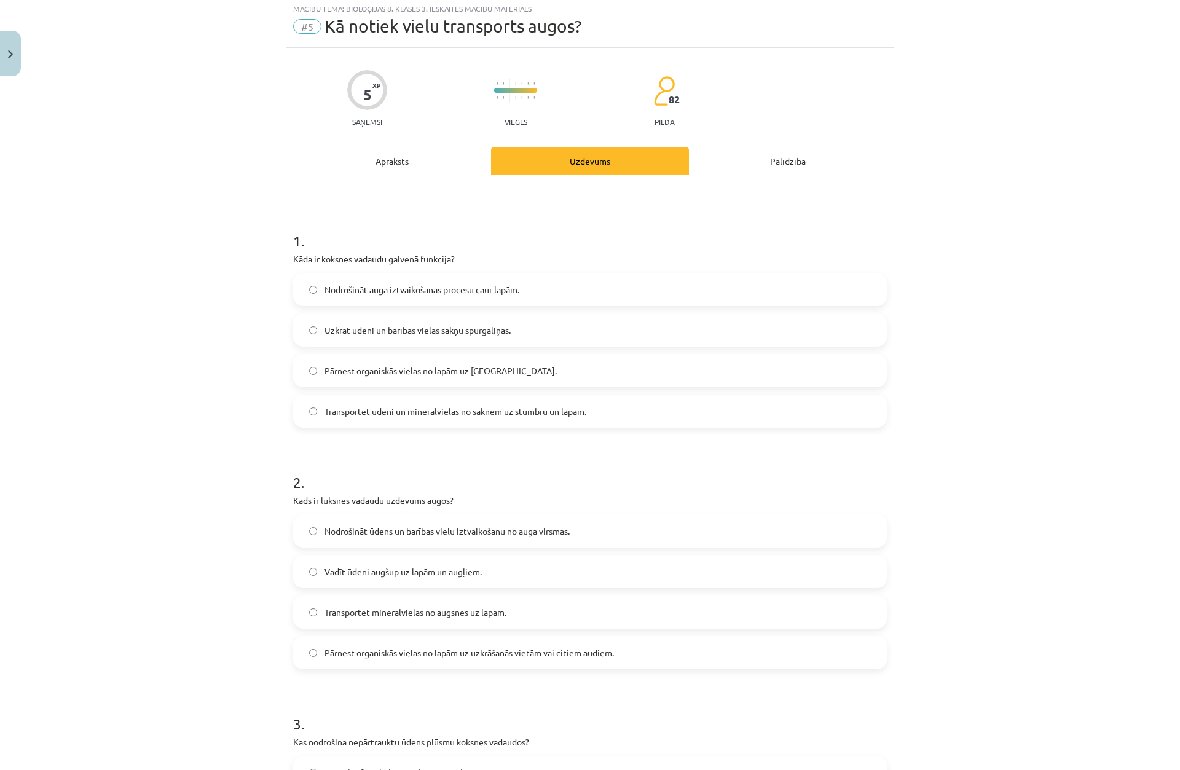
scroll to position [31, 0]
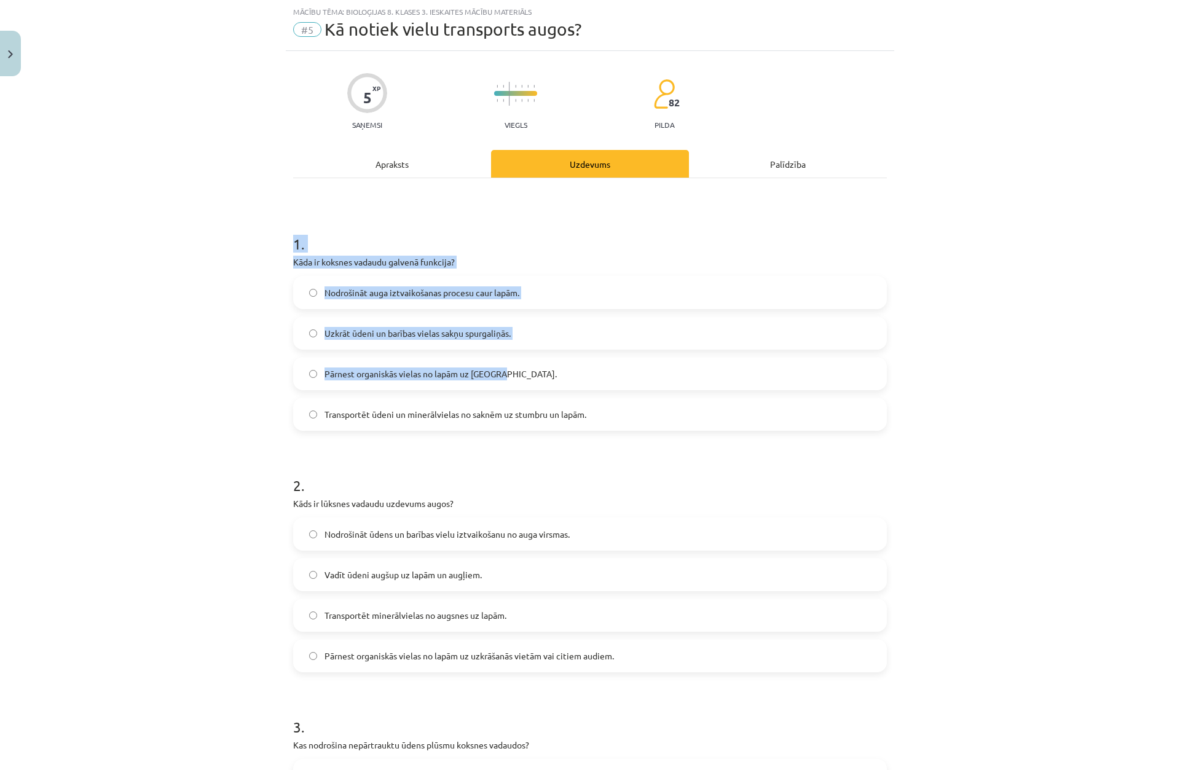
drag, startPoint x: 285, startPoint y: 250, endPoint x: 543, endPoint y: 384, distance: 291.2
click at [543, 384] on div "5 XP Saņemsi Viegls 82 pilda Apraksts Uzdevums Palīdzība 1 . Kāda ir koksnes va…" at bounding box center [590, 780] width 609 height 1458
click at [546, 379] on label "Pārnest organiskās vielas no lapām uz [GEOGRAPHIC_DATA]." at bounding box center [589, 373] width 591 height 31
drag, startPoint x: 579, startPoint y: 409, endPoint x: 285, endPoint y: 264, distance: 328.3
click at [286, 264] on div "5 XP Saņemsi Viegls 82 pilda Apraksts Uzdevums Palīdzība 1 . Kāda ir koksnes va…" at bounding box center [590, 780] width 609 height 1458
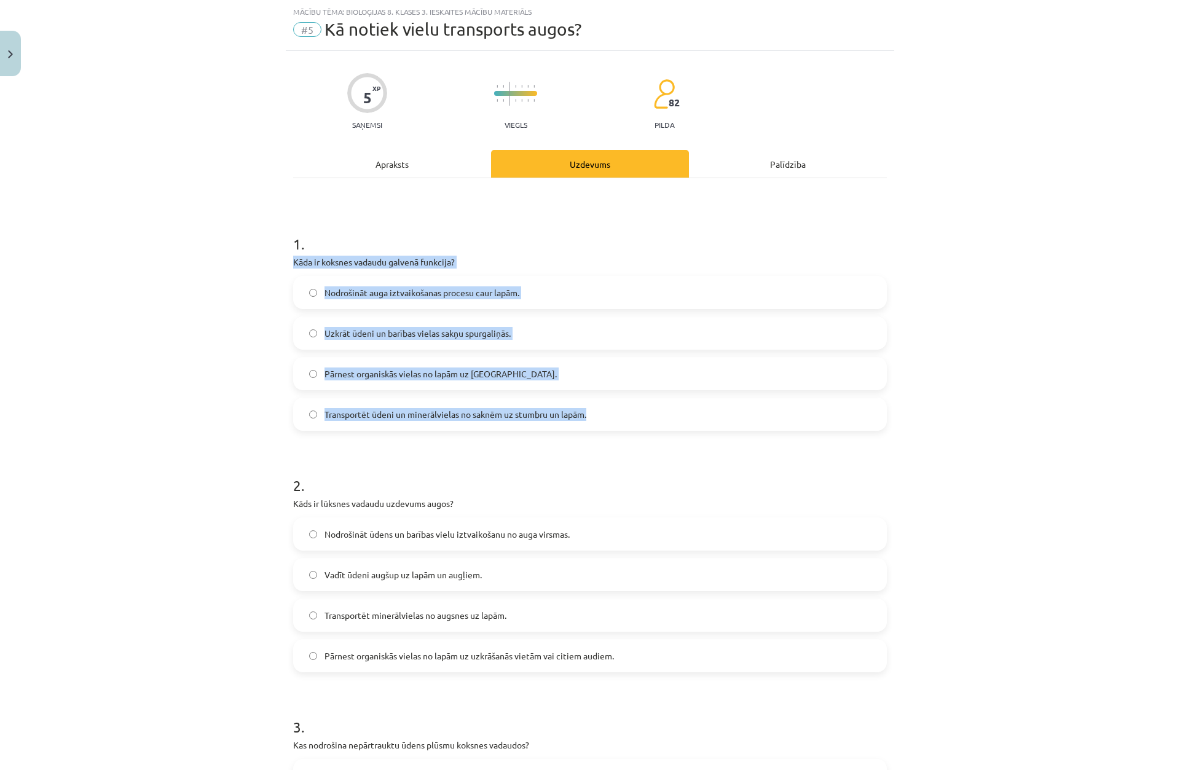
copy div "Kāda ir koksnes vadaudu galvenā funkcija? Nodrošināt auga iztvaikošanas procesu…"
click at [326, 427] on label "Transportēt ūdeni un minerālvielas no saknēm uz stumbru un lapām." at bounding box center [589, 414] width 591 height 31
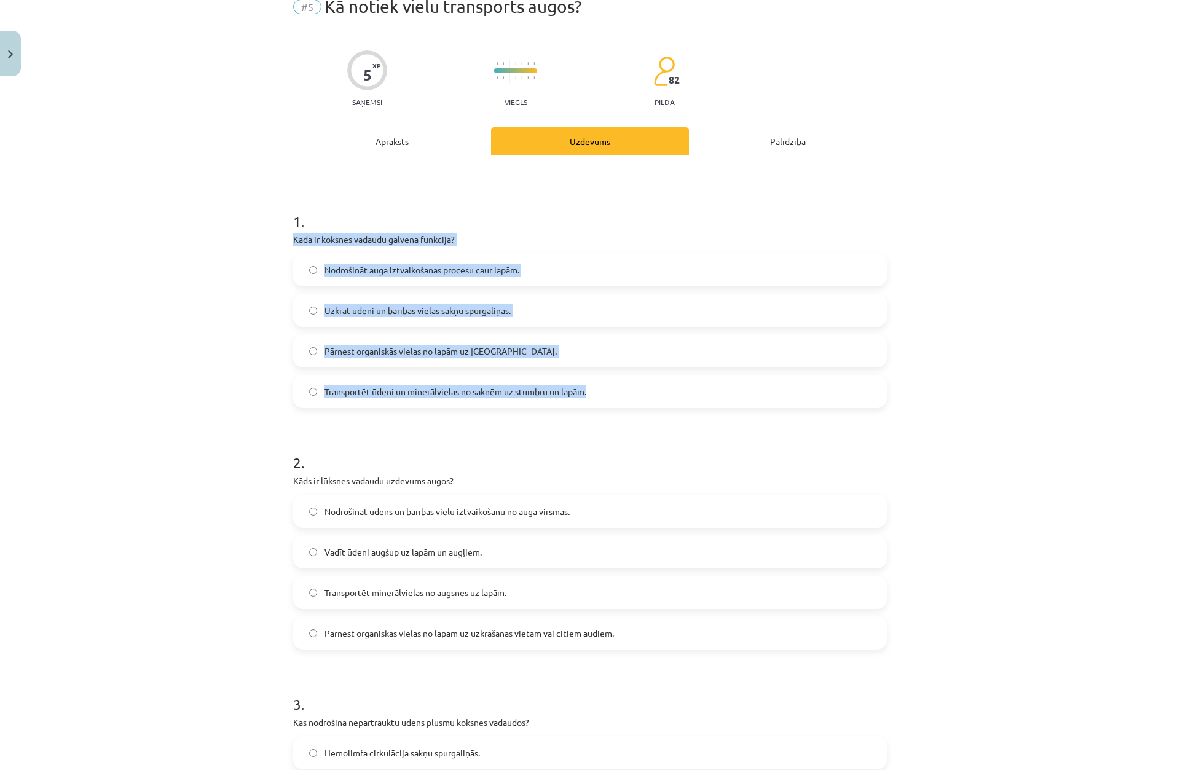
scroll to position [154, 0]
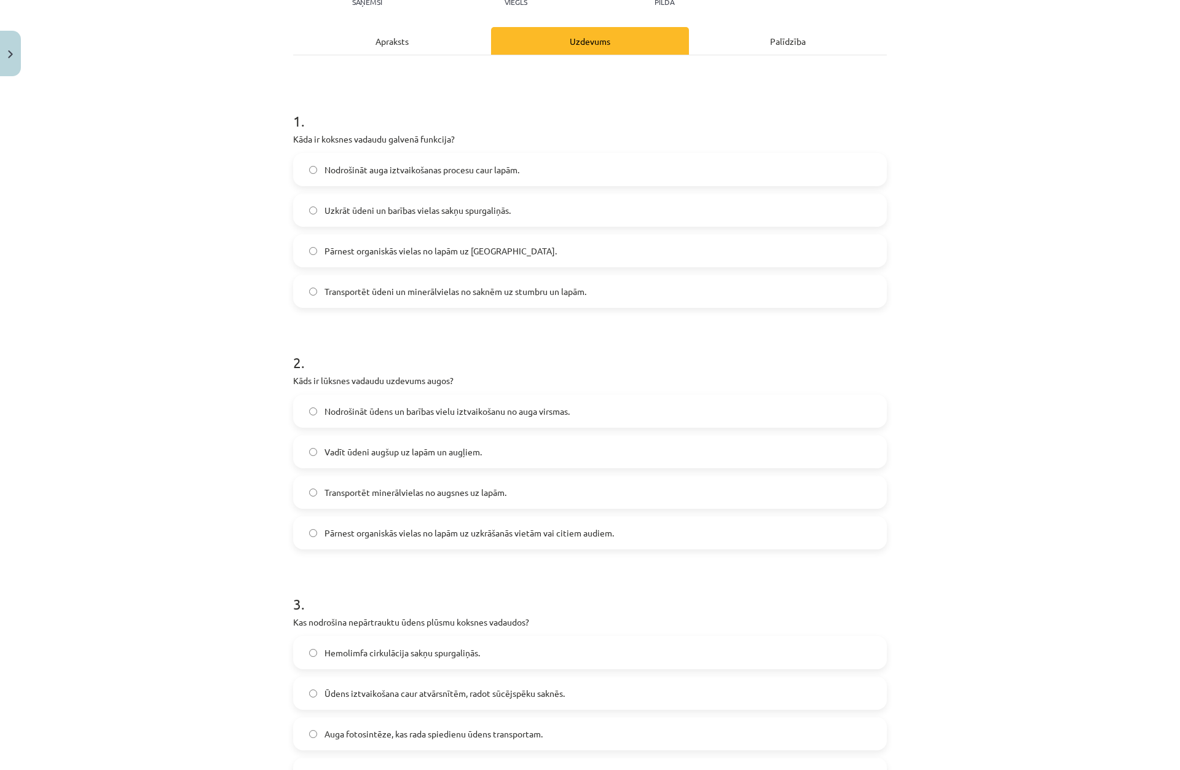
click at [270, 382] on div "Mācību tēma: Bioloģijas 8. klases 3. ieskaites mācību materiāls #5 Kā notiek vi…" at bounding box center [590, 385] width 1180 height 770
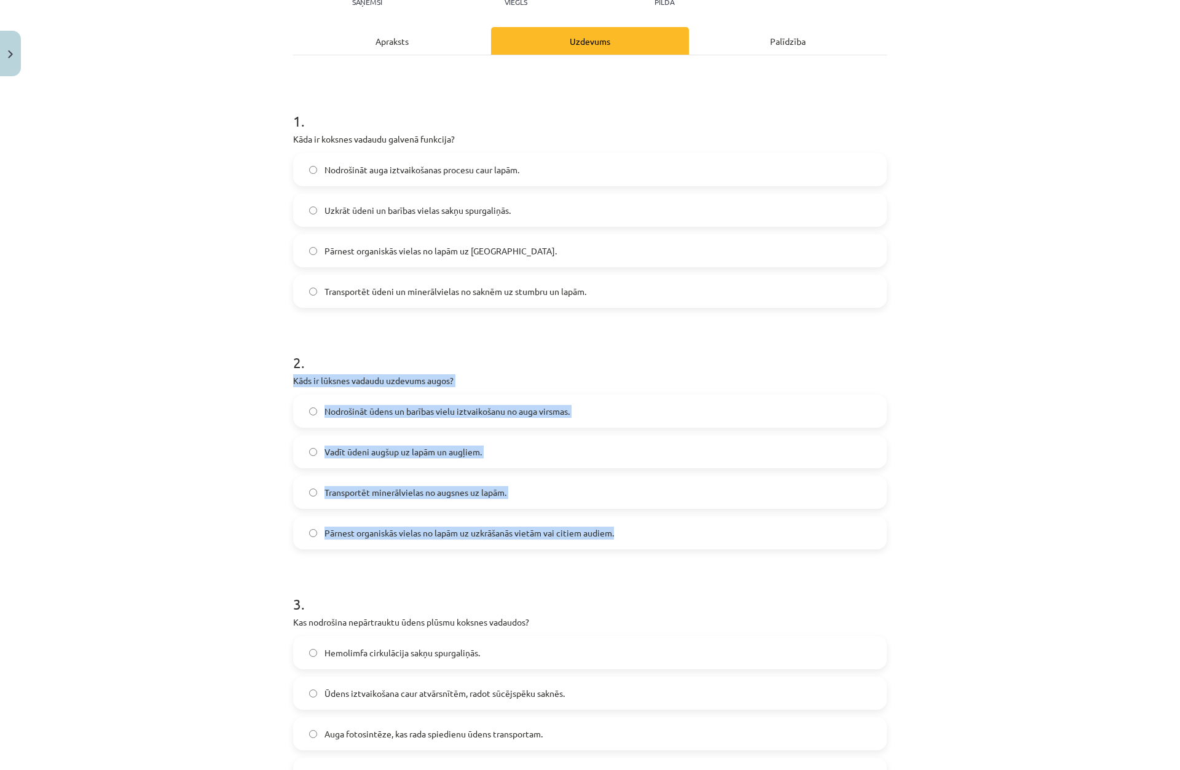
drag, startPoint x: 275, startPoint y: 381, endPoint x: 658, endPoint y: 546, distance: 416.6
click at [658, 546] on div "Mācību tēma: Bioloģijas 8. klases 3. ieskaites mācību materiāls #5 Kā notiek vi…" at bounding box center [590, 385] width 1180 height 770
copy div "Kāds ir lūksnes vadaudu uzdevums augos? Nodrošināt ūdens un barības vielu iztva…"
click at [152, 399] on div "Mācību tēma: Bioloģijas 8. klases 3. ieskaites mācību materiāls #5 Kā notiek vi…" at bounding box center [590, 385] width 1180 height 770
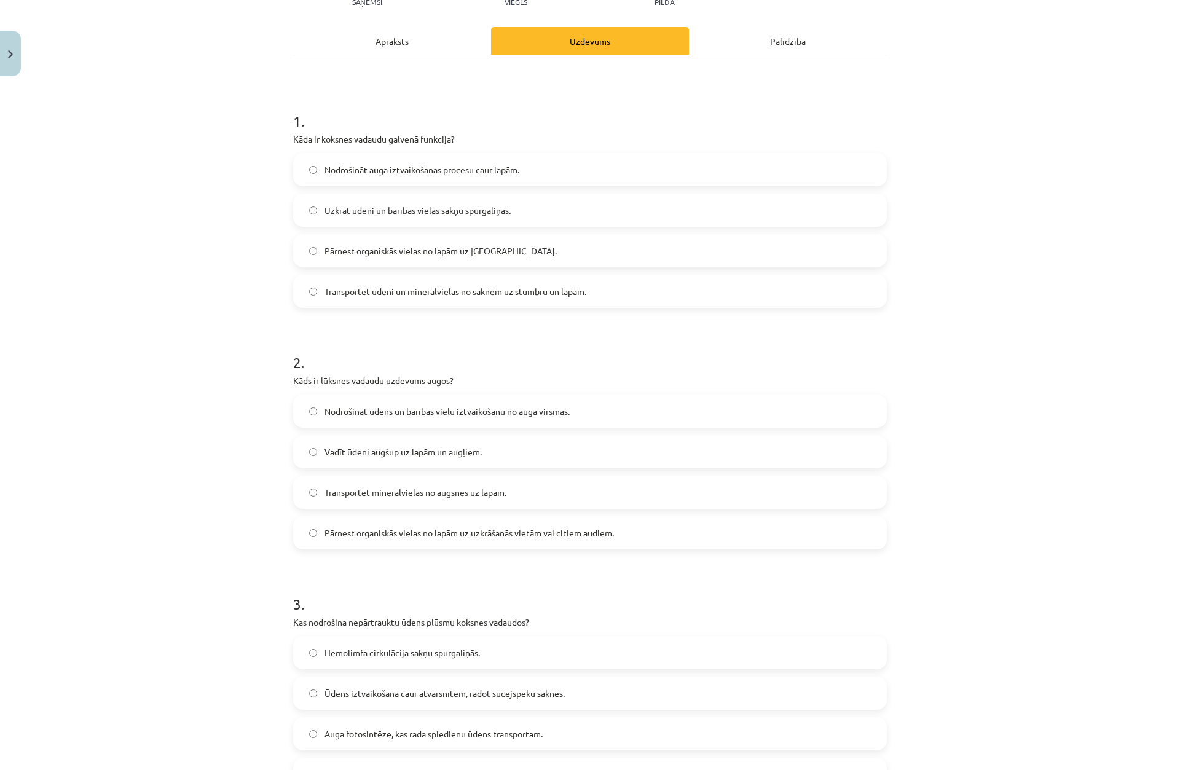
click at [199, 202] on div "Mācību tēma: Bioloģijas 8. klases 3. ieskaites mācību materiāls #5 Kā notiek vi…" at bounding box center [590, 385] width 1180 height 770
click at [503, 489] on span "Transportēt minerālvielas no augsnes uz lapām." at bounding box center [416, 492] width 182 height 13
click at [439, 452] on span "Vadīt ūdeni augšup uz lapām un augļiem." at bounding box center [403, 452] width 157 height 13
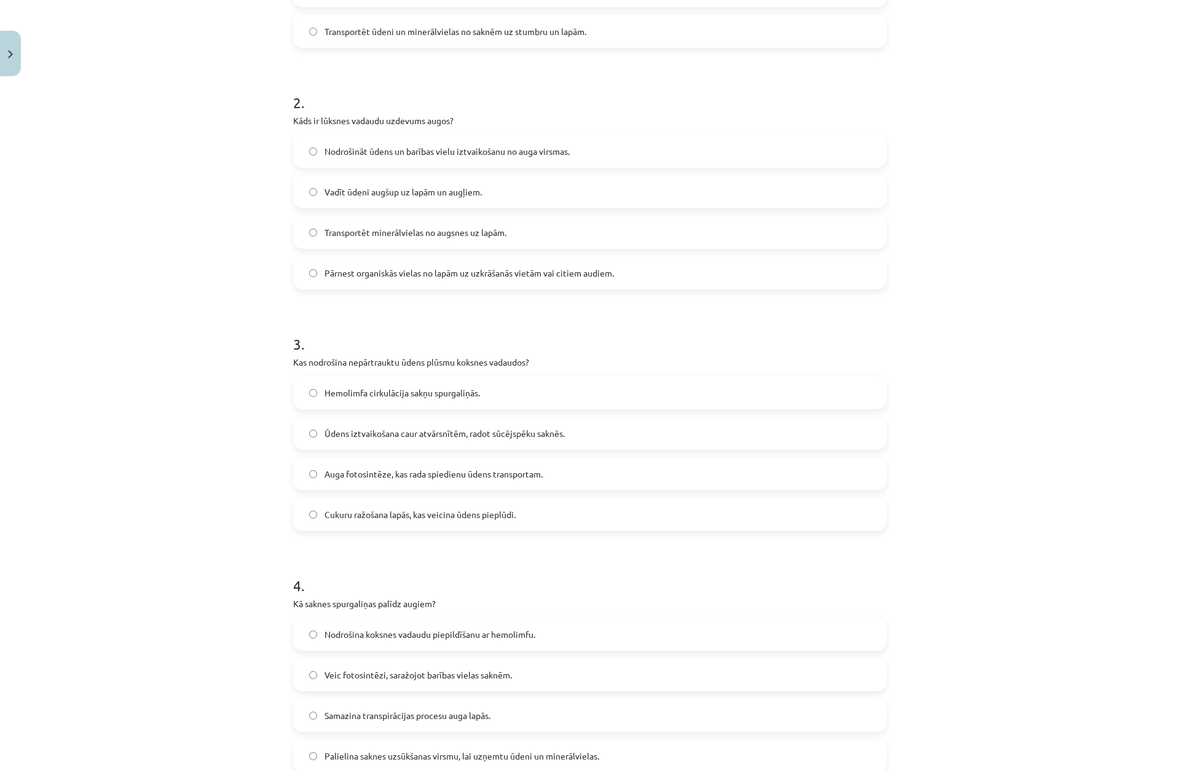
scroll to position [400, 0]
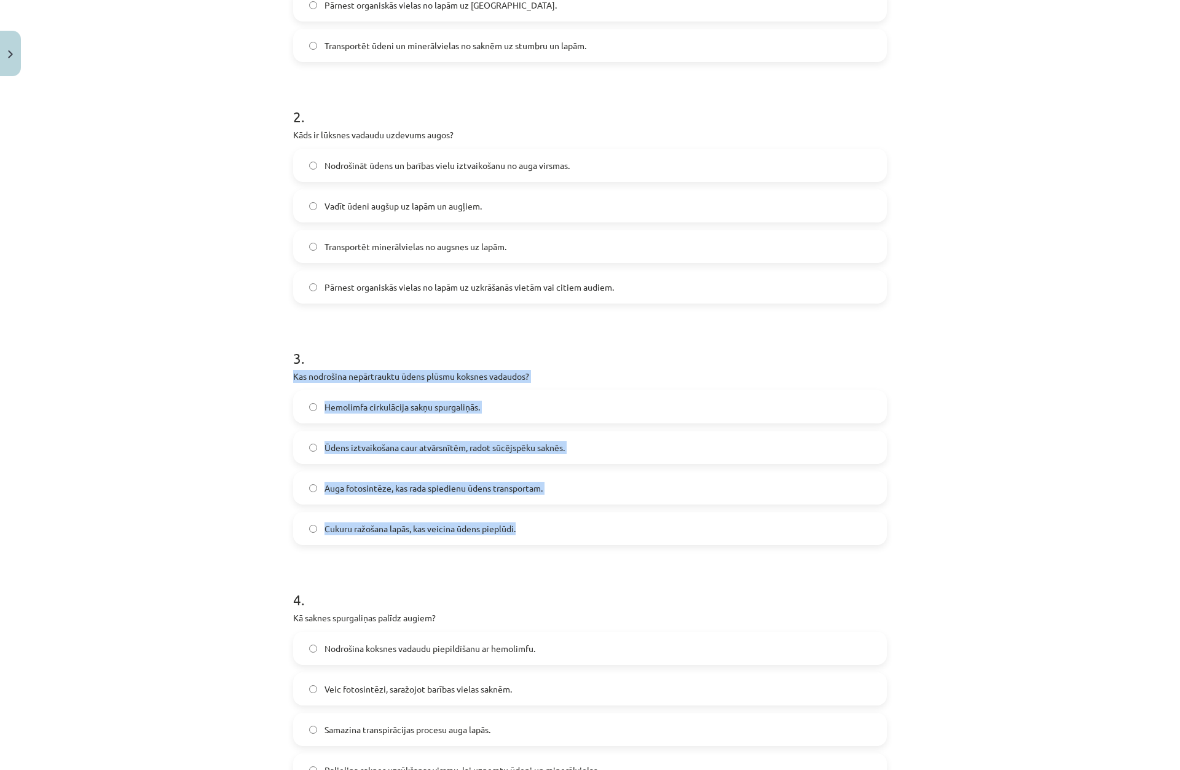
drag, startPoint x: 364, startPoint y: 403, endPoint x: 652, endPoint y: 537, distance: 317.1
click at [652, 537] on div "Mācību tēma: Bioloģijas 8. klases 3. ieskaites mācību materiāls #5 Kā notiek vi…" at bounding box center [590, 385] width 1180 height 770
copy div "Kas nodrošina nepārtrauktu ūdens plūsmu koksnes vadaudos? Hemolimfa cirkulācija…"
drag, startPoint x: 213, startPoint y: 486, endPoint x: 256, endPoint y: 480, distance: 43.4
click at [214, 486] on div "Mācību tēma: Bioloģijas 8. klases 3. ieskaites mācību materiāls #5 Kā notiek vi…" at bounding box center [590, 385] width 1180 height 770
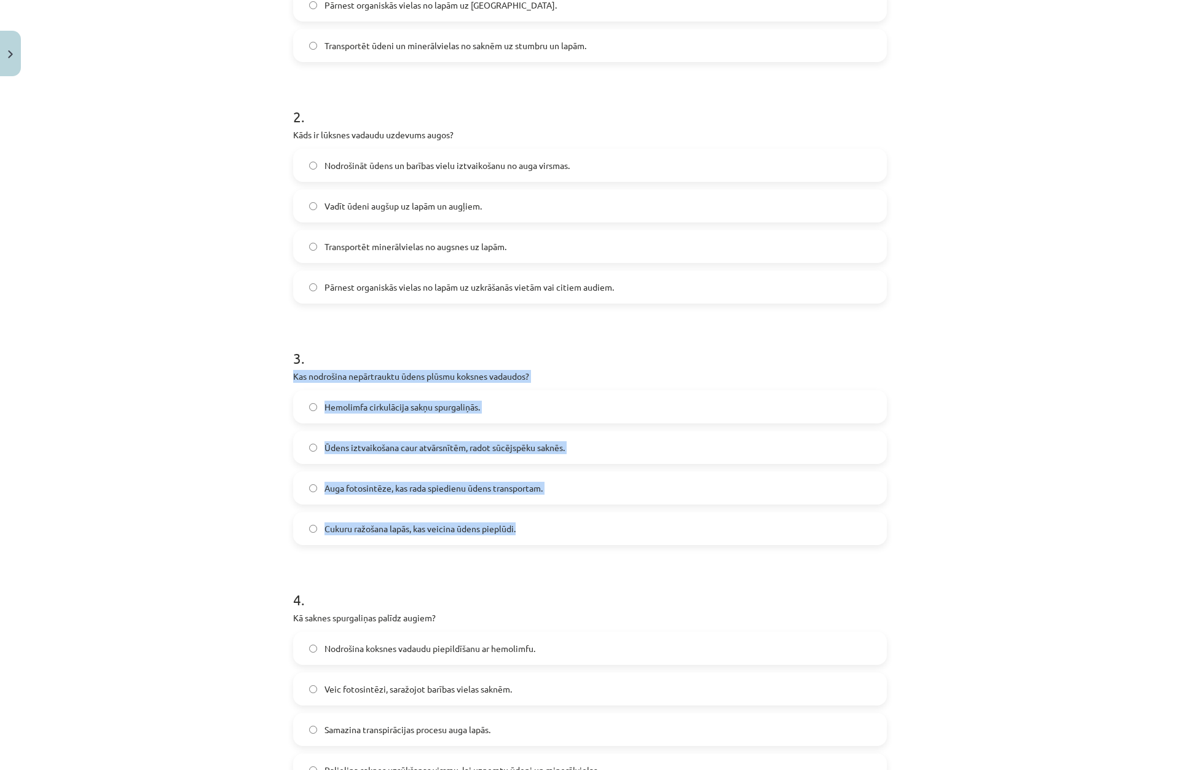
click at [329, 448] on span "Ūdens iztvaikošana caur atvārsnītēm, radot sūcējspēku saknēs." at bounding box center [445, 447] width 240 height 13
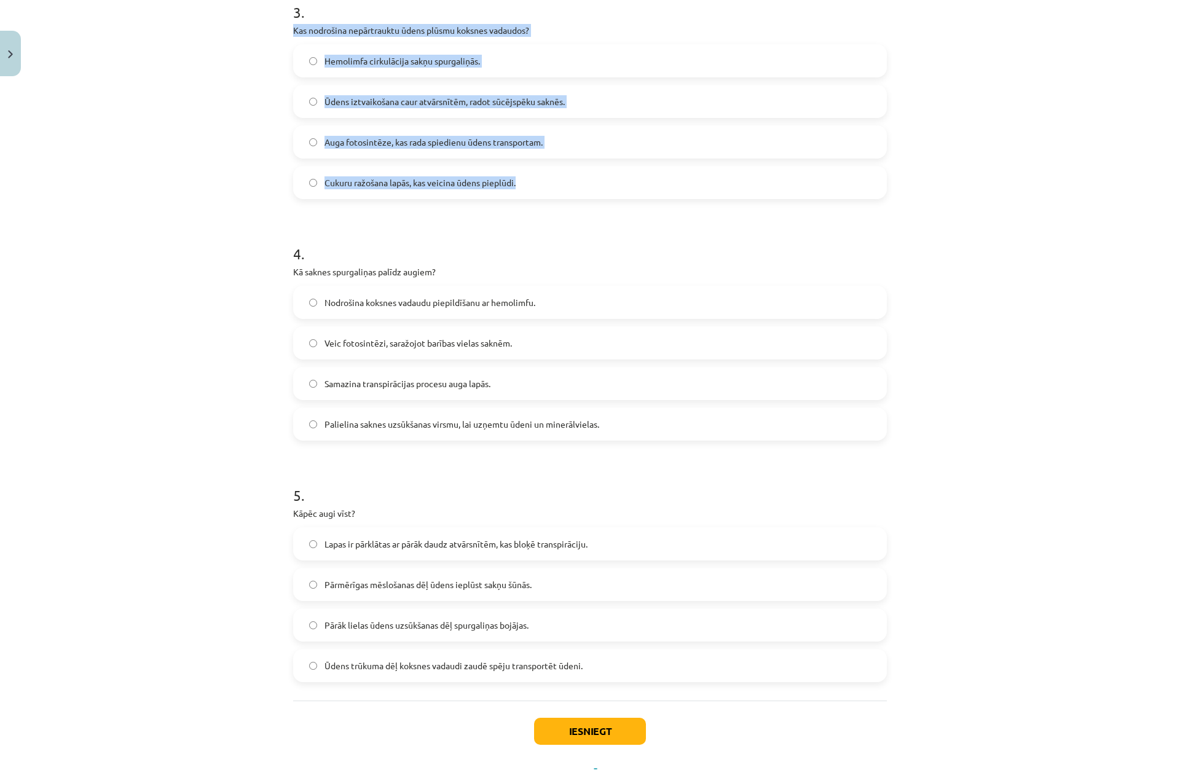
scroll to position [739, 0]
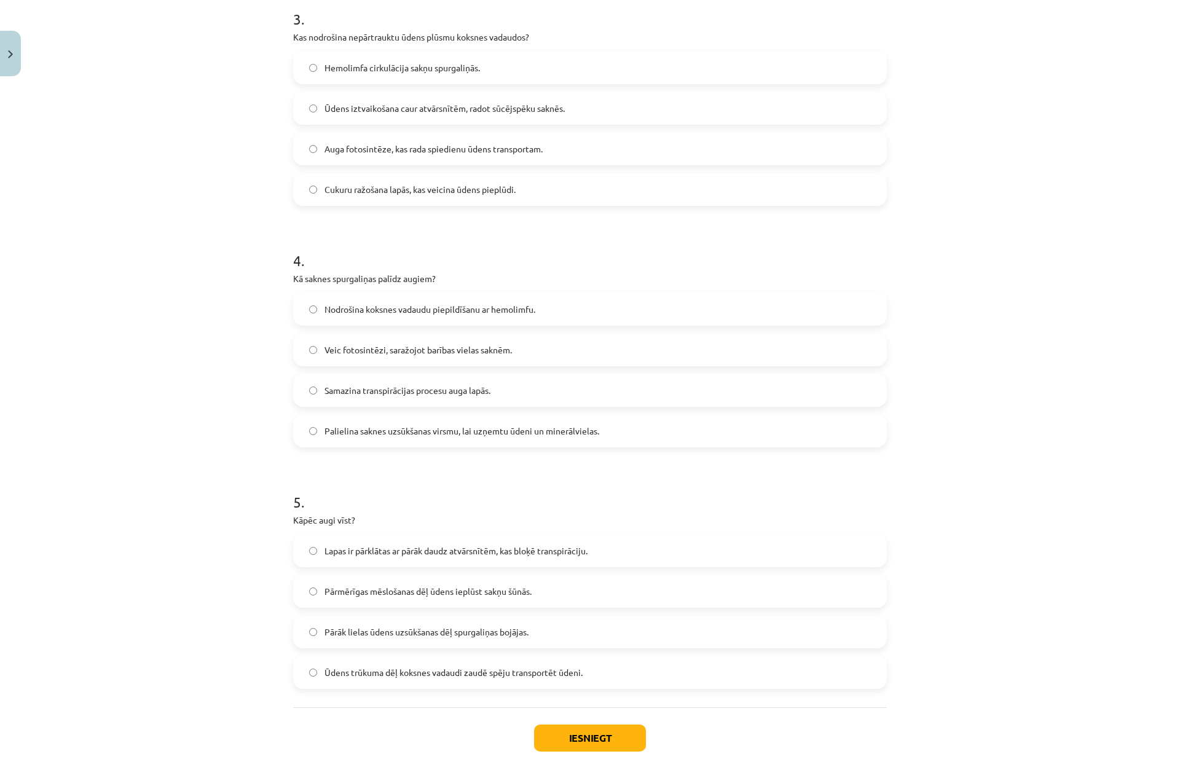
click at [270, 432] on div "Mācību tēma: Bioloģijas 8. klases 3. ieskaites mācību materiāls #5 Kā notiek vi…" at bounding box center [590, 385] width 1180 height 770
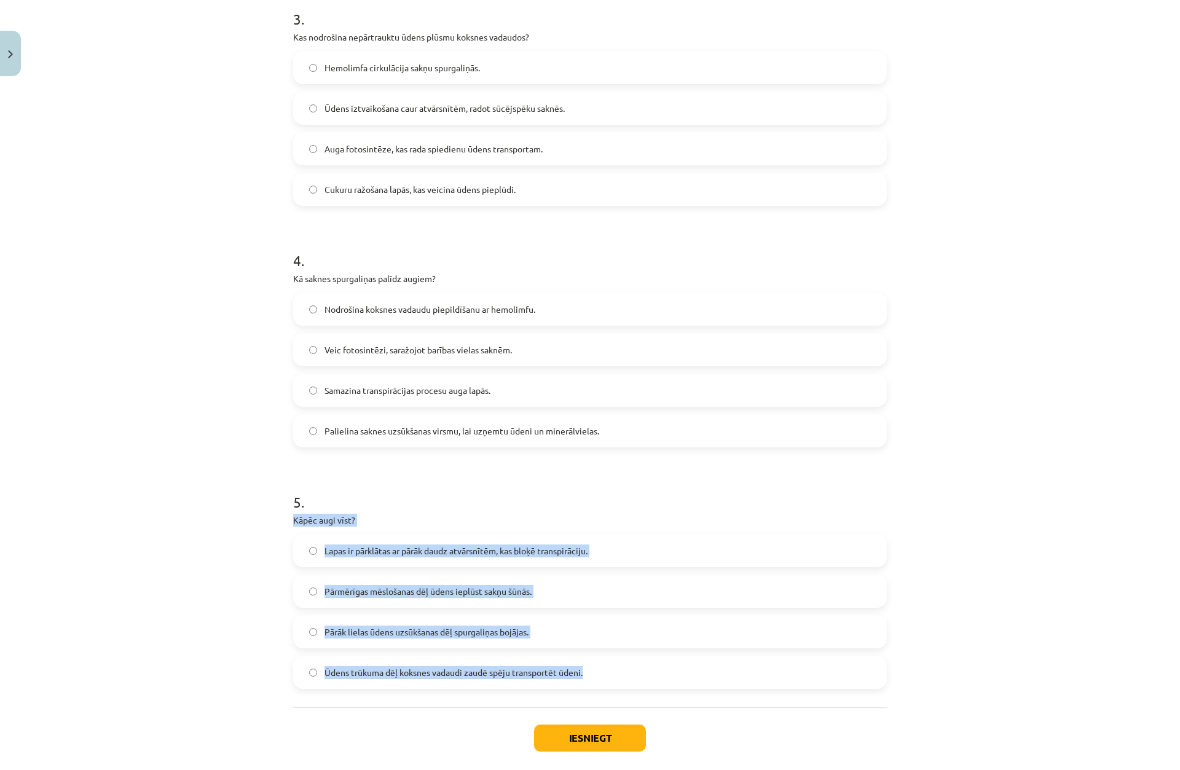
drag, startPoint x: 272, startPoint y: 518, endPoint x: 626, endPoint y: 663, distance: 382.3
click at [626, 663] on div "Mācību tēma: Bioloģijas 8. klases 3. ieskaites mācību materiāls #5 Kā notiek vi…" at bounding box center [590, 385] width 1180 height 770
copy div "Kāpēc augi vīst? Lapas ir pārklātas ar pārāk daudz atvārsnītēm, kas bloķē trans…"
click at [346, 664] on label "Ūdens trūkuma dēļ koksnes vadaudi zaudē spēju transportēt ūdeni." at bounding box center [589, 672] width 591 height 31
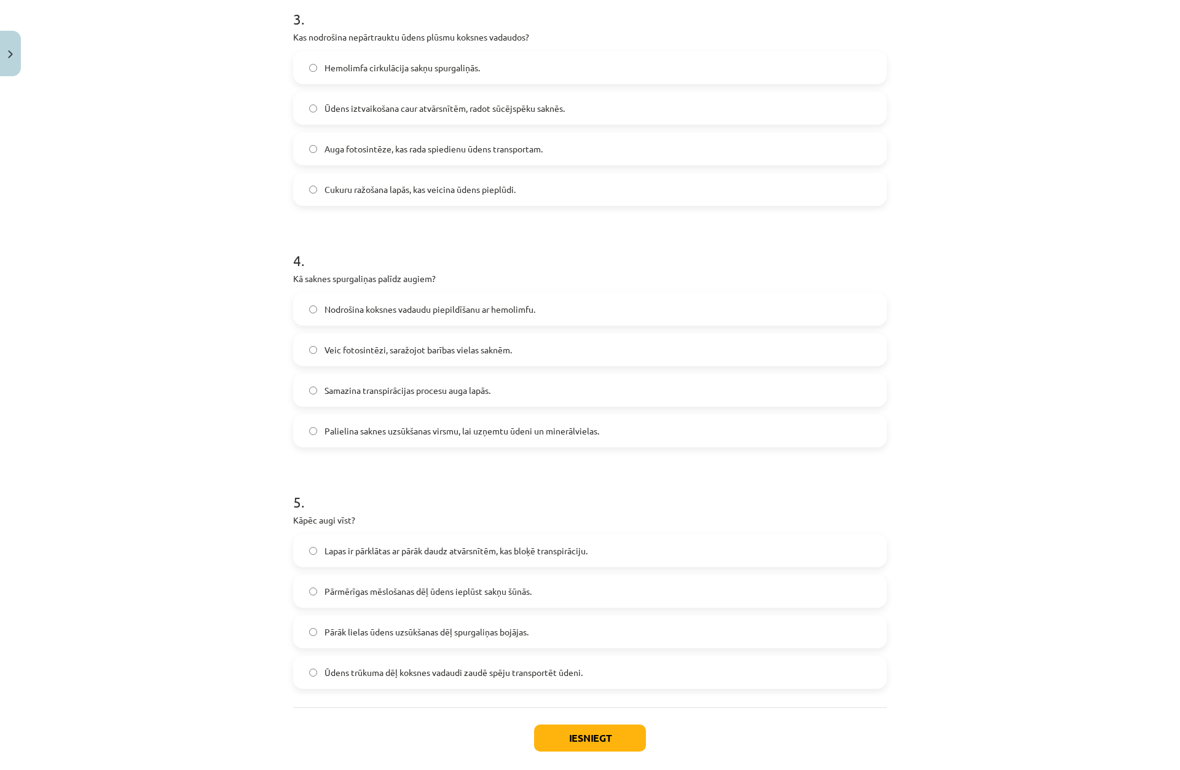
click at [192, 479] on div "Mācību tēma: Bioloģijas 8. klases 3. ieskaites mācību materiāls #5 Kā notiek vi…" at bounding box center [590, 385] width 1180 height 770
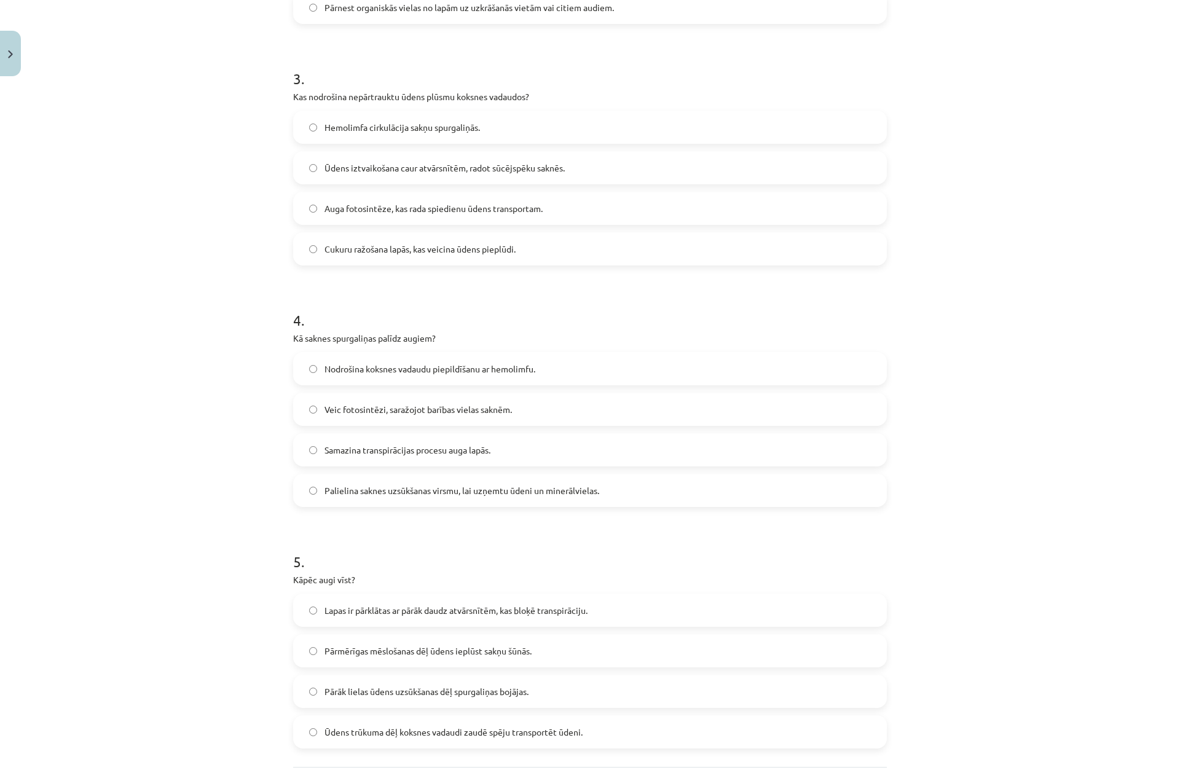
scroll to position [677, 0]
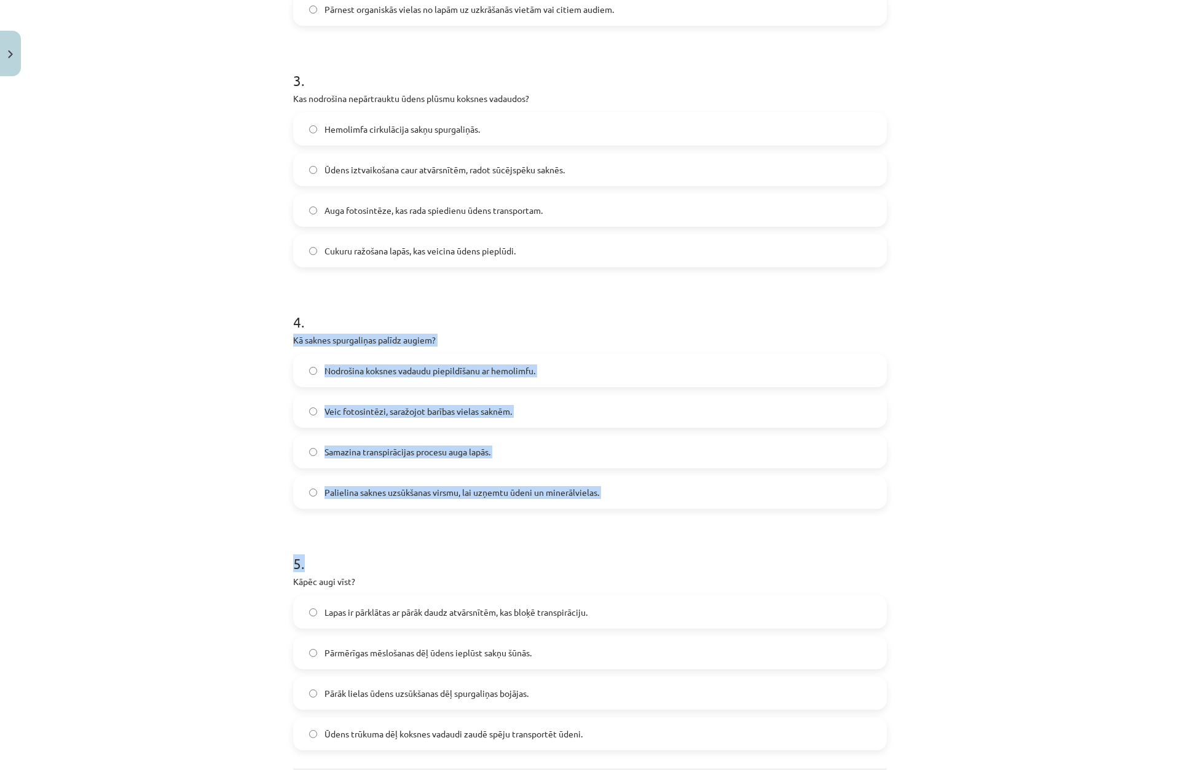
drag, startPoint x: 244, startPoint y: 342, endPoint x: 725, endPoint y: 547, distance: 523.3
click at [727, 550] on div "Mācību tēma: Bioloģijas 8. klases 3. ieskaites mācību materiāls #5 Kā notiek vi…" at bounding box center [590, 385] width 1180 height 770
click at [316, 486] on label "Palielina saknes uzsūkšanas virsmu, lai uzņemtu ūdeni un minerālvielas." at bounding box center [589, 492] width 591 height 31
click at [288, 489] on div "5 XP Saņemsi Viegls 82 pilda Apraksts Uzdevums Palīdzība 1 . Kāda ir koksnes va…" at bounding box center [590, 133] width 609 height 1458
click at [288, 461] on div "5 XP Saņemsi Viegls 82 pilda Apraksts Uzdevums Palīdzība 1 . Kāda ir koksnes va…" at bounding box center [590, 133] width 609 height 1458
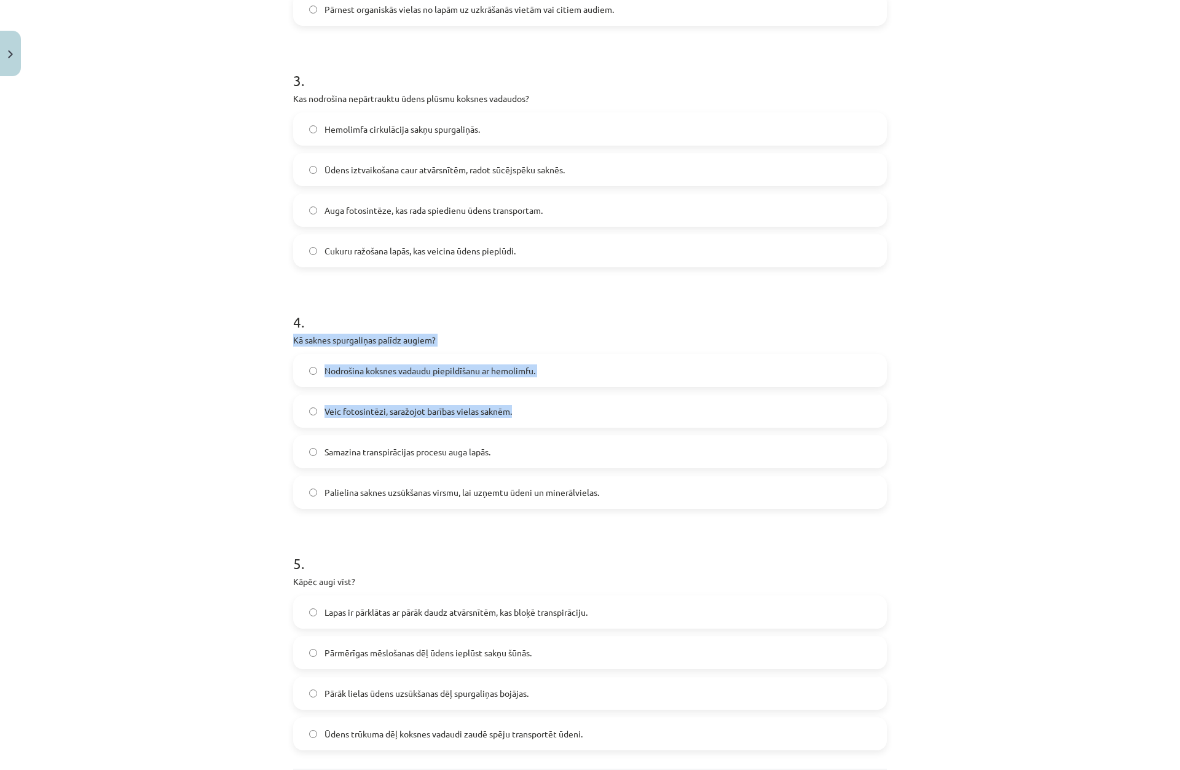
click at [288, 462] on div "5 XP Saņemsi Viegls 82 pilda Apraksts Uzdevums Palīdzība 1 . Kāda ir koksnes va…" at bounding box center [590, 133] width 609 height 1458
click at [286, 466] on div "5 XP Saņemsi Viegls 82 pilda Apraksts Uzdevums Palīdzība 1 . Kāda ir koksnes va…" at bounding box center [590, 133] width 609 height 1458
drag, startPoint x: 295, startPoint y: 349, endPoint x: 527, endPoint y: 446, distance: 251.3
click at [613, 510] on div "Mācību tēma: Bioloģijas 8. klases 3. ieskaites mācību materiāls #5 Kā notiek vi…" at bounding box center [590, 385] width 1180 height 770
copy form "Kā saknes spurgaliņas palīdz augiem? Nodrošina koksnes vadaudu piepildīšanu ar …"
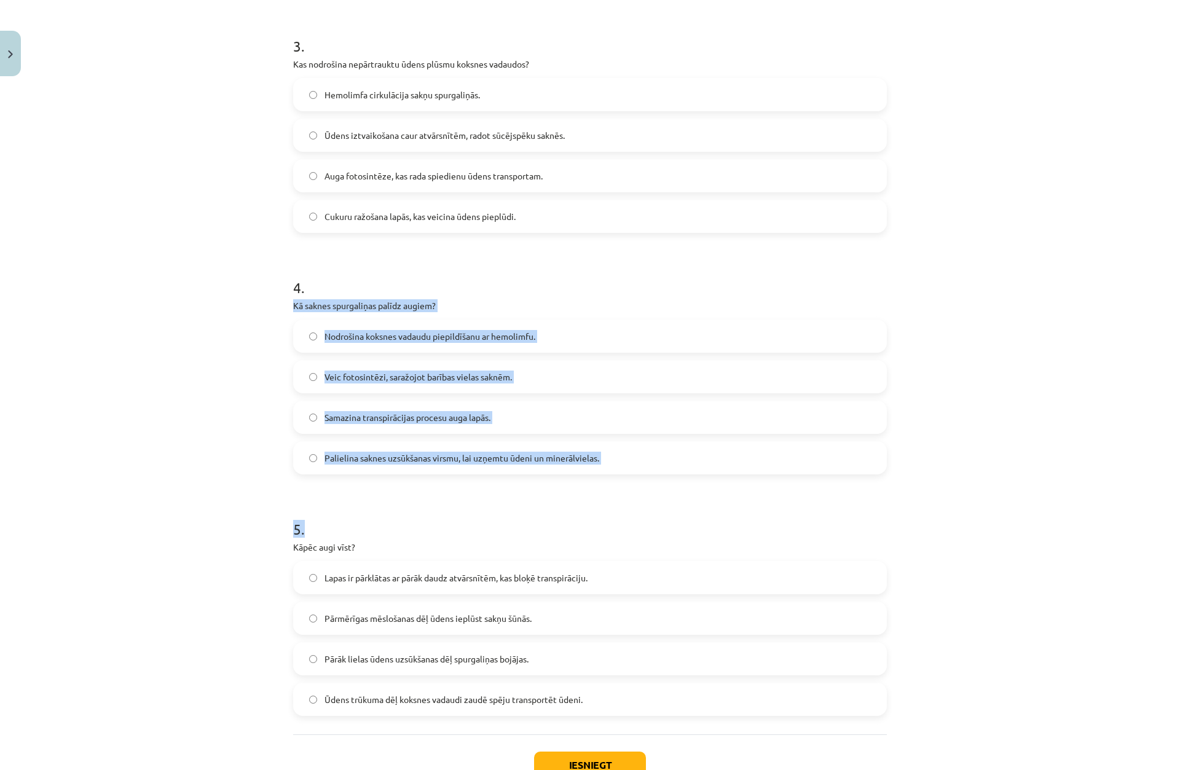
scroll to position [800, 0]
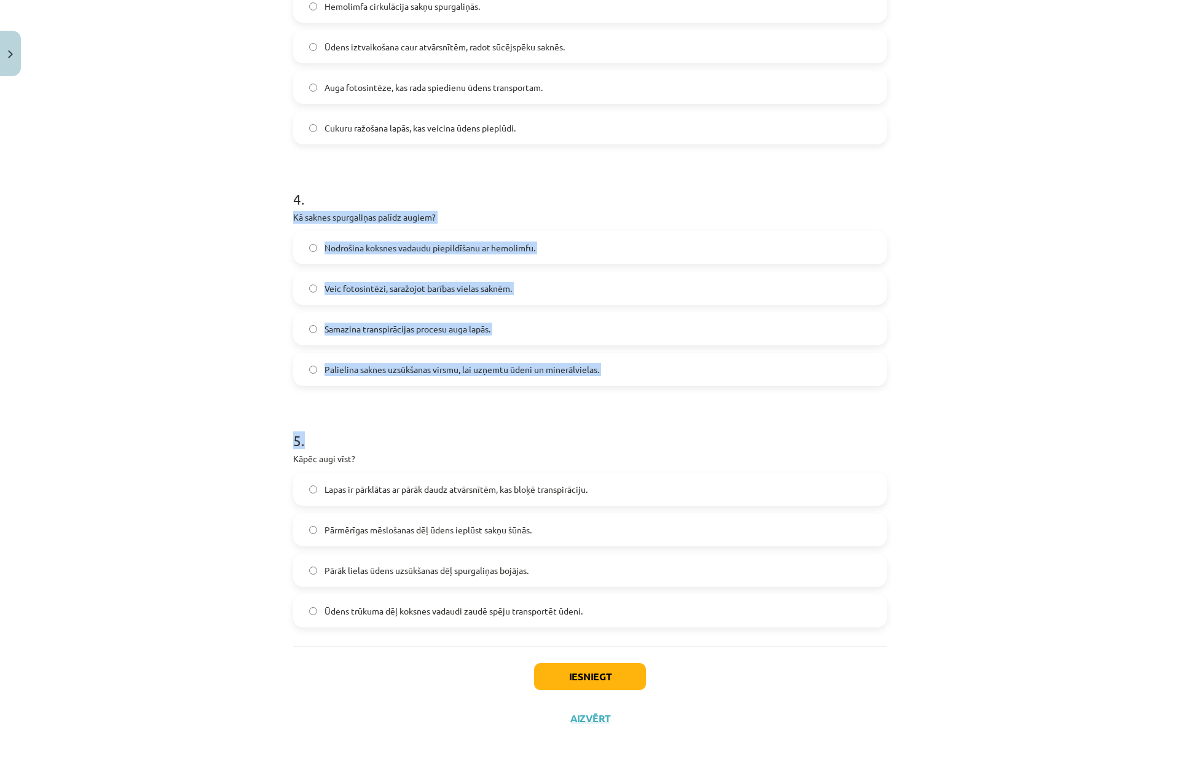
click at [176, 446] on div "Mācību tēma: Bioloģijas 8. klases 3. ieskaites mācību materiāls #5 Kā notiek vi…" at bounding box center [590, 385] width 1180 height 770
click at [585, 684] on button "Iesniegt" at bounding box center [590, 676] width 112 height 27
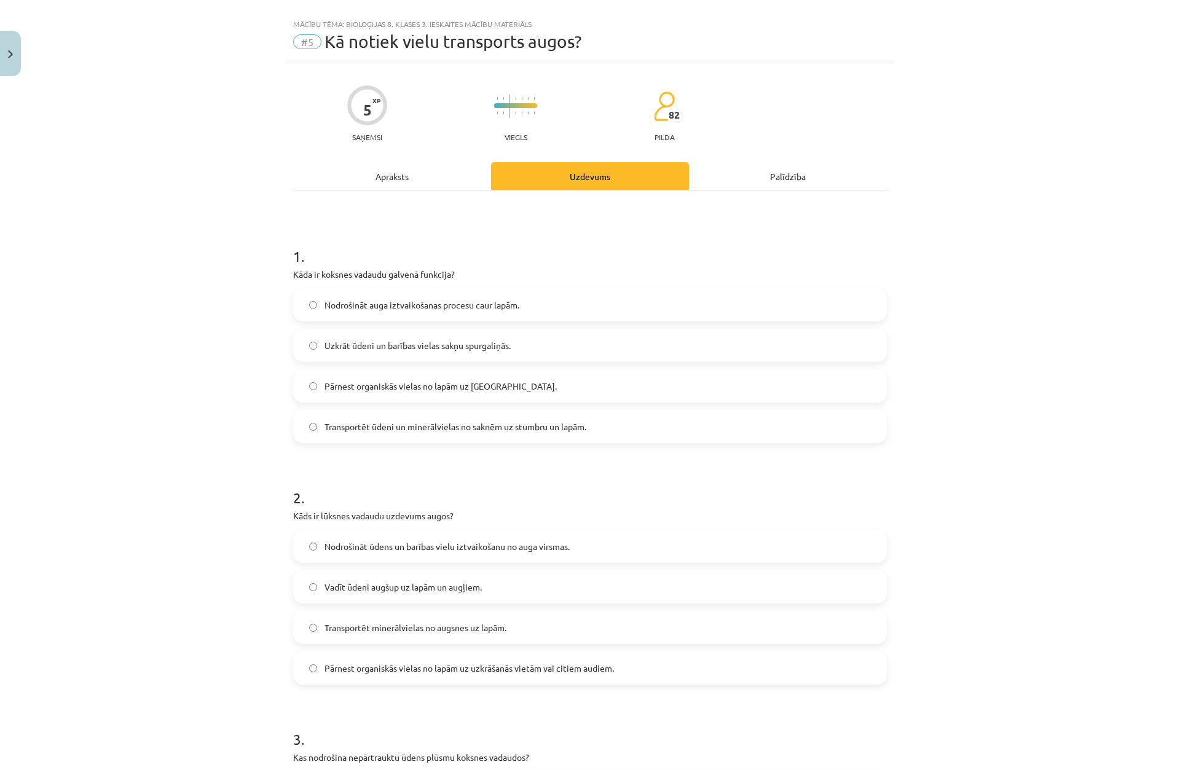
scroll to position [0, 0]
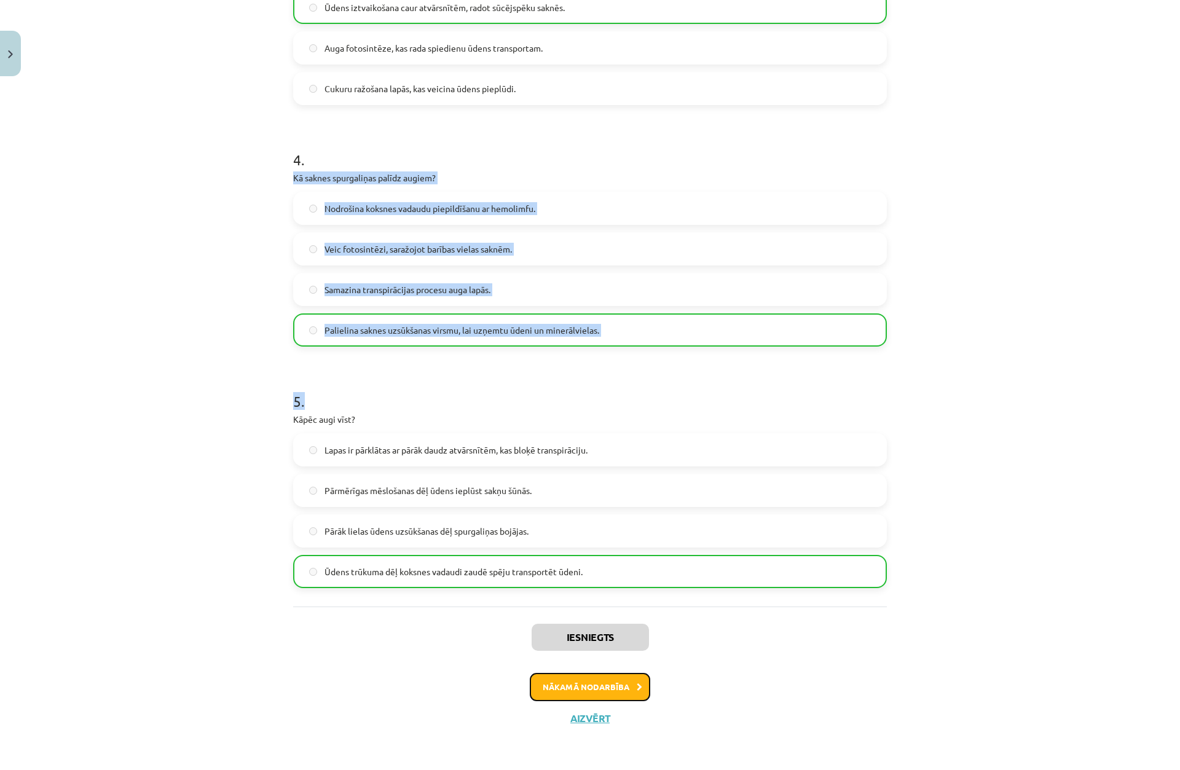
click at [604, 685] on button "Nākamā nodarbība" at bounding box center [590, 687] width 120 height 28
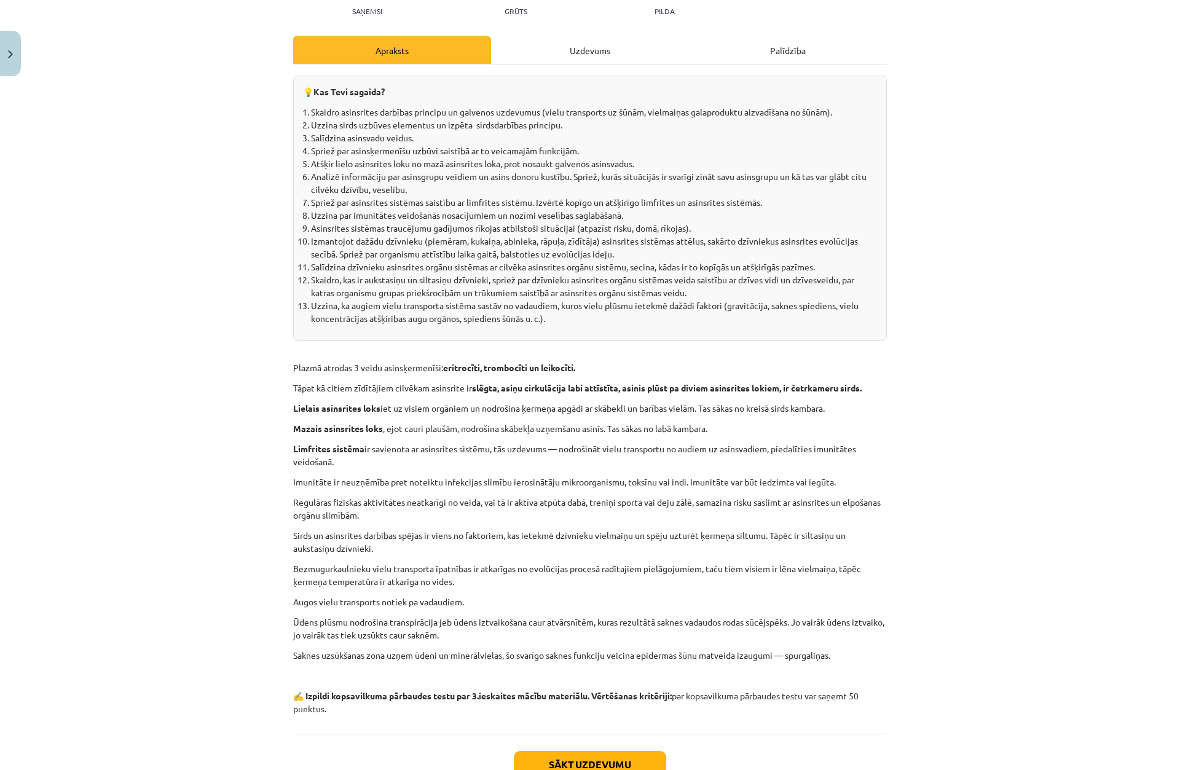
scroll to position [154, 0]
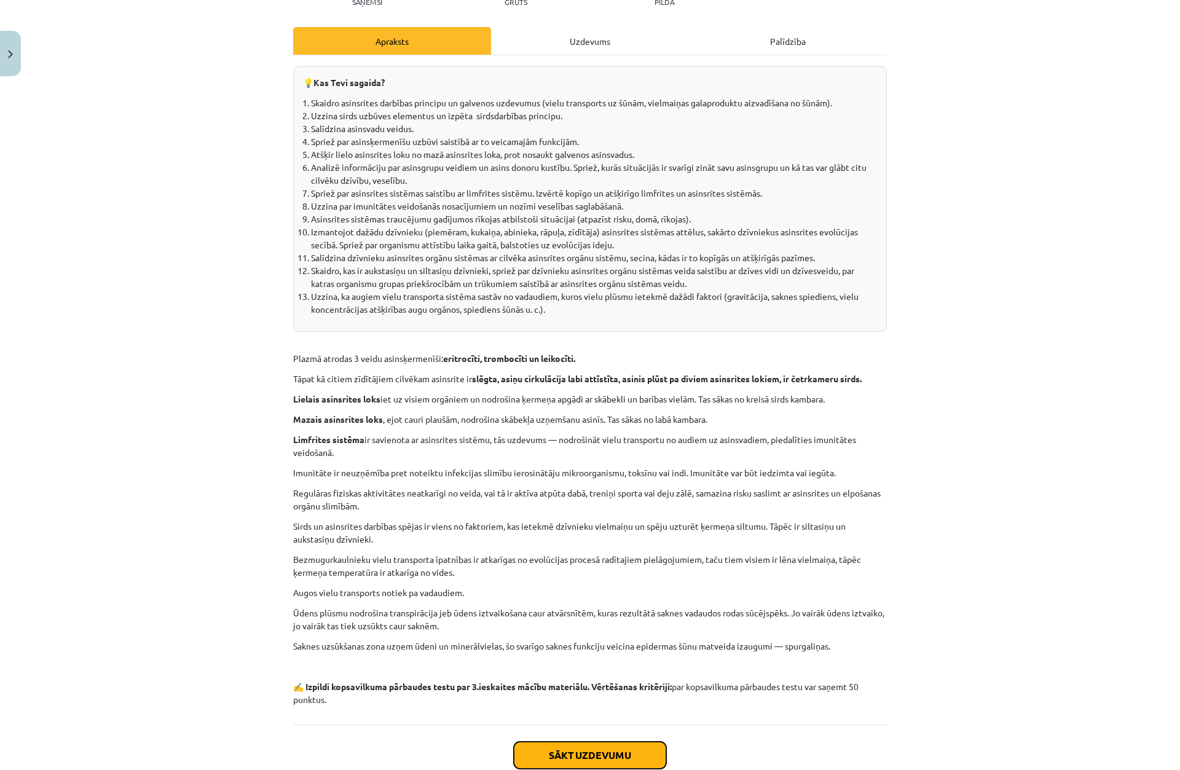
click at [585, 761] on button "Sākt uzdevumu" at bounding box center [590, 755] width 152 height 27
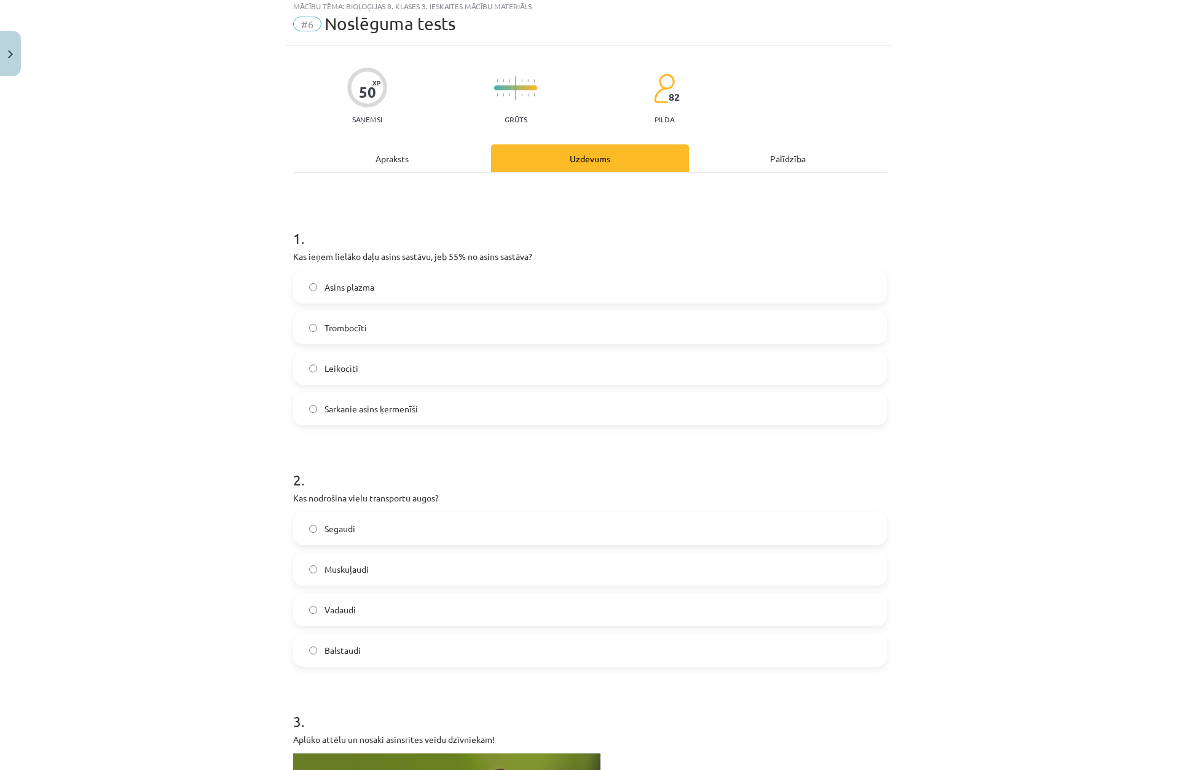
scroll to position [31, 0]
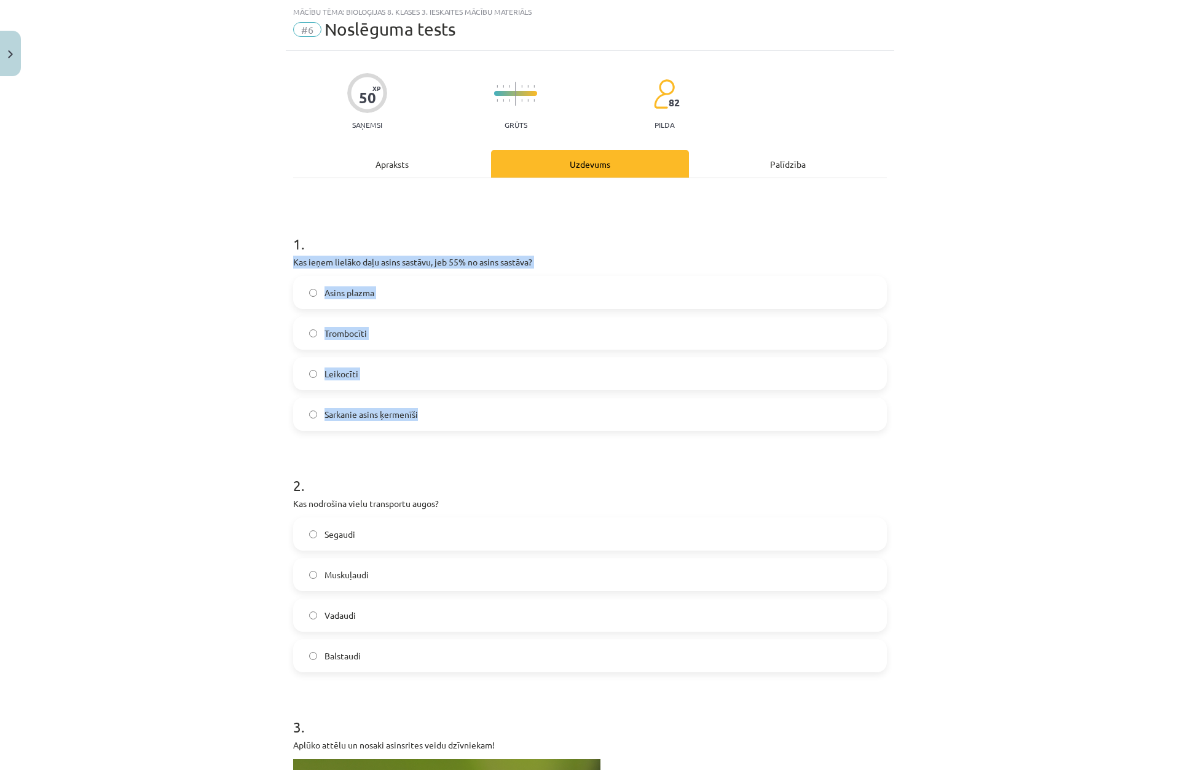
drag, startPoint x: 267, startPoint y: 258, endPoint x: 577, endPoint y: 420, distance: 350.3
click at [577, 420] on div "Mācību tēma: Bioloģijas 8. klases 3. ieskaites mācību materiāls #6 Noslēguma te…" at bounding box center [590, 385] width 1180 height 770
copy div "Kas ieņem lielāko daļu asins sastāvu, jeb 55% no asins sastāva? Asins plazma Tr…"
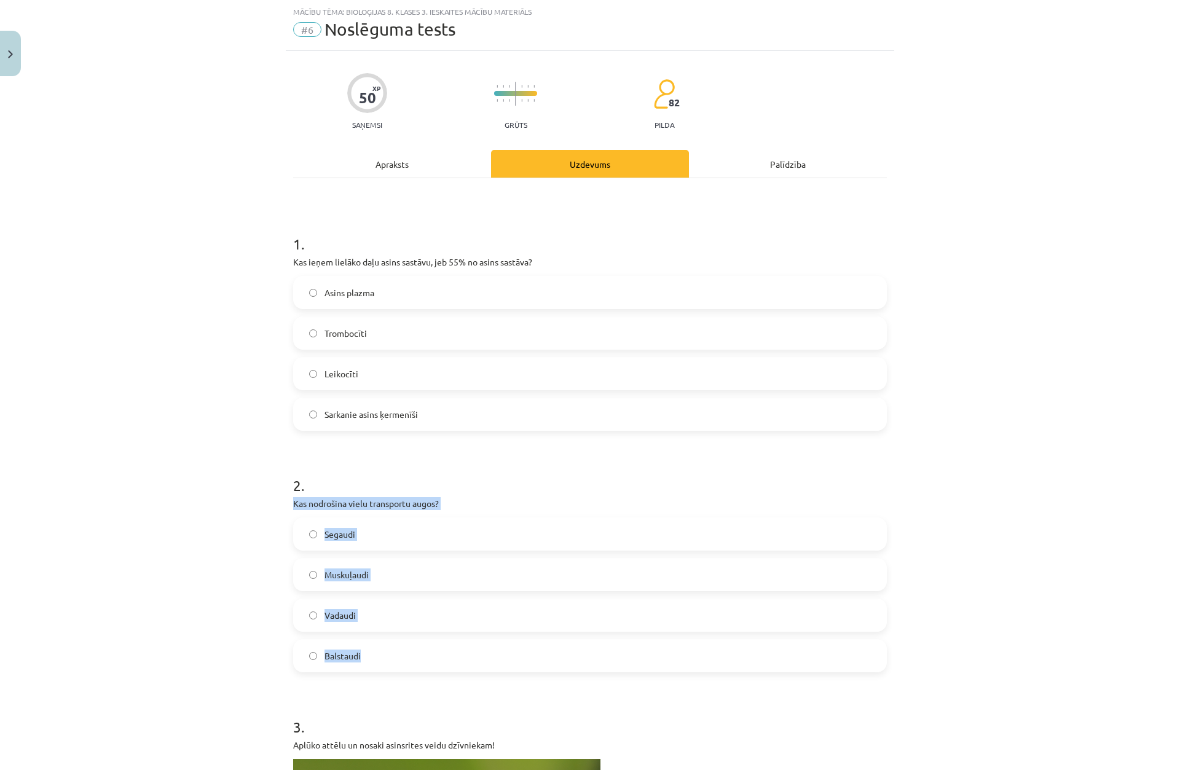
drag, startPoint x: 261, startPoint y: 507, endPoint x: 506, endPoint y: 657, distance: 286.7
click at [506, 660] on div "Mācību tēma: Bioloģijas 8. klases 3. ieskaites mācību materiāls #6 Noslēguma te…" at bounding box center [590, 385] width 1180 height 770
drag, startPoint x: 352, startPoint y: 292, endPoint x: 347, endPoint y: 254, distance: 38.4
click at [352, 291] on span "Asins plazma" at bounding box center [350, 292] width 50 height 13
click at [325, 291] on span "Asins plazma" at bounding box center [350, 292] width 50 height 13
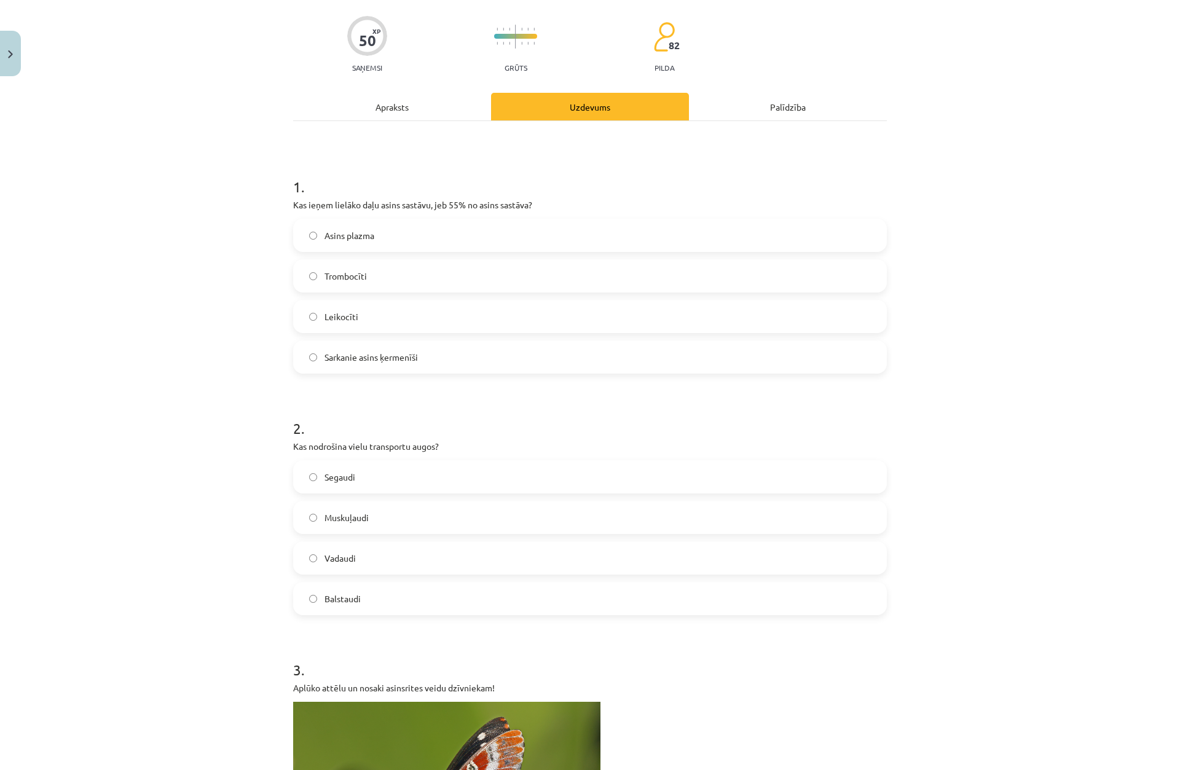
scroll to position [277, 0]
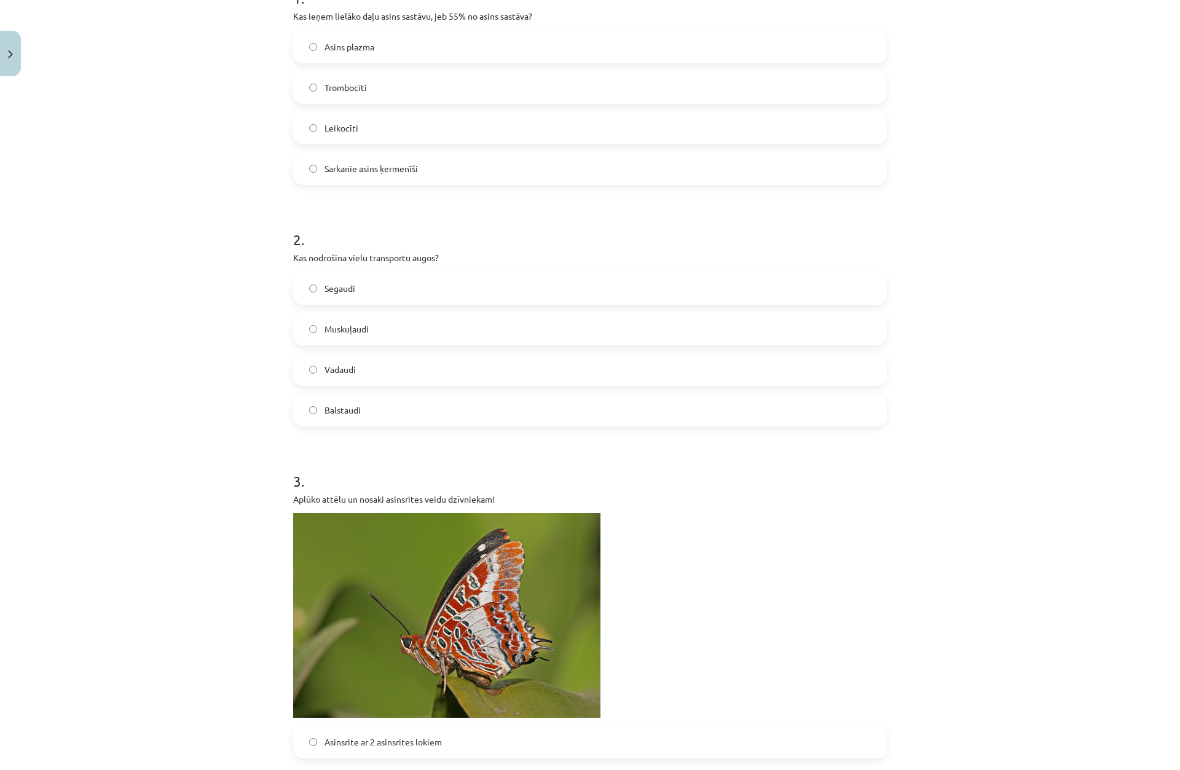
click at [344, 366] on span "Vadaudi" at bounding box center [340, 369] width 31 height 13
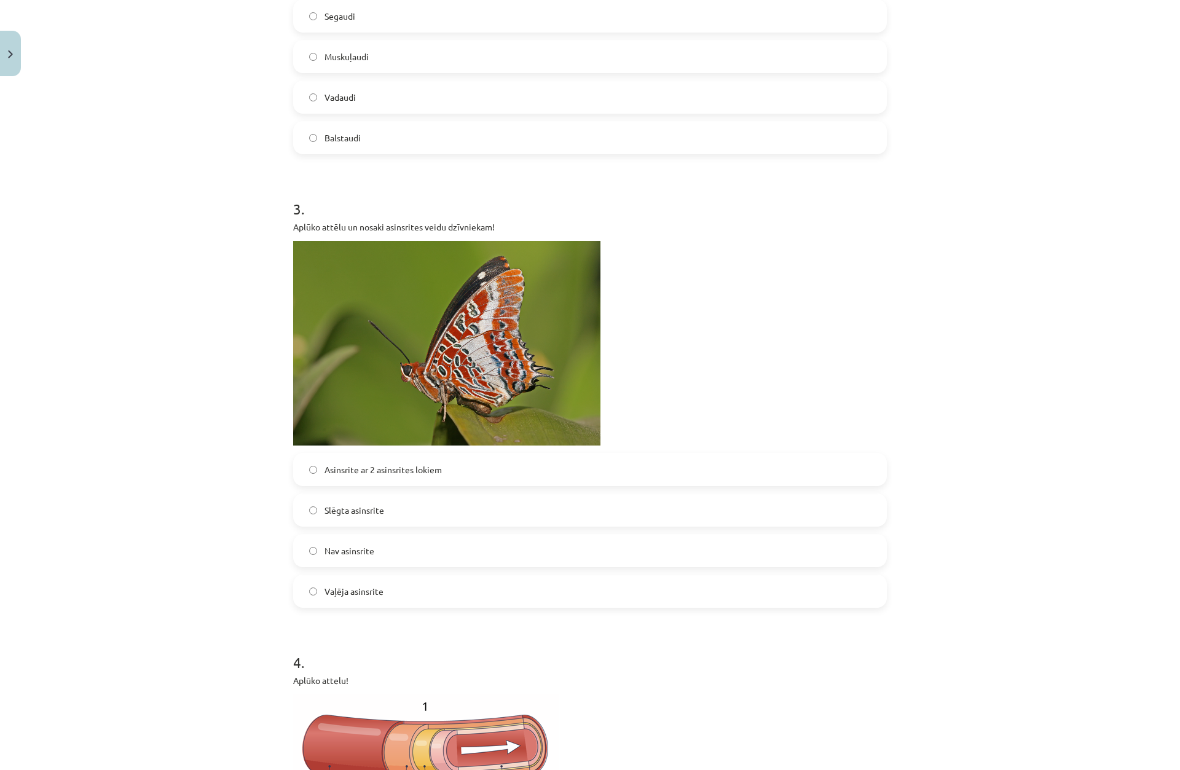
scroll to position [553, 0]
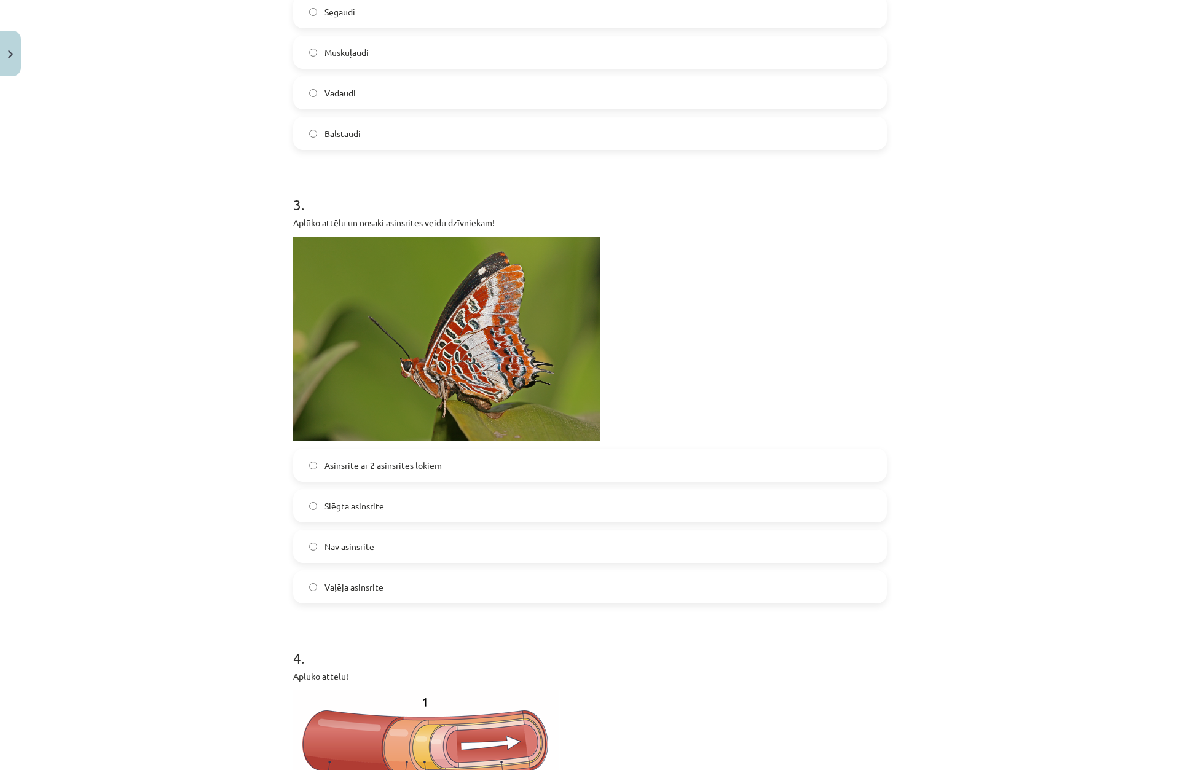
click at [183, 221] on div "Mācību tēma: Bioloģijas 8. klases 3. ieskaites mācību materiāls #6 Noslēguma te…" at bounding box center [590, 385] width 1180 height 770
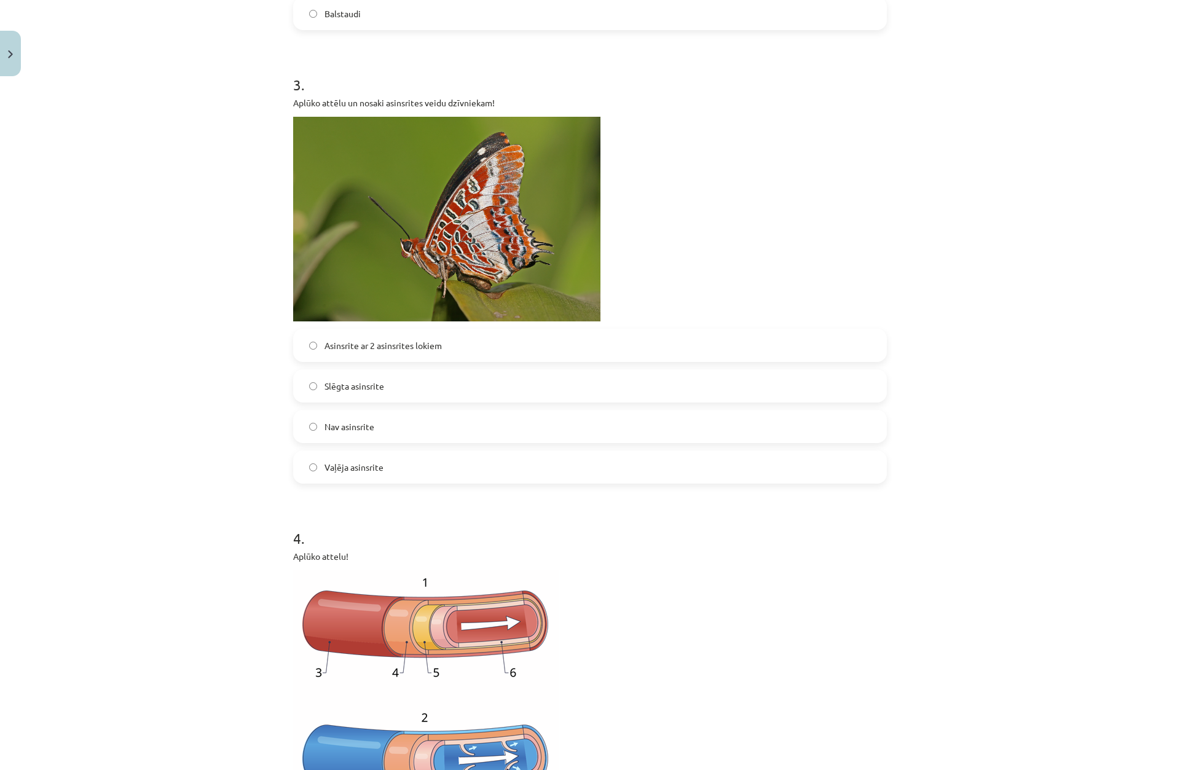
scroll to position [676, 0]
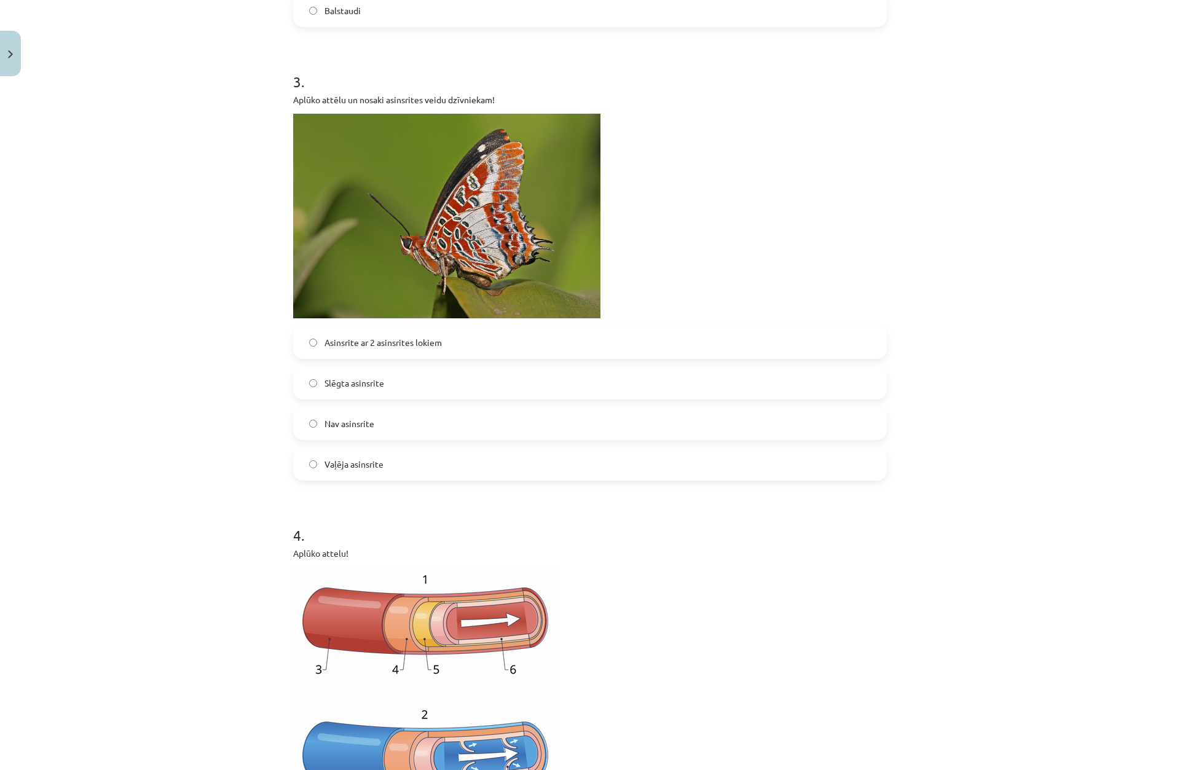
click at [373, 345] on span "Asinsrite ar 2 asinsrites lokiem" at bounding box center [383, 342] width 117 height 13
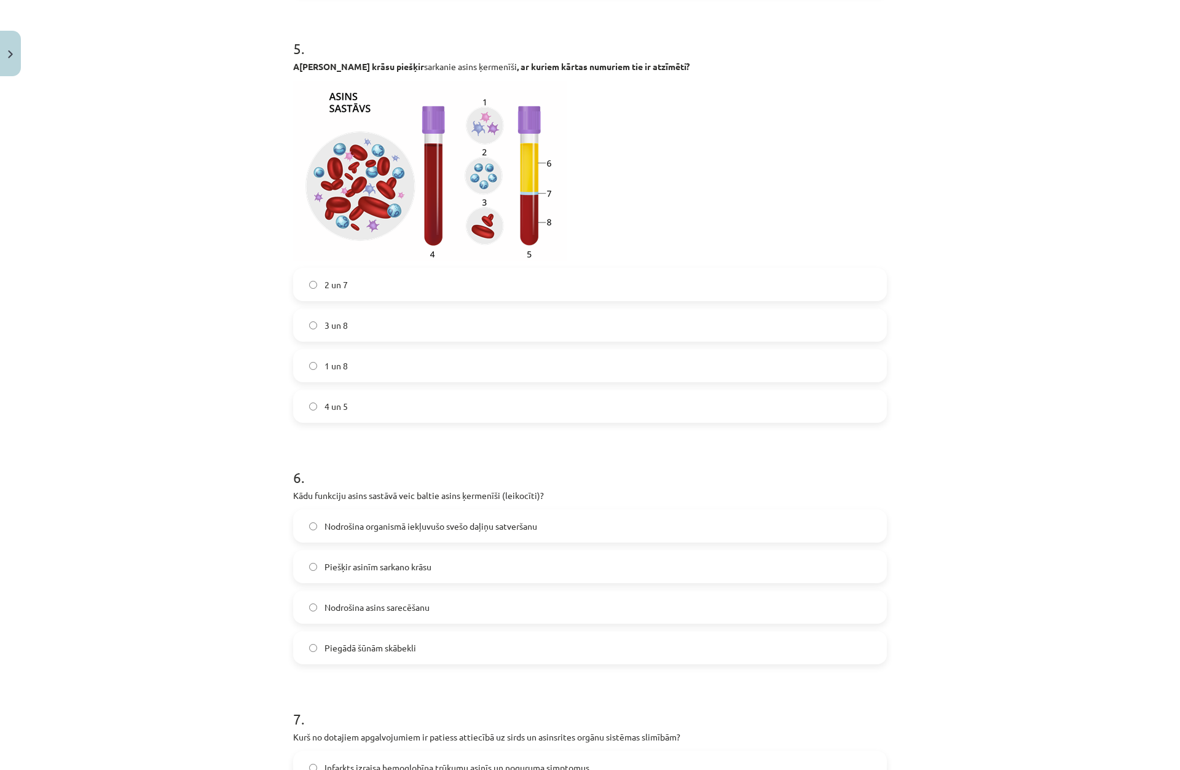
scroll to position [1687, 0]
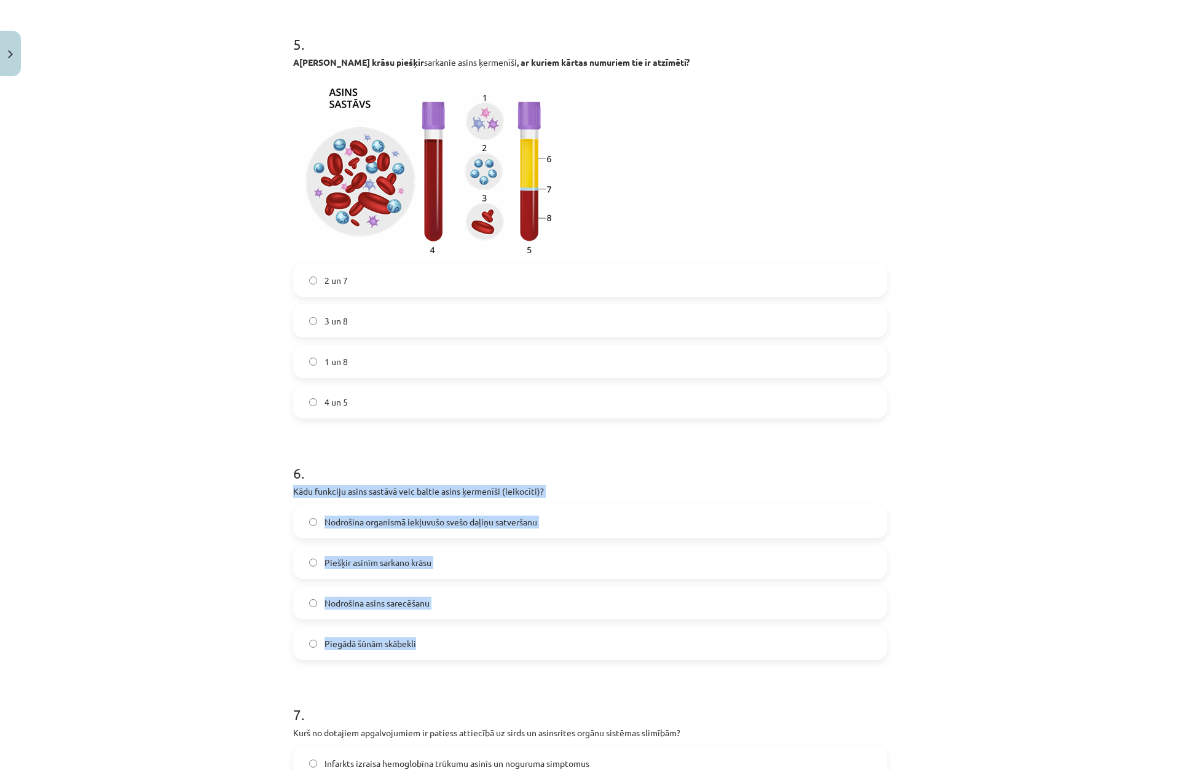
drag, startPoint x: 283, startPoint y: 489, endPoint x: 609, endPoint y: 646, distance: 362.4
click at [609, 648] on div "50 XP Saņemsi Grūts 82 pilda Apraksts Uzdevums Palīdzība 1 . Kas ieņem lielāko …" at bounding box center [590, 219] width 609 height 3648
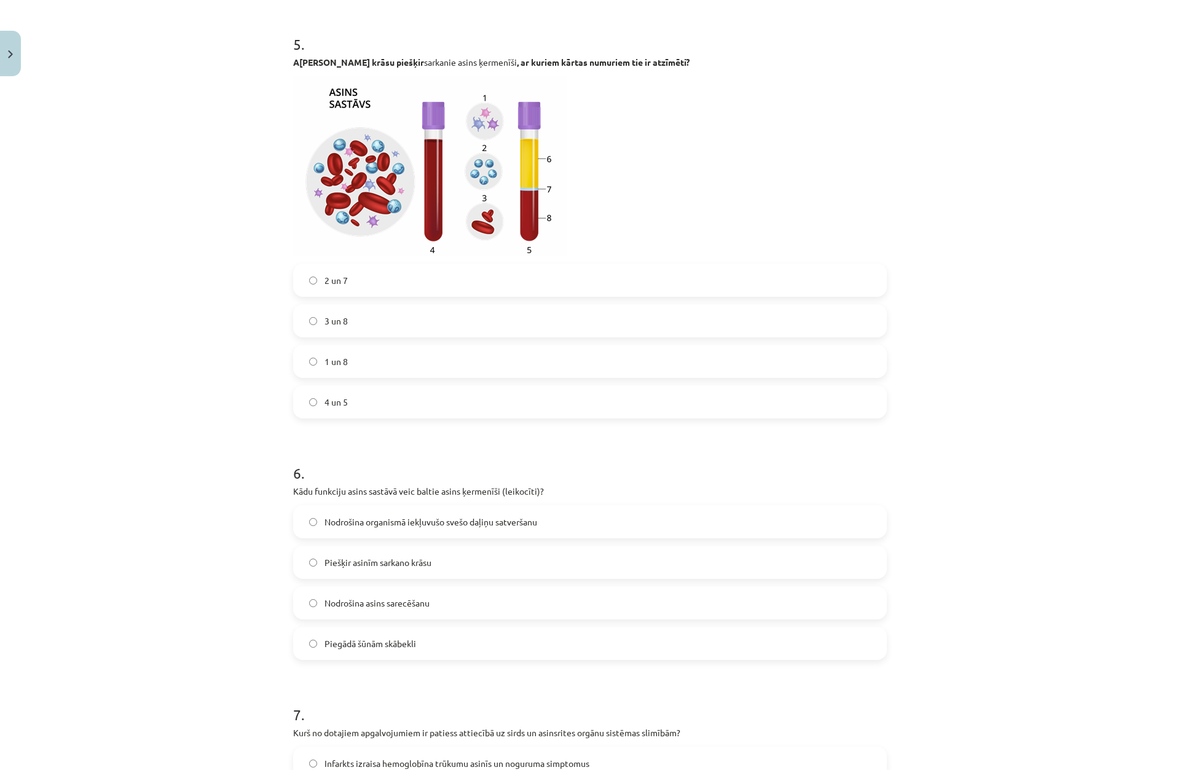
drag, startPoint x: 146, startPoint y: 444, endPoint x: 213, endPoint y: 462, distance: 69.9
click at [147, 444] on div "Mācību tēma: Bioloģijas 8. klases 3. ieskaites mācību materiāls #6 Noslēguma te…" at bounding box center [590, 385] width 1180 height 770
click at [314, 516] on label "Nodrošina organismā iekļuvušo svešo daļiņu satveršanu" at bounding box center [589, 522] width 591 height 31
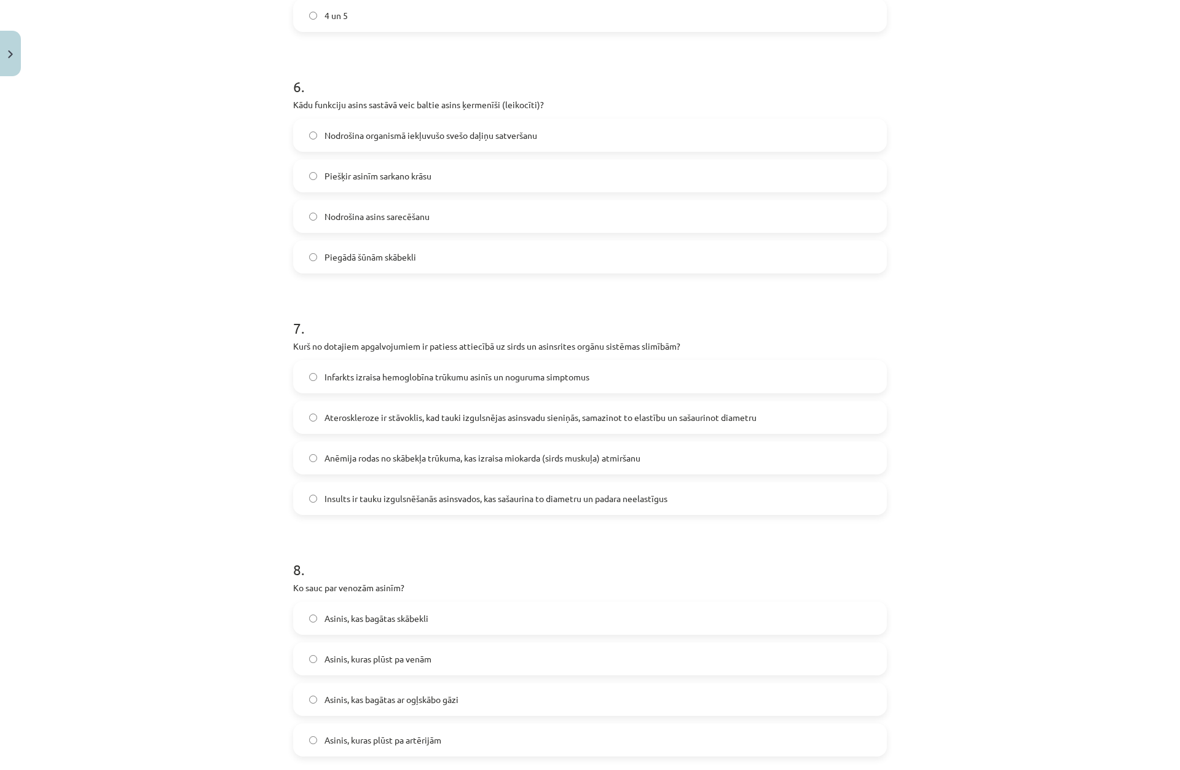
scroll to position [2117, 0]
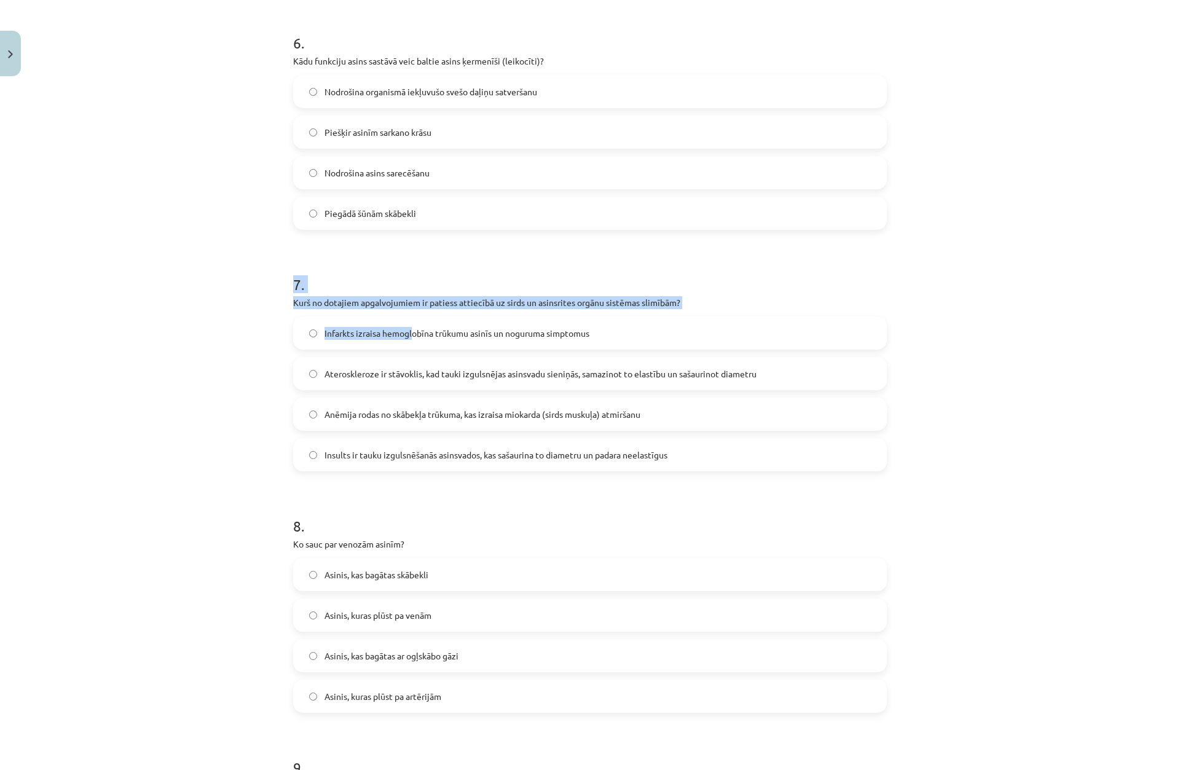
drag, startPoint x: 285, startPoint y: 291, endPoint x: 336, endPoint y: 302, distance: 51.6
click at [272, 299] on div "Mācību tēma: Bioloģijas 8. klases 3. ieskaites mācību materiāls #6 Noslēguma te…" at bounding box center [590, 385] width 1180 height 770
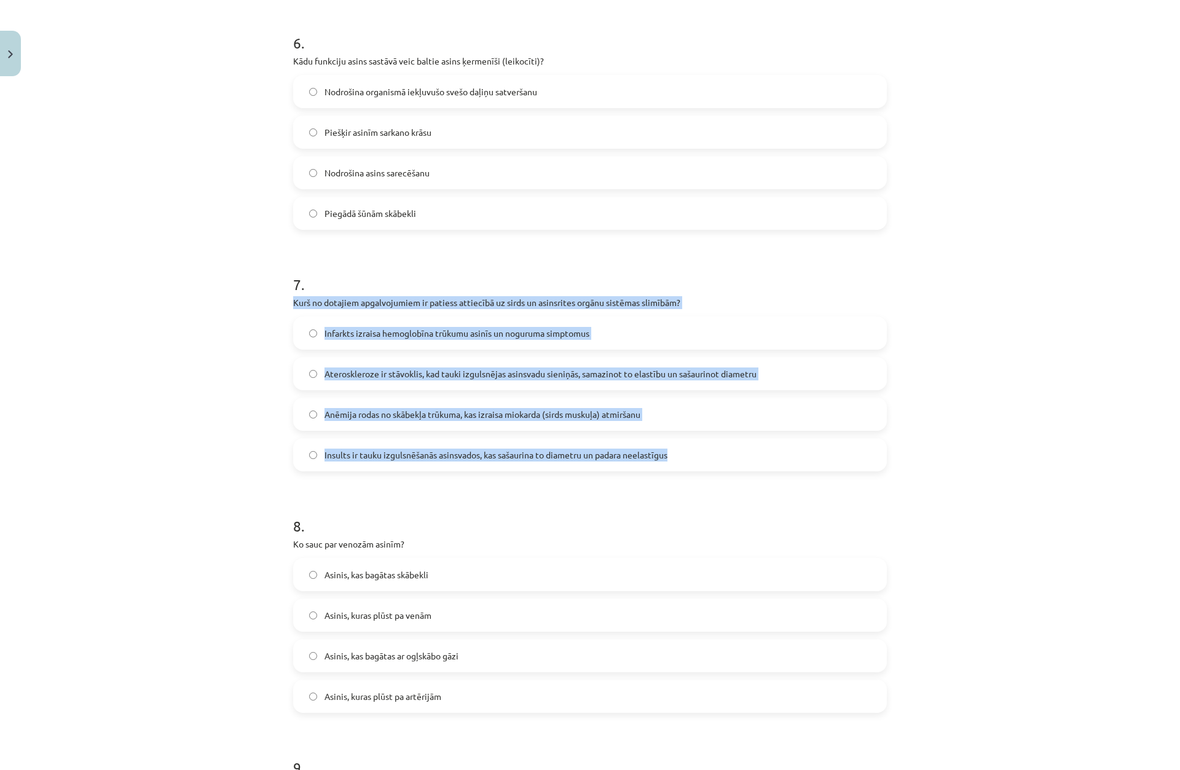
drag, startPoint x: 285, startPoint y: 298, endPoint x: 768, endPoint y: 462, distance: 510.9
click at [223, 363] on div "Mācību tēma: Bioloģijas 8. klases 3. ieskaites mācību materiāls #6 Noslēguma te…" at bounding box center [590, 385] width 1180 height 770
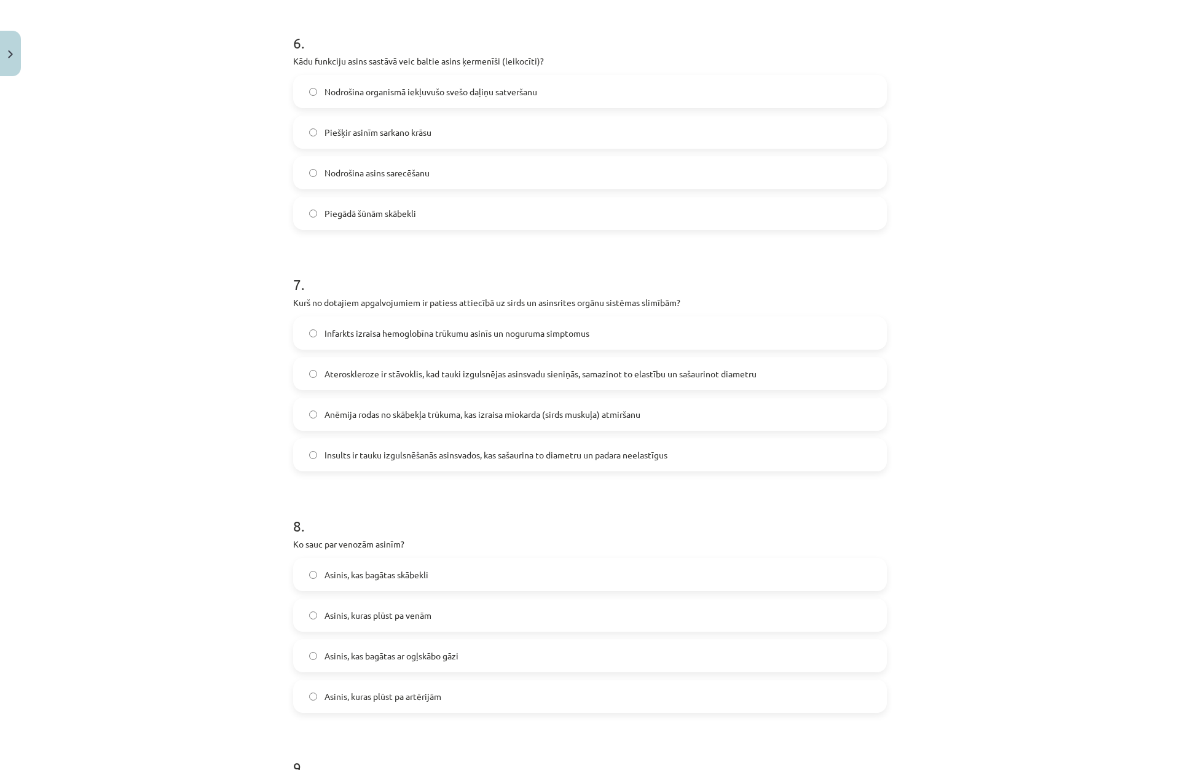
click at [228, 534] on div "Mācību tēma: Bioloģijas 8. klases 3. ieskaites mācību materiāls #6 Noslēguma te…" at bounding box center [590, 385] width 1180 height 770
click at [335, 373] on span "Ateroskleroze ir stāvoklis, kad tauki izgulsnējas asinsvadu sieniņās, samazinot…" at bounding box center [541, 374] width 432 height 13
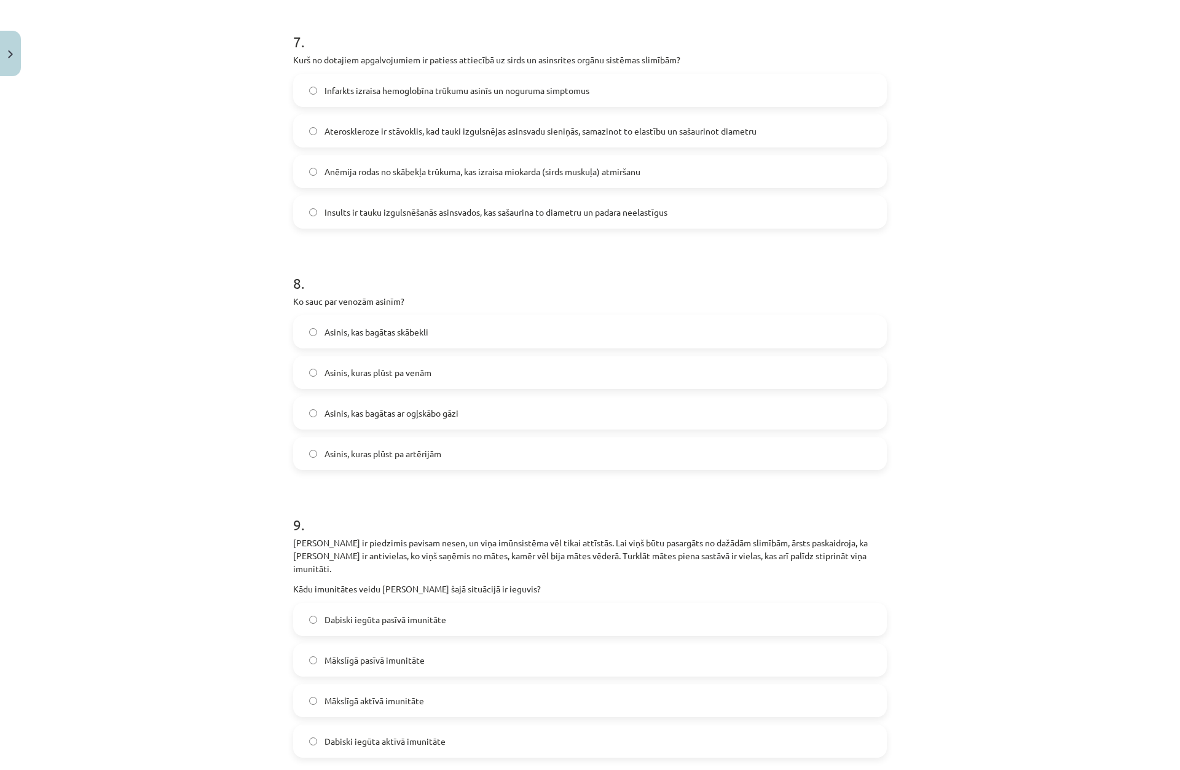
scroll to position [2363, 0]
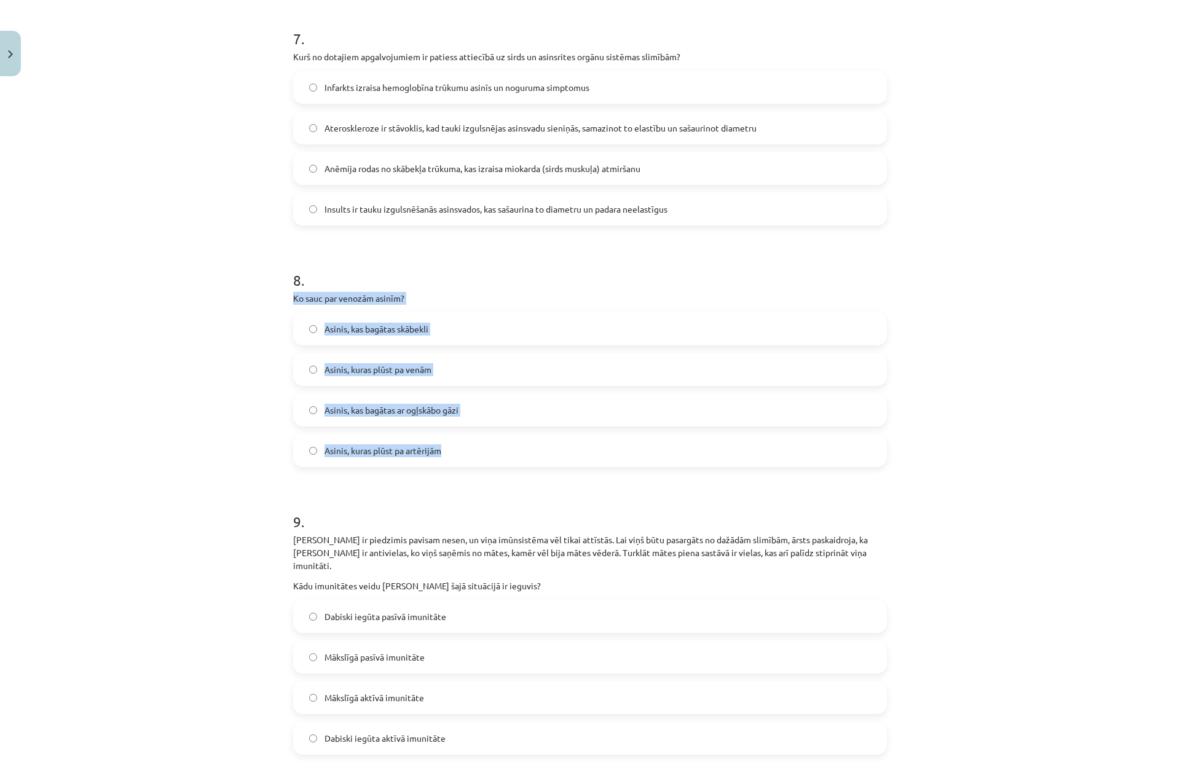
drag, startPoint x: 283, startPoint y: 296, endPoint x: 509, endPoint y: 457, distance: 277.2
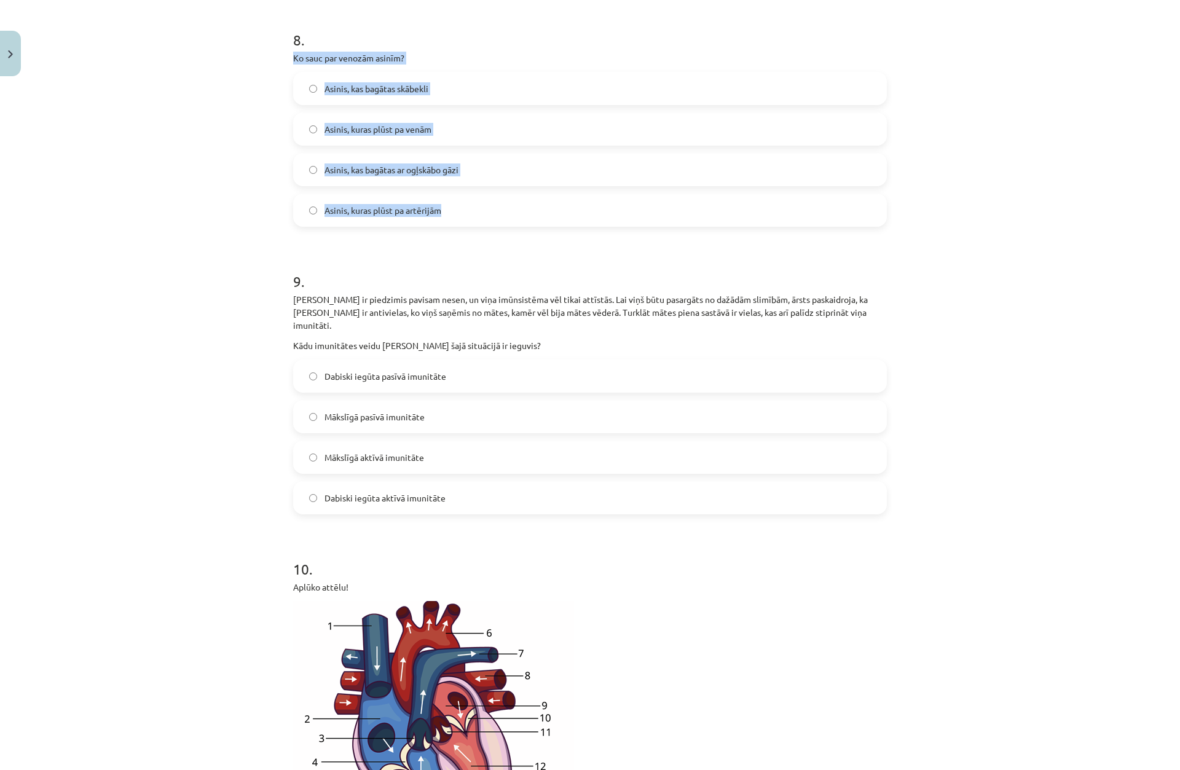
scroll to position [2609, 0]
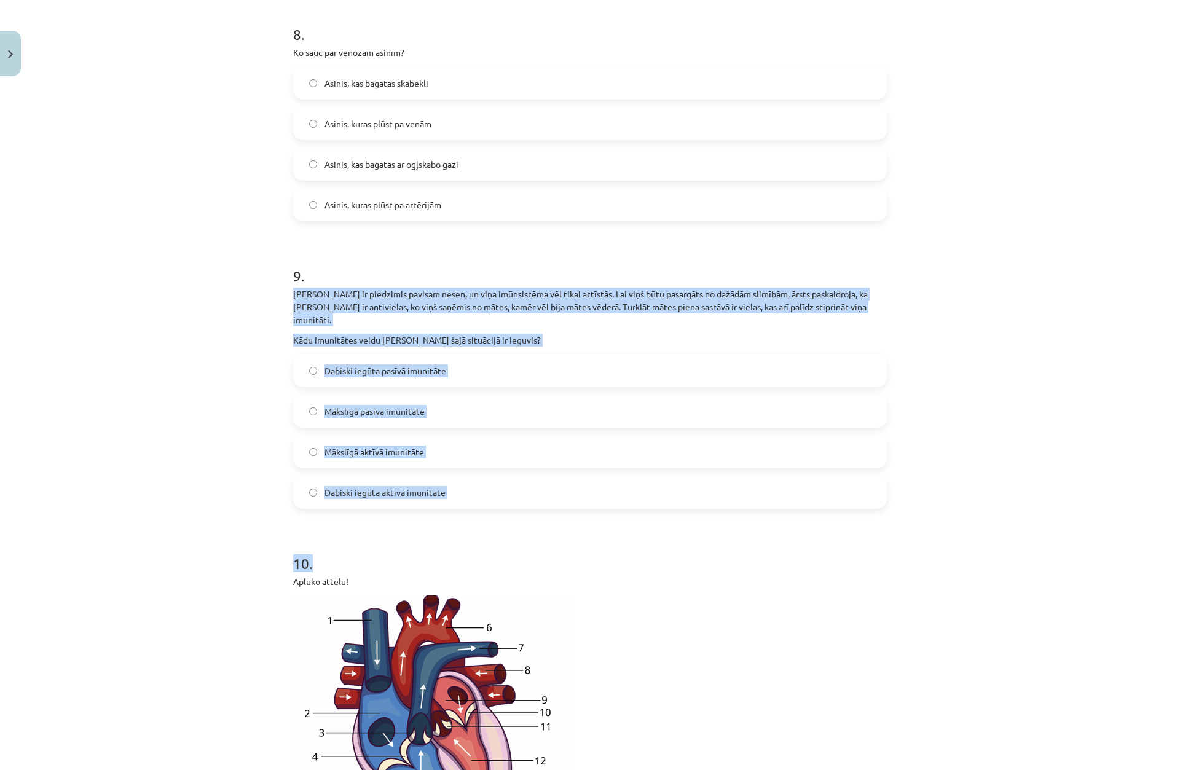
drag, startPoint x: 256, startPoint y: 288, endPoint x: 735, endPoint y: 554, distance: 547.0
click at [735, 554] on div "Mācību tēma: Bioloģijas 8. klases 3. ieskaites mācību materiāls #6 Noslēguma te…" at bounding box center [590, 385] width 1180 height 770
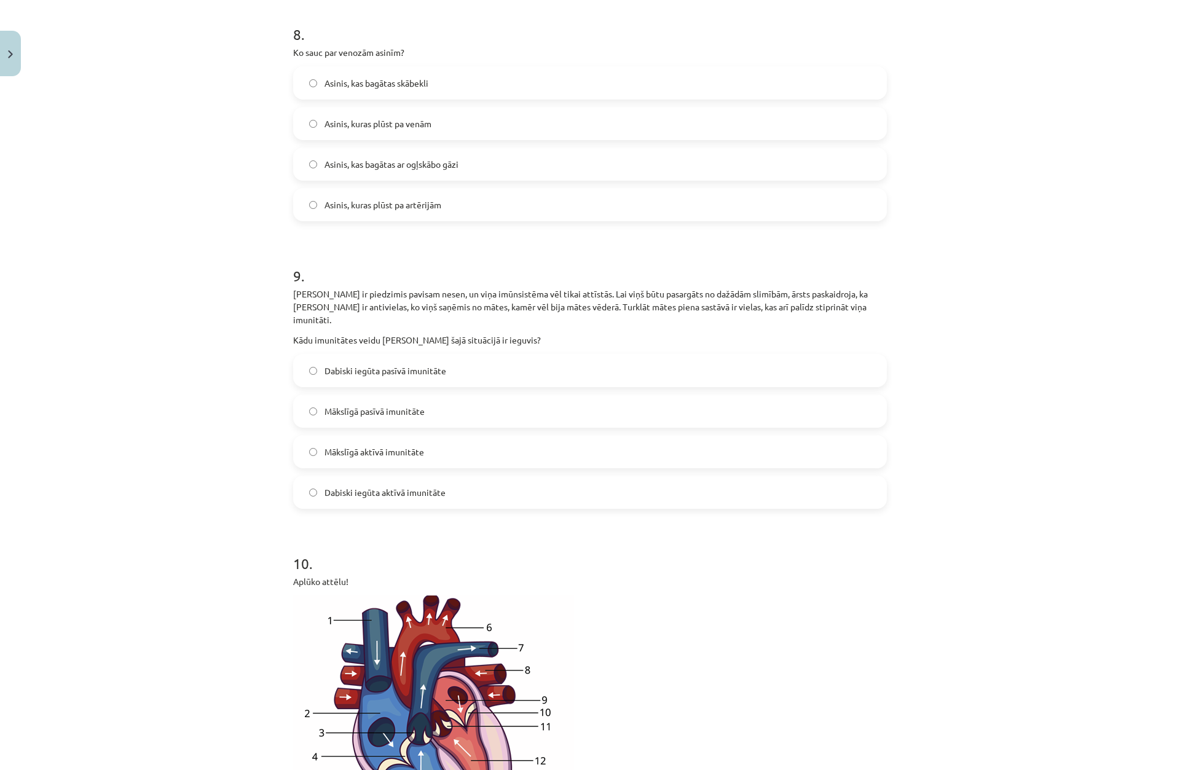
click at [390, 170] on span "Asinis, kas bagātas ar ogļskābo gāzi" at bounding box center [392, 164] width 134 height 13
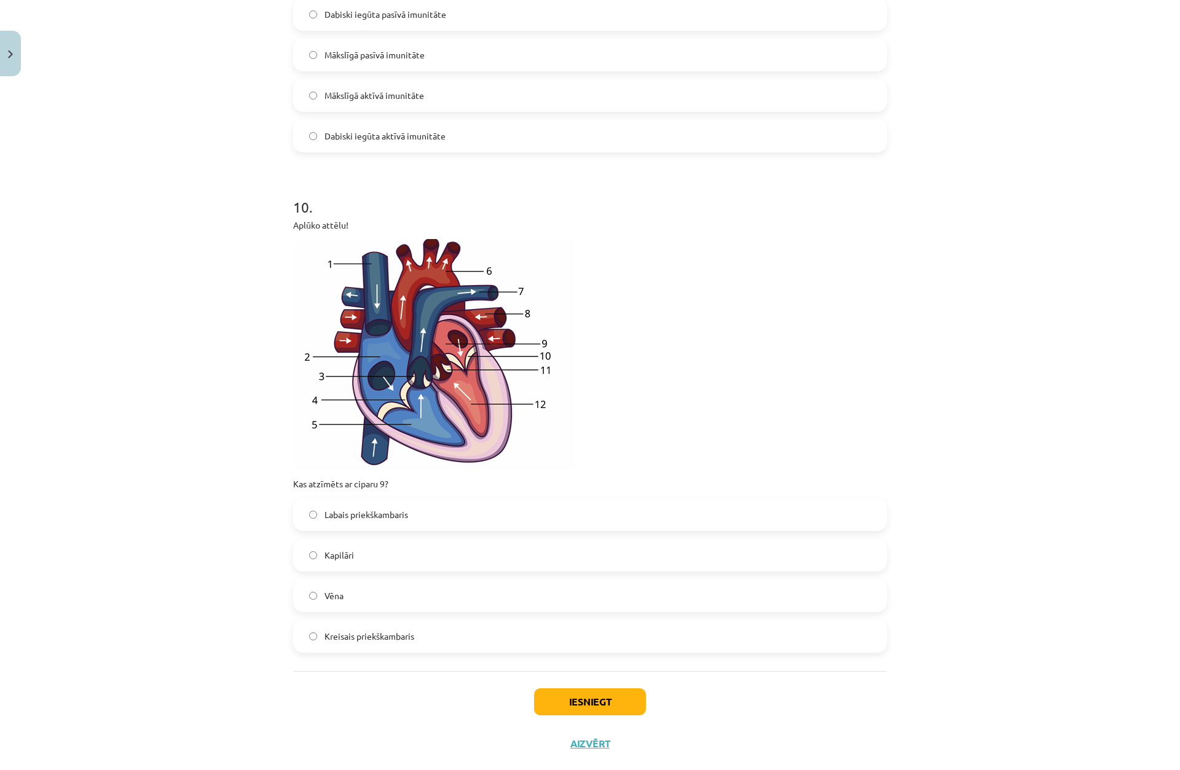
scroll to position [2978, 0]
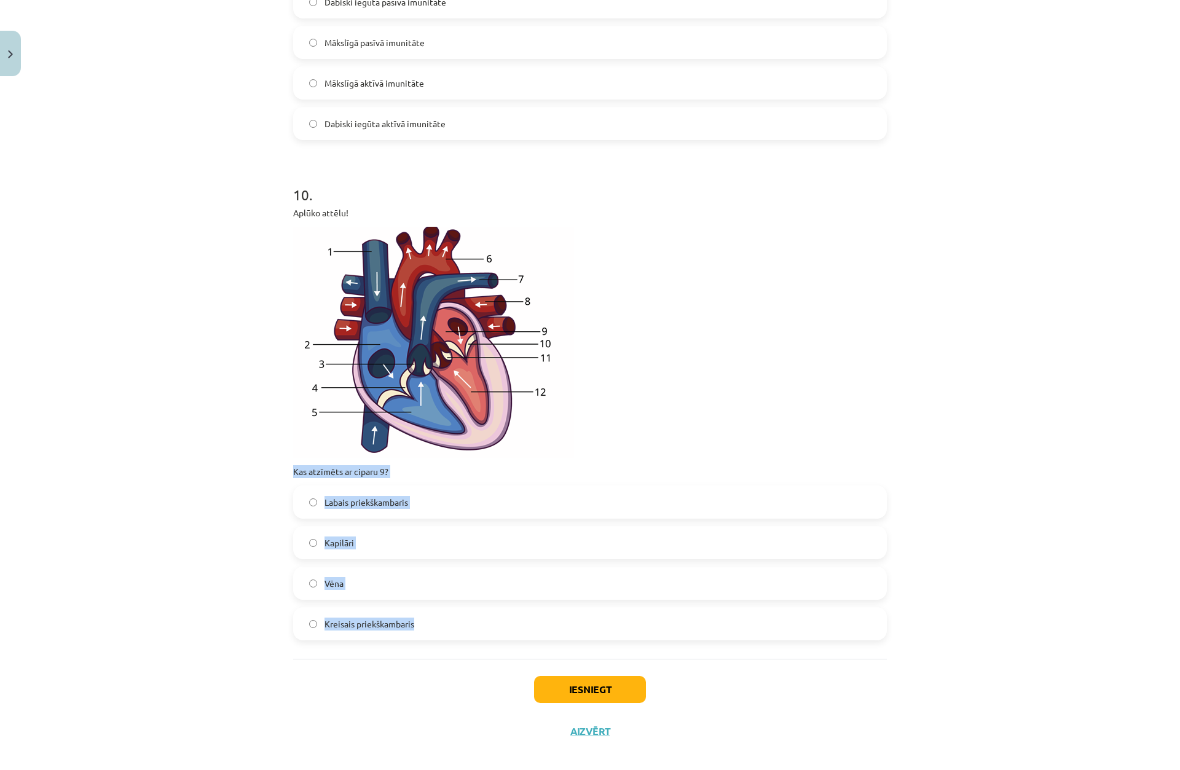
drag, startPoint x: 268, startPoint y: 452, endPoint x: 497, endPoint y: 602, distance: 274.3
click at [497, 602] on div "Mācību tēma: Bioloģijas 8. klases 3. ieskaites mācību materiāls #6 Noslēguma te…" at bounding box center [590, 385] width 1180 height 770
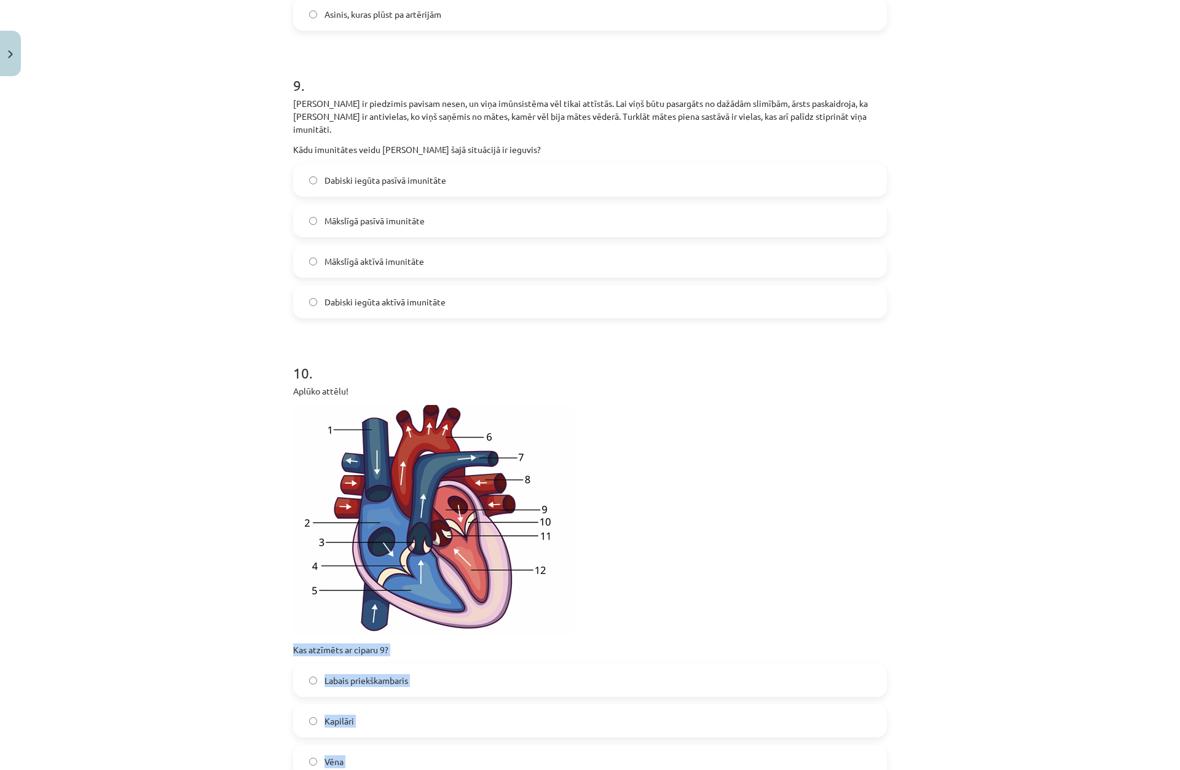
scroll to position [2793, 0]
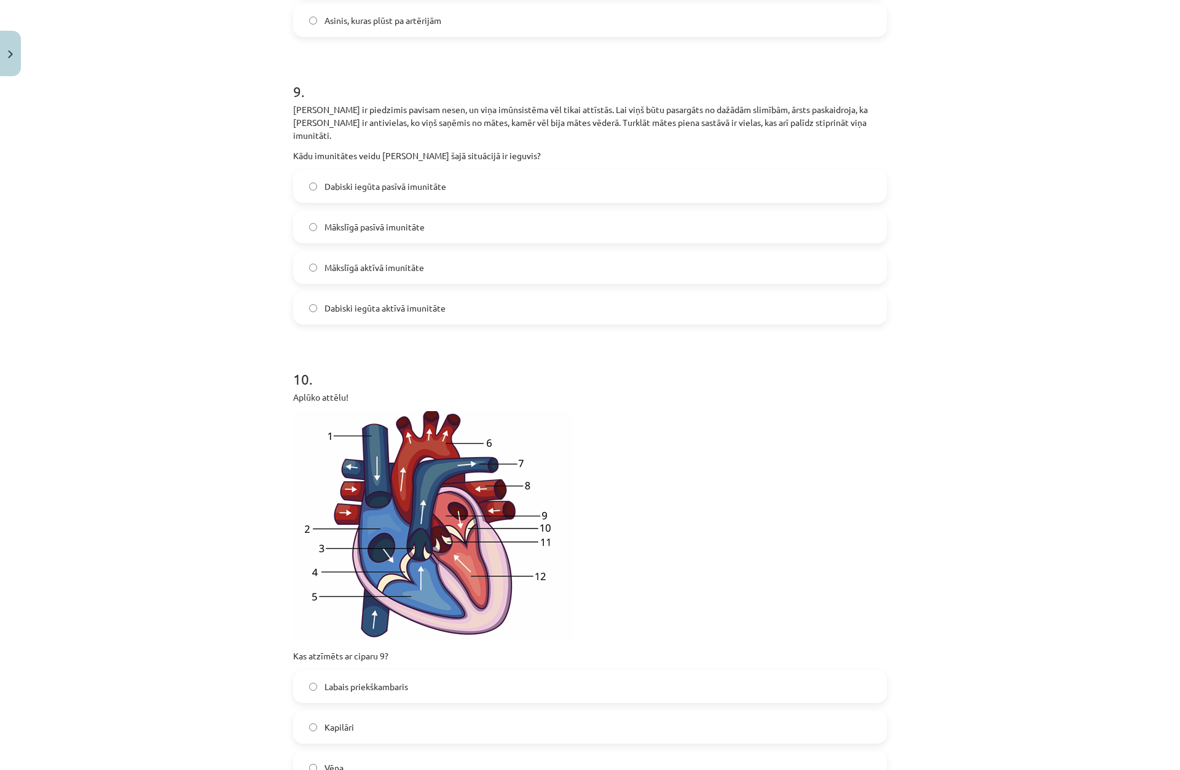
click at [325, 180] on span "Dabiski iegūta pasīvā imunitāte" at bounding box center [386, 186] width 122 height 13
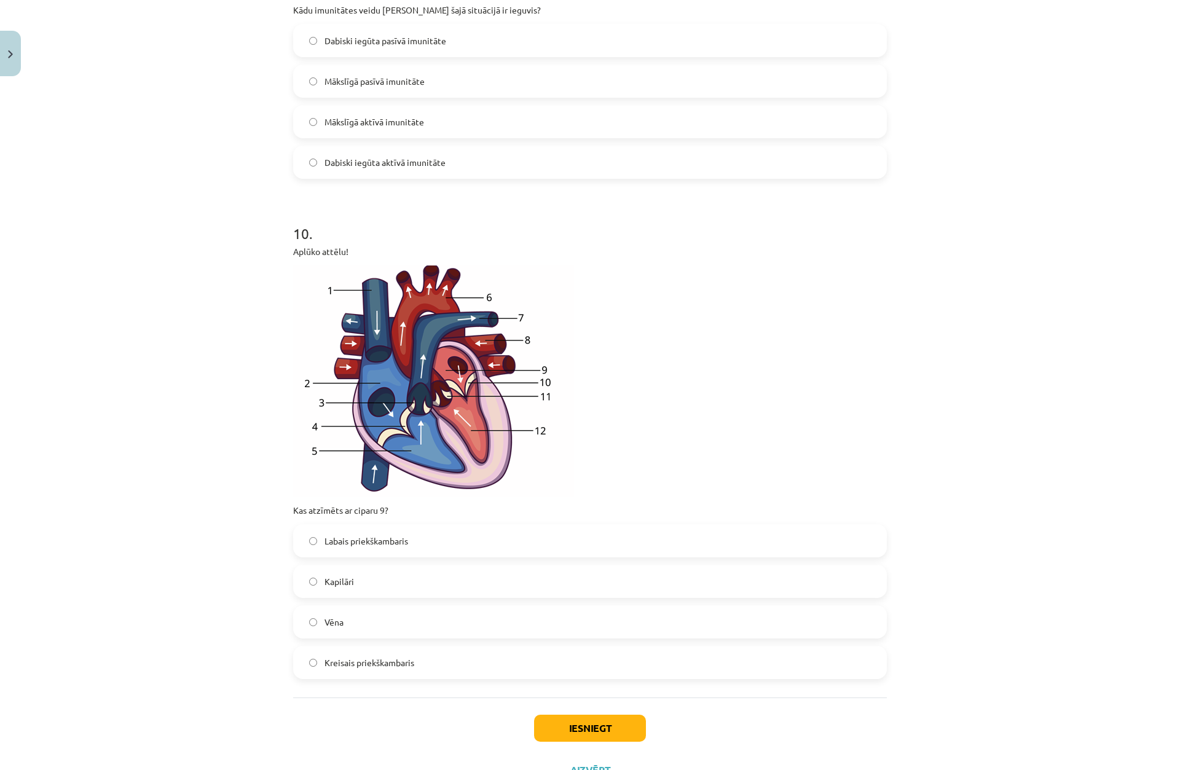
scroll to position [2978, 0]
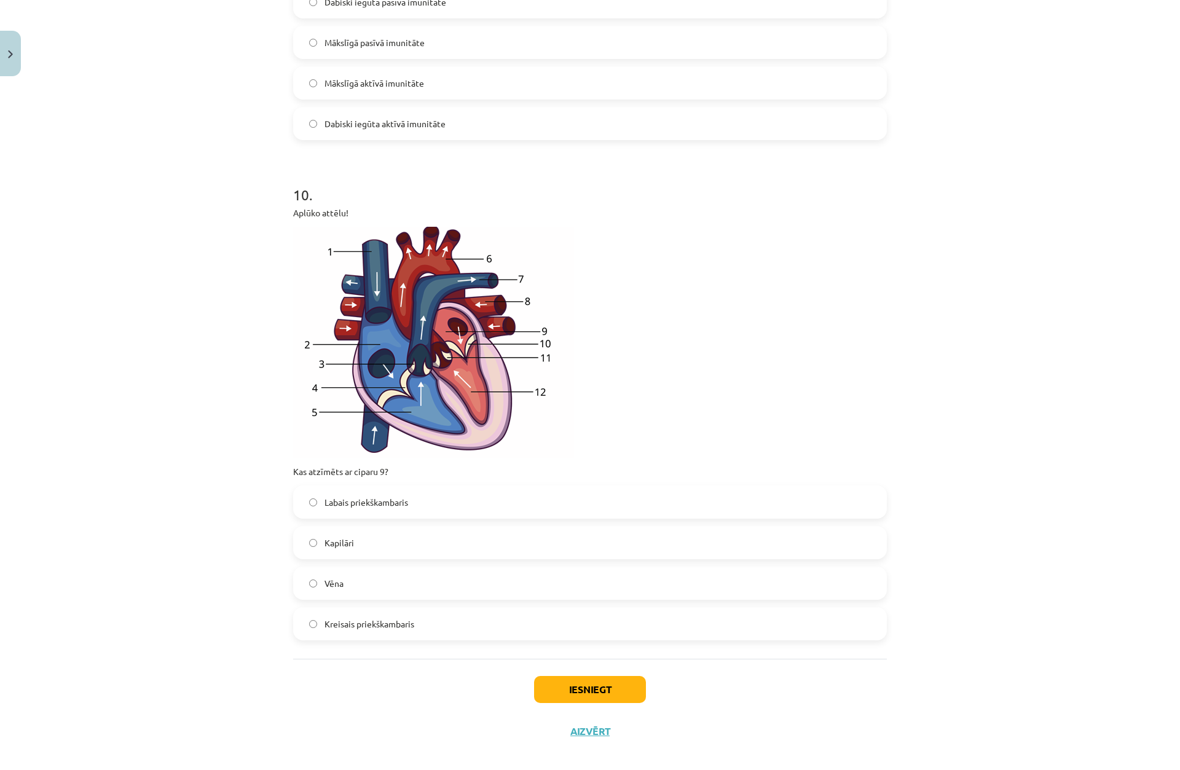
click at [396, 609] on label "Kreisais priekškambaris" at bounding box center [589, 624] width 591 height 31
click at [617, 682] on button "Iesniegt" at bounding box center [590, 689] width 112 height 27
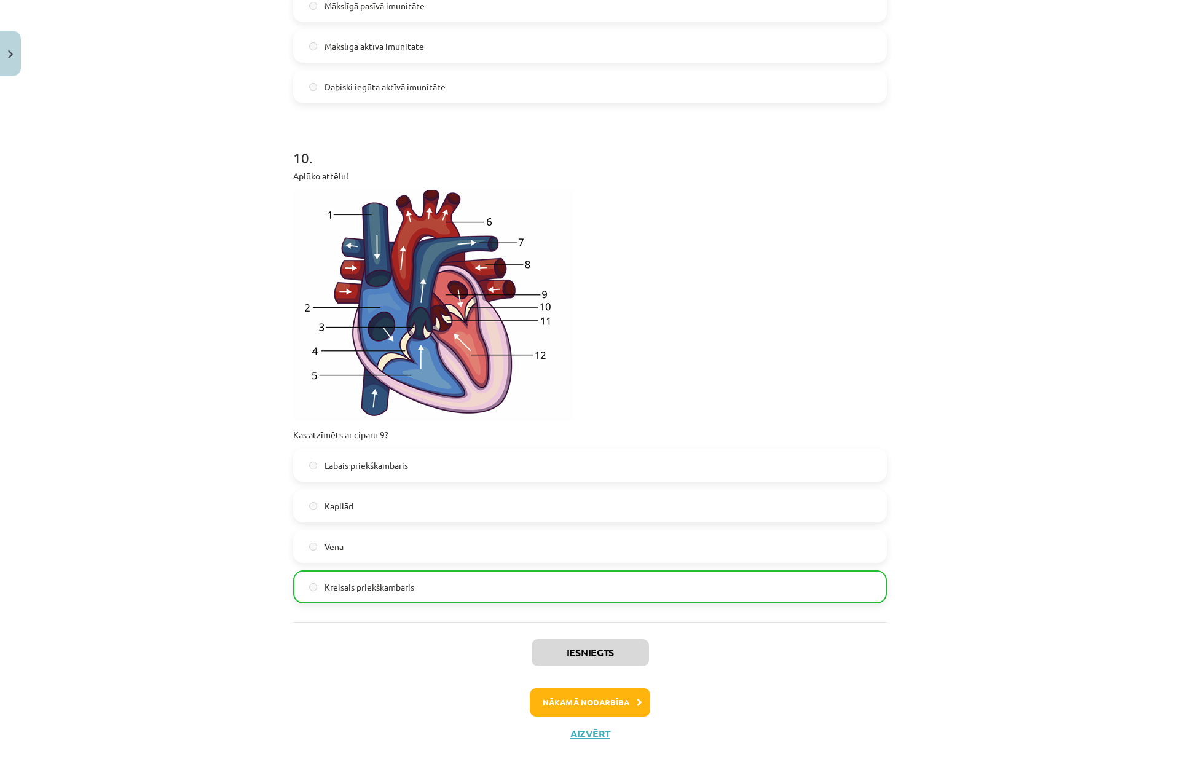
scroll to position [3017, 0]
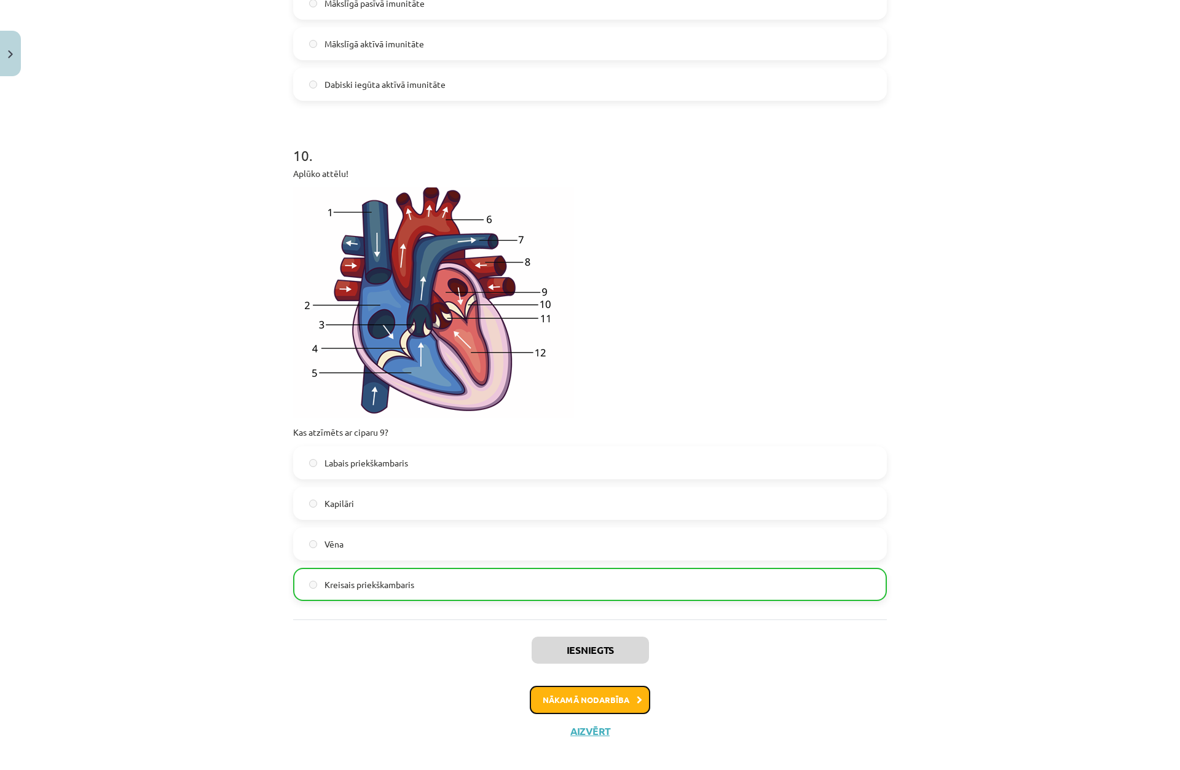
click at [614, 690] on button "Nākamā nodarbība" at bounding box center [590, 700] width 120 height 28
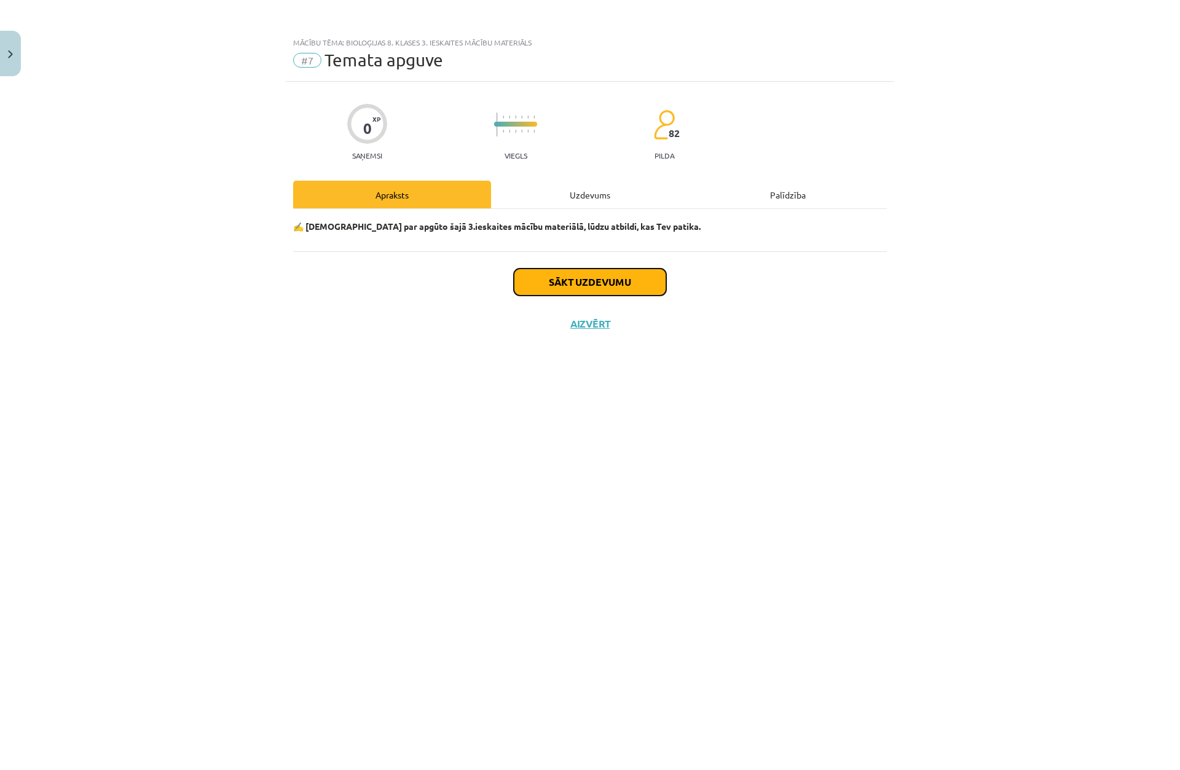
click at [636, 277] on button "Sākt uzdevumu" at bounding box center [590, 282] width 152 height 27
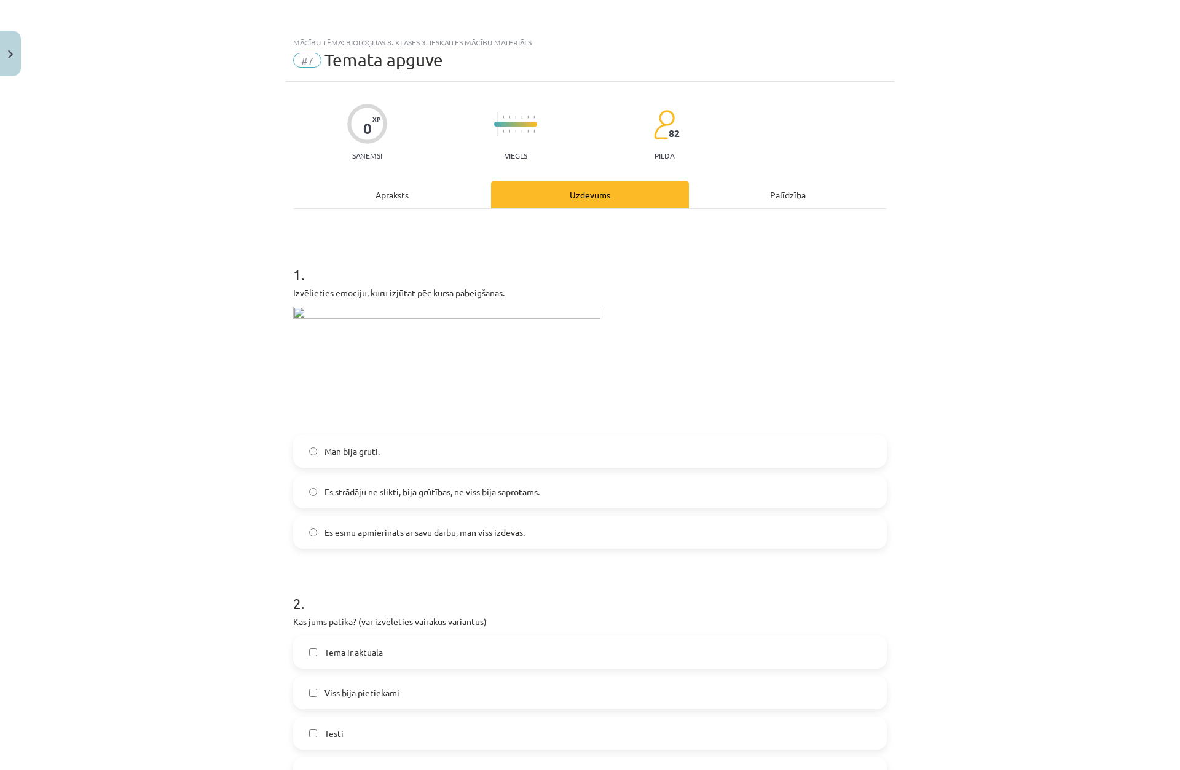
click at [465, 492] on span "Es strādāju ne slikti, bija grūtības, ne viss bija saprotams." at bounding box center [432, 492] width 215 height 13
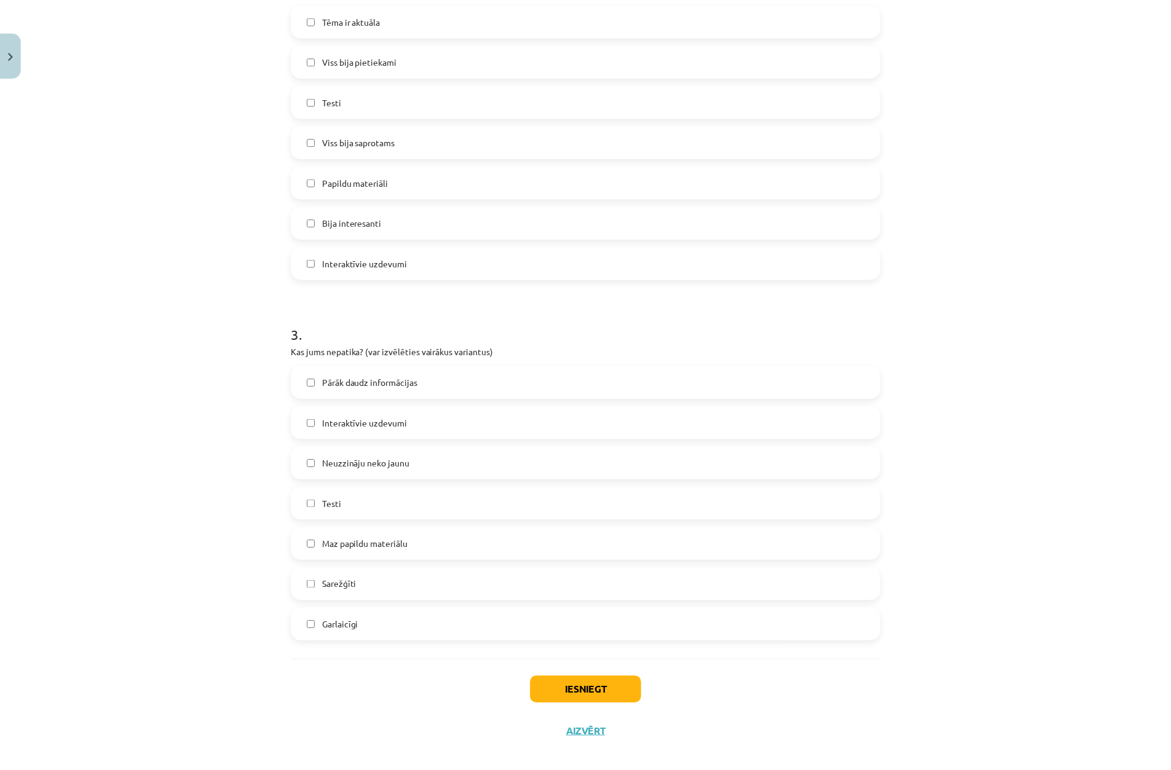
scroll to position [648, 0]
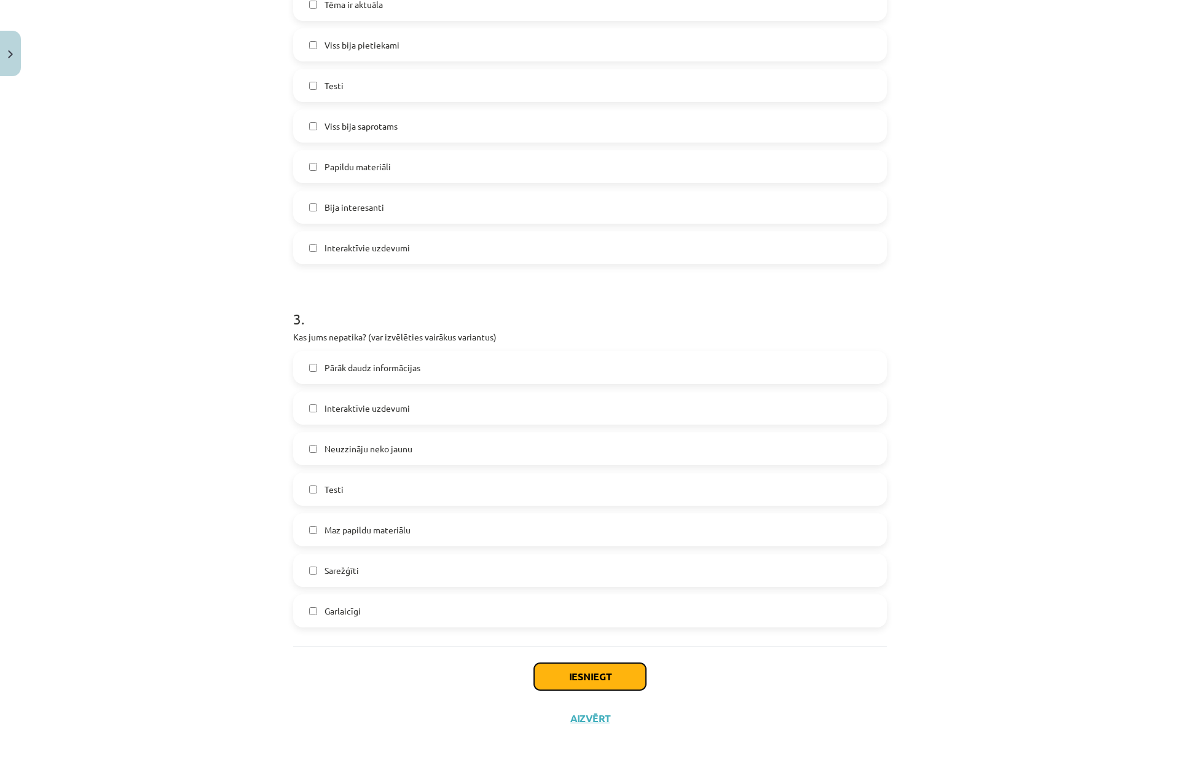
click at [574, 674] on button "Iesniegt" at bounding box center [590, 676] width 112 height 27
click at [343, 572] on span "Sarežģīti" at bounding box center [342, 570] width 34 height 13
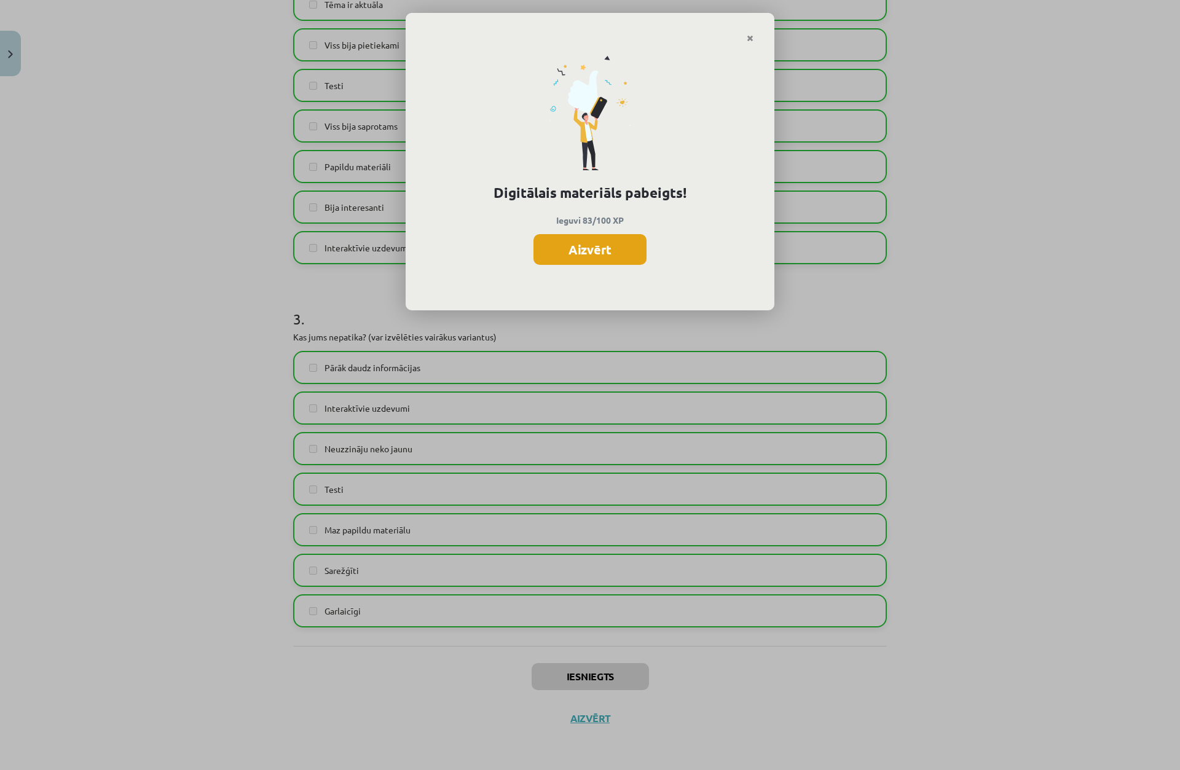
click at [611, 254] on button "Aizvērt" at bounding box center [590, 249] width 113 height 31
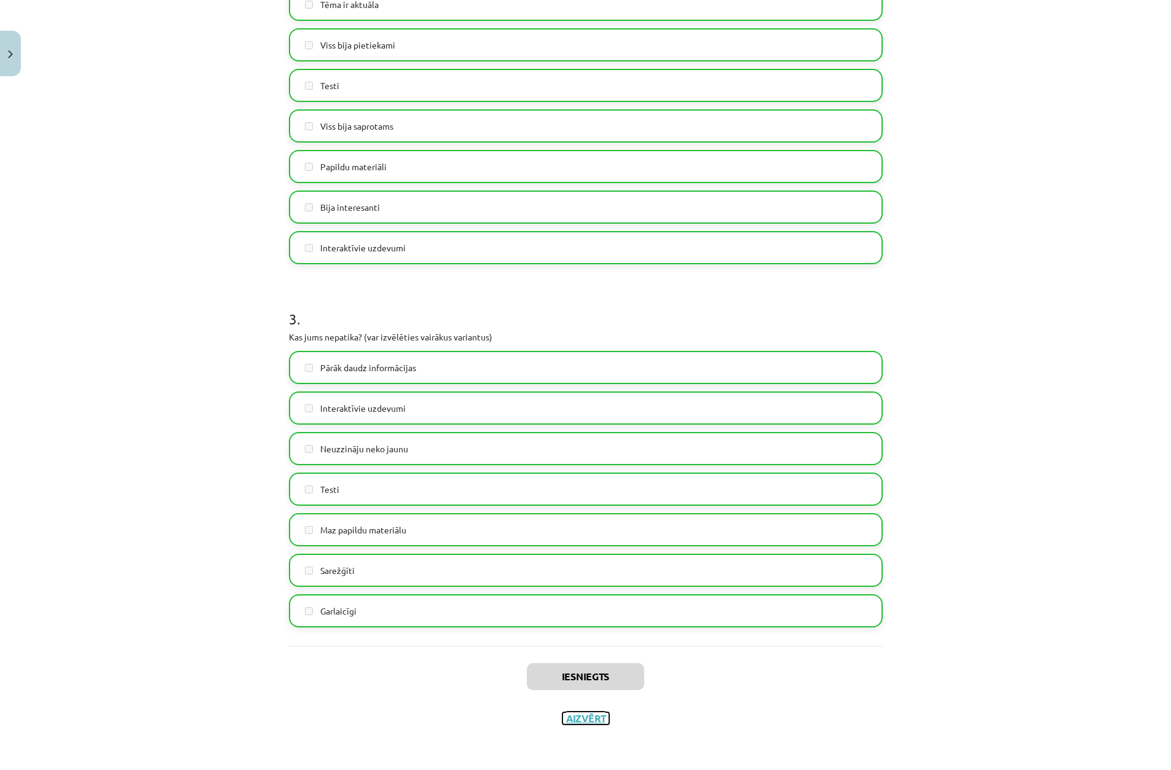
click at [574, 719] on button "Aizvērt" at bounding box center [585, 718] width 47 height 12
